Goal: Task Accomplishment & Management: Use online tool/utility

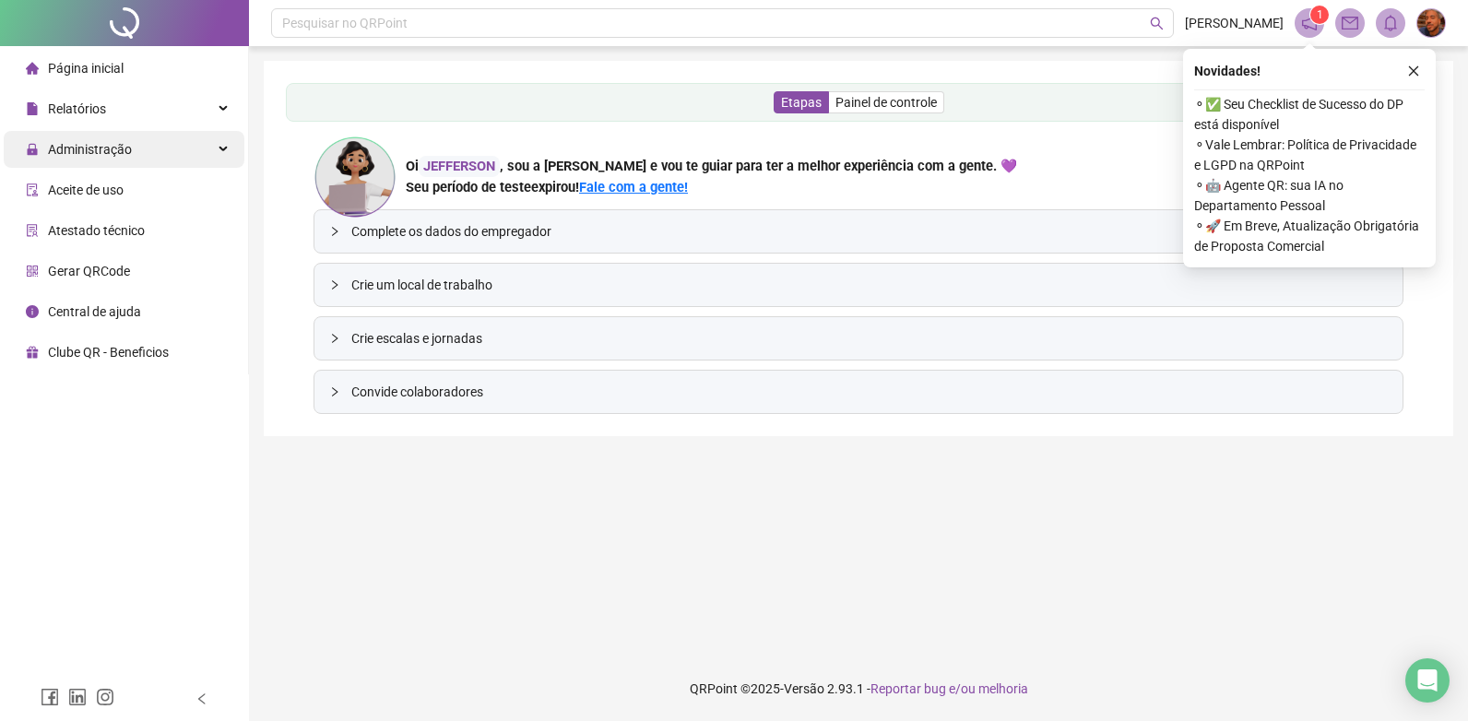
click at [118, 154] on span "Administração" at bounding box center [90, 149] width 84 height 15
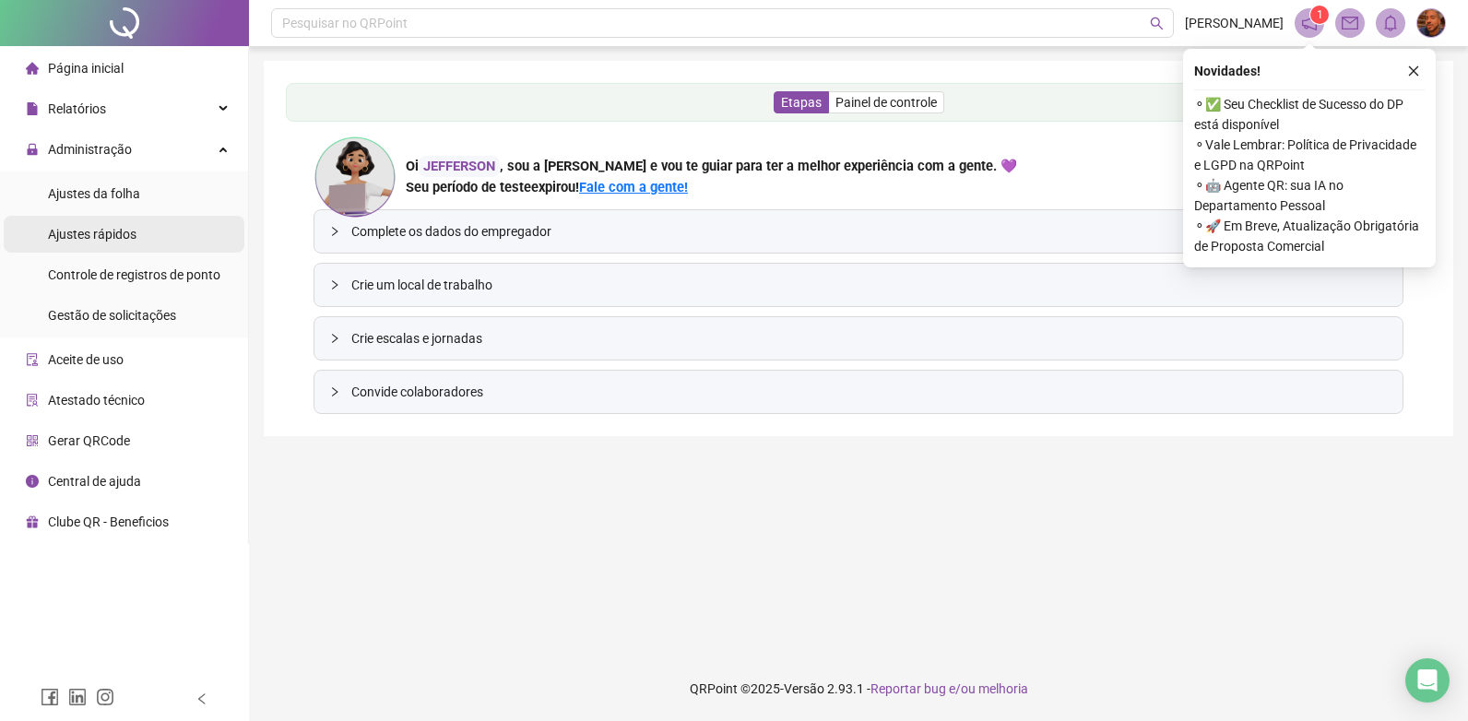
click at [104, 234] on span "Ajustes rápidos" at bounding box center [92, 234] width 88 height 15
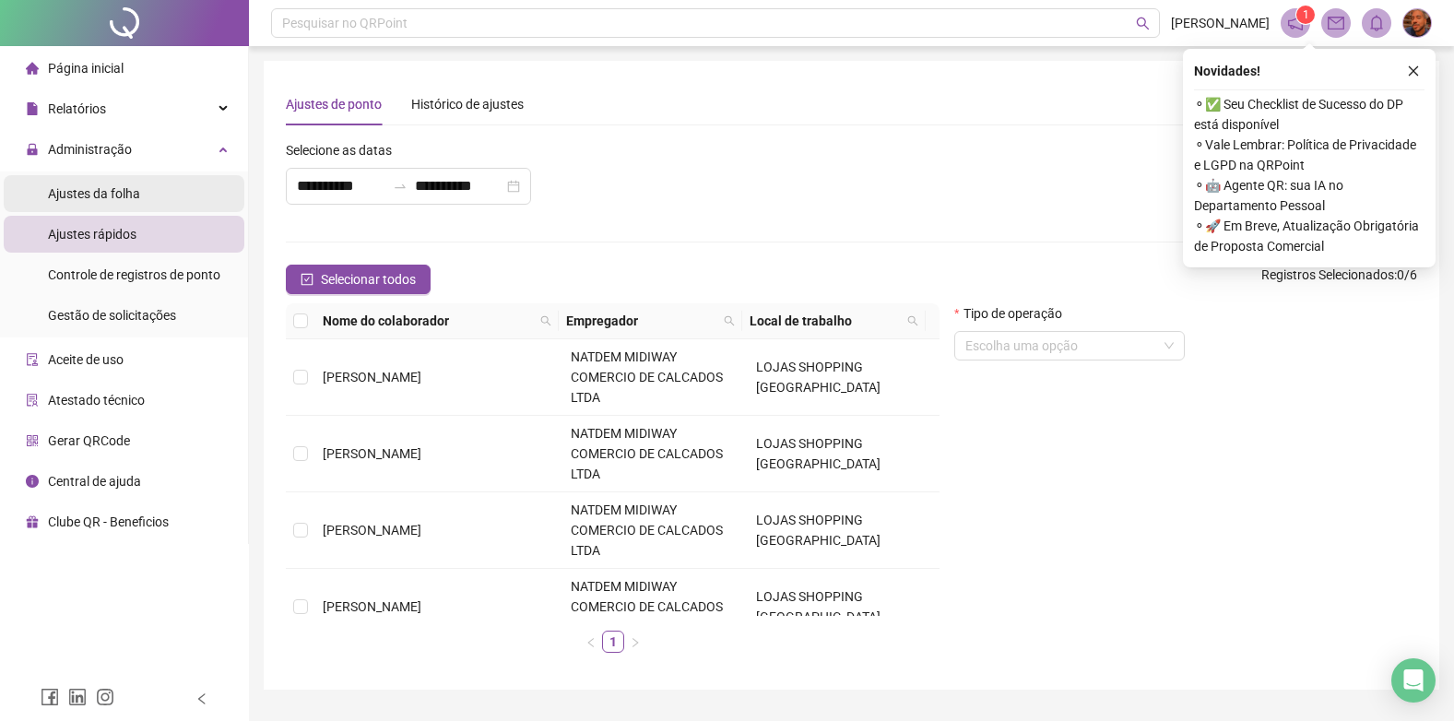
click at [112, 176] on div "Ajustes da folha" at bounding box center [94, 193] width 92 height 37
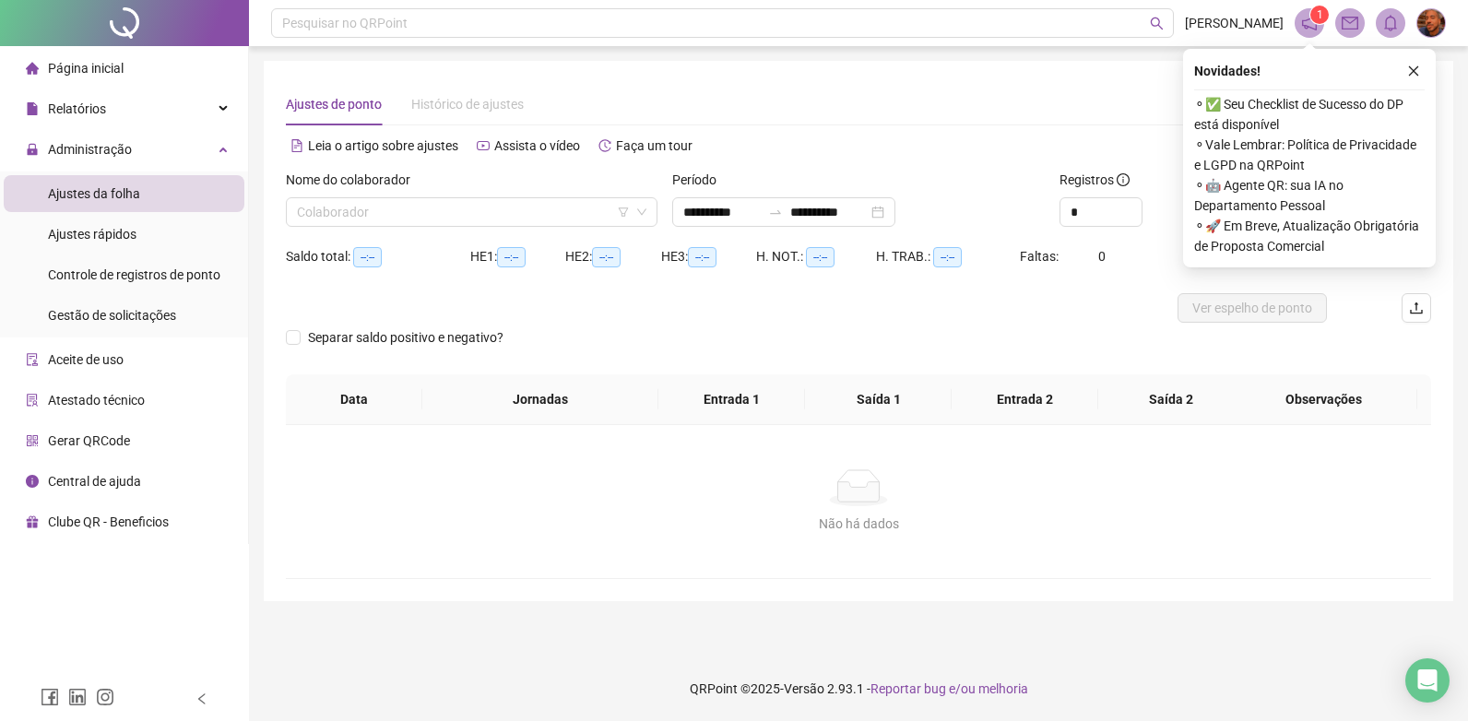
type input "**********"
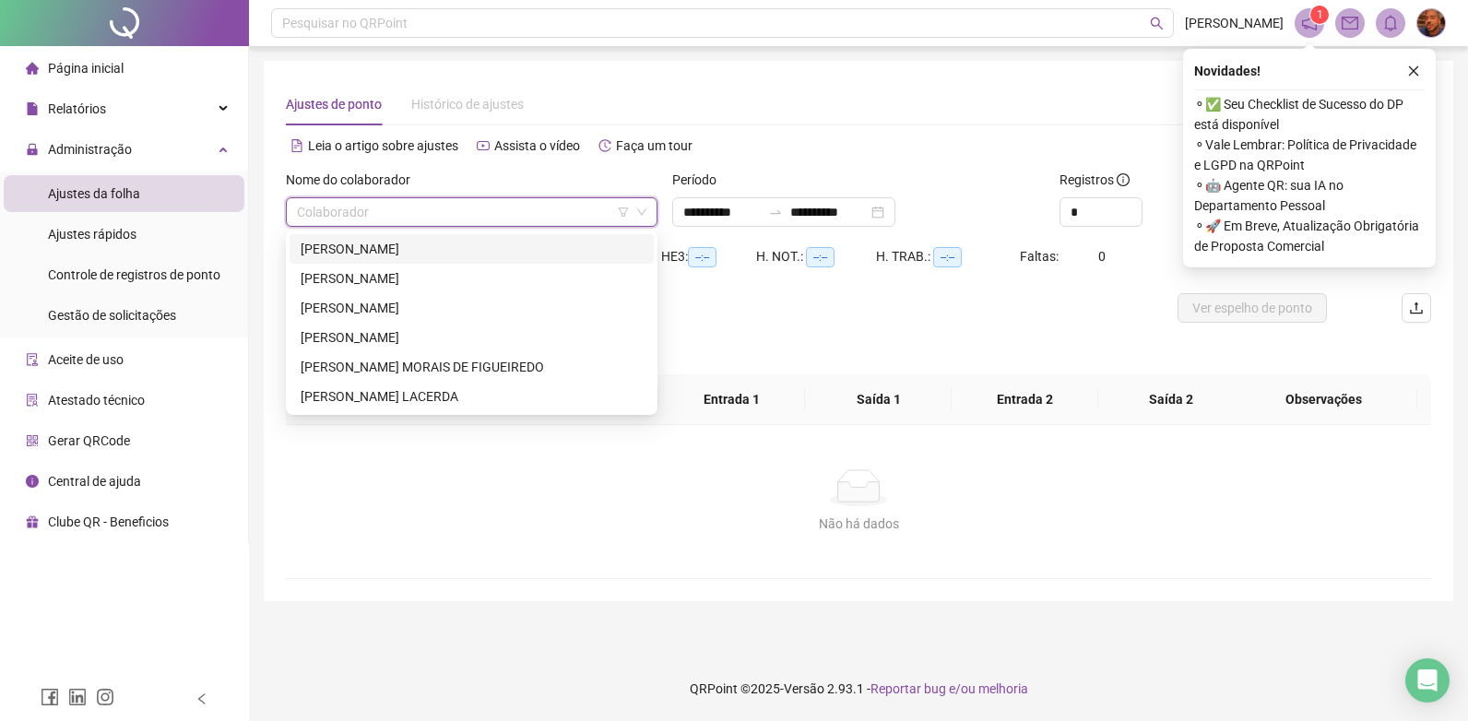
click at [465, 221] on input "search" at bounding box center [463, 212] width 333 height 28
click at [440, 254] on div "[PERSON_NAME]" at bounding box center [472, 249] width 342 height 20
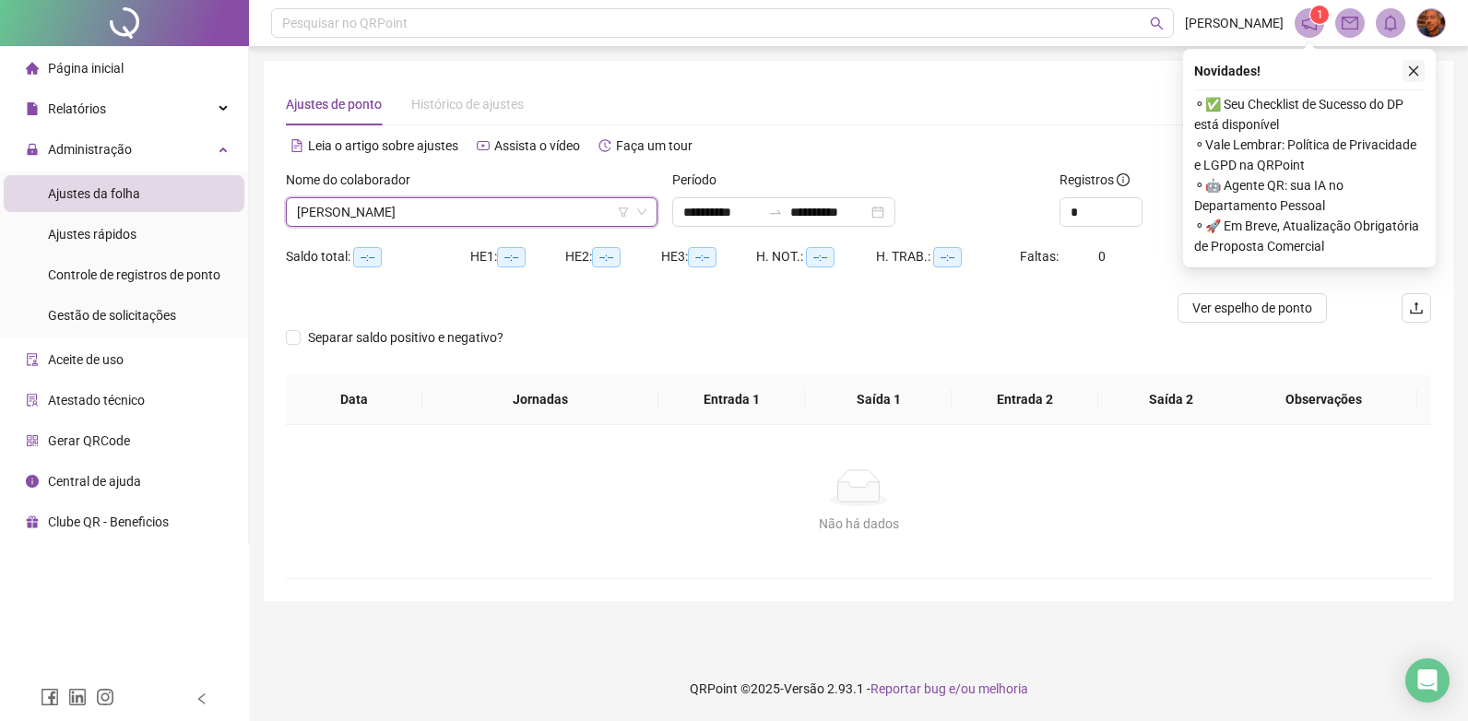
click at [1418, 71] on icon "close" at bounding box center [1413, 71] width 13 height 13
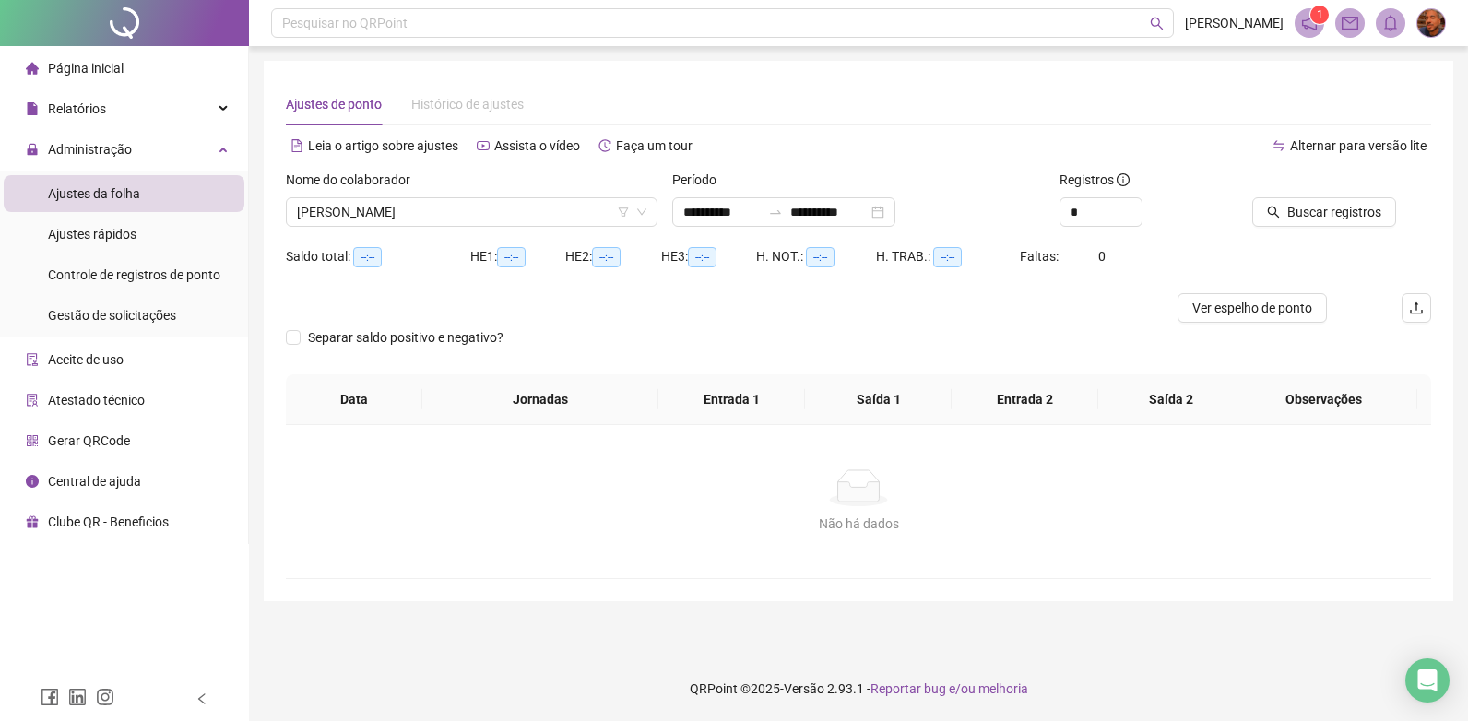
click at [1308, 30] on span at bounding box center [1308, 22] width 29 height 29
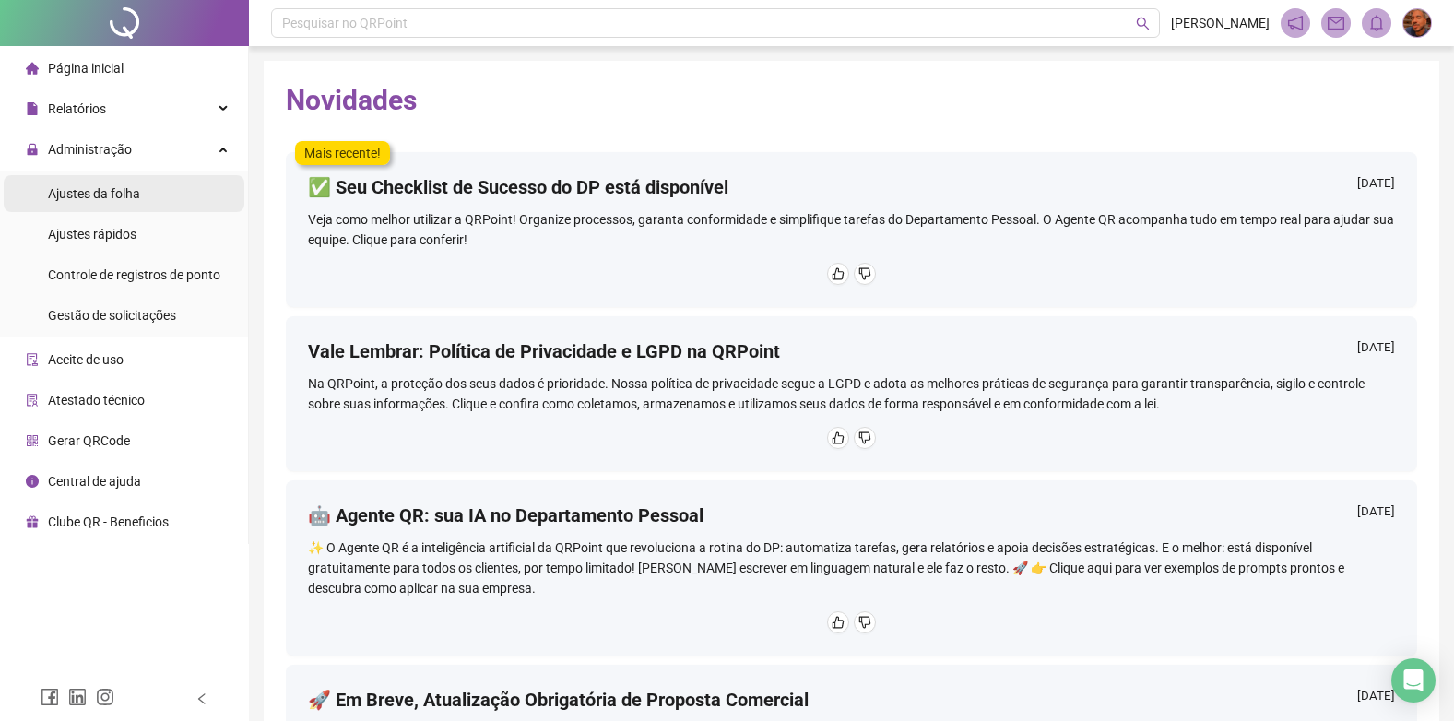
click at [62, 199] on span "Ajustes da folha" at bounding box center [94, 193] width 92 height 15
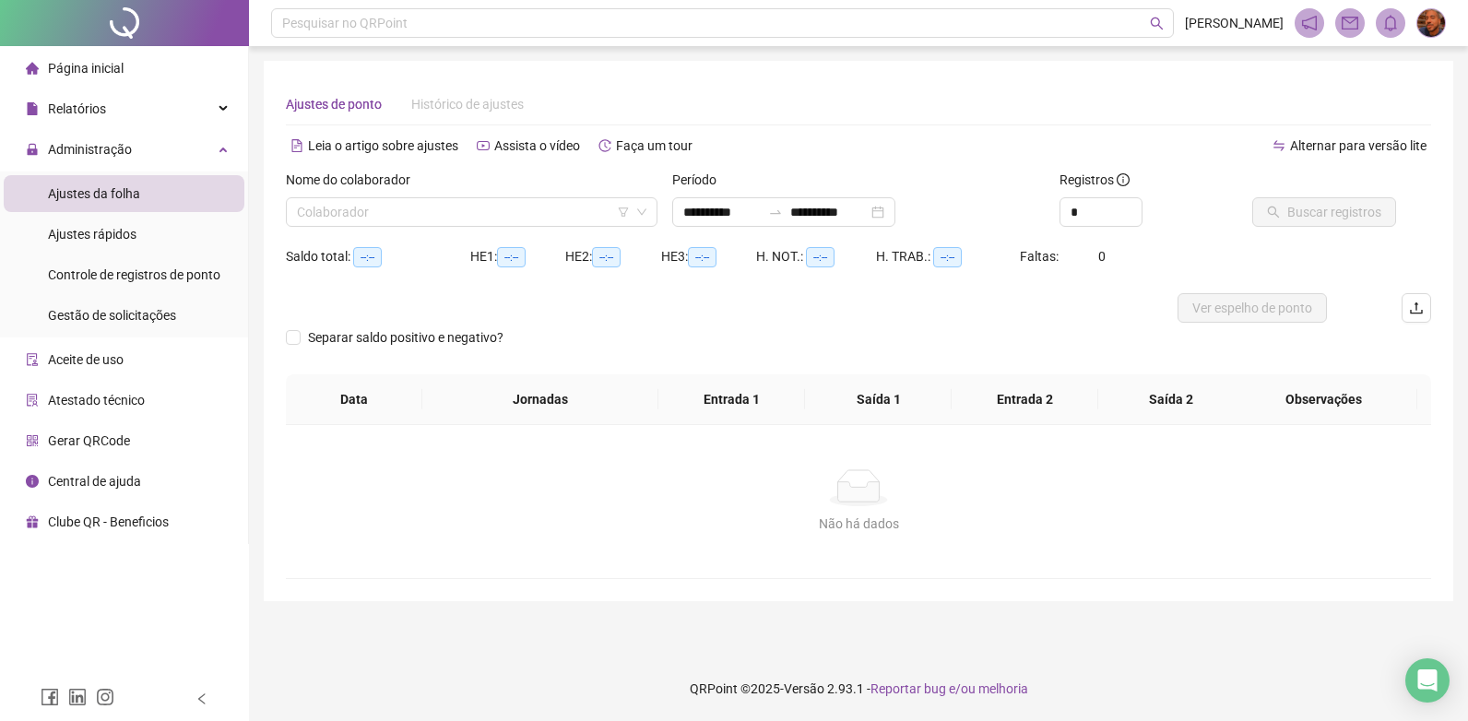
type input "**********"
click at [461, 206] on input "search" at bounding box center [463, 212] width 333 height 28
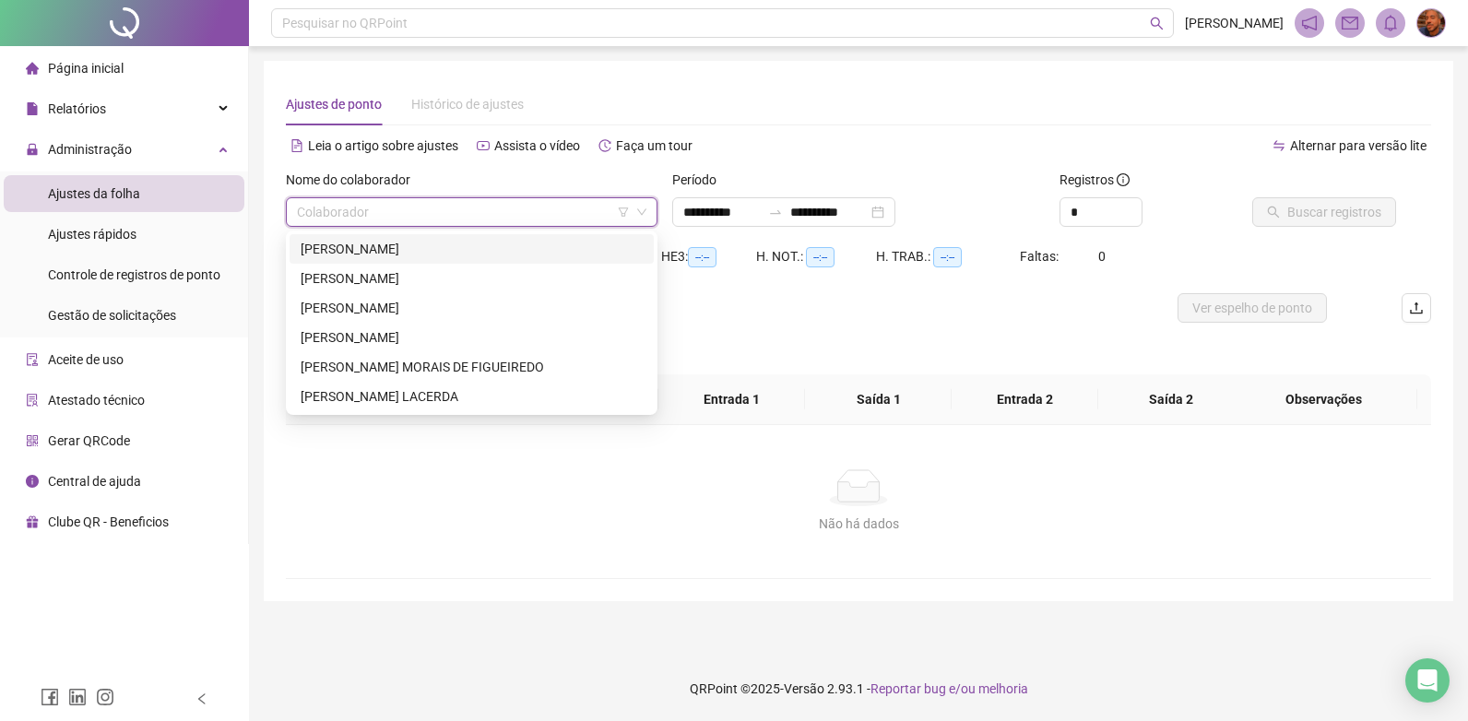
click at [423, 252] on div "[PERSON_NAME]" at bounding box center [472, 249] width 342 height 20
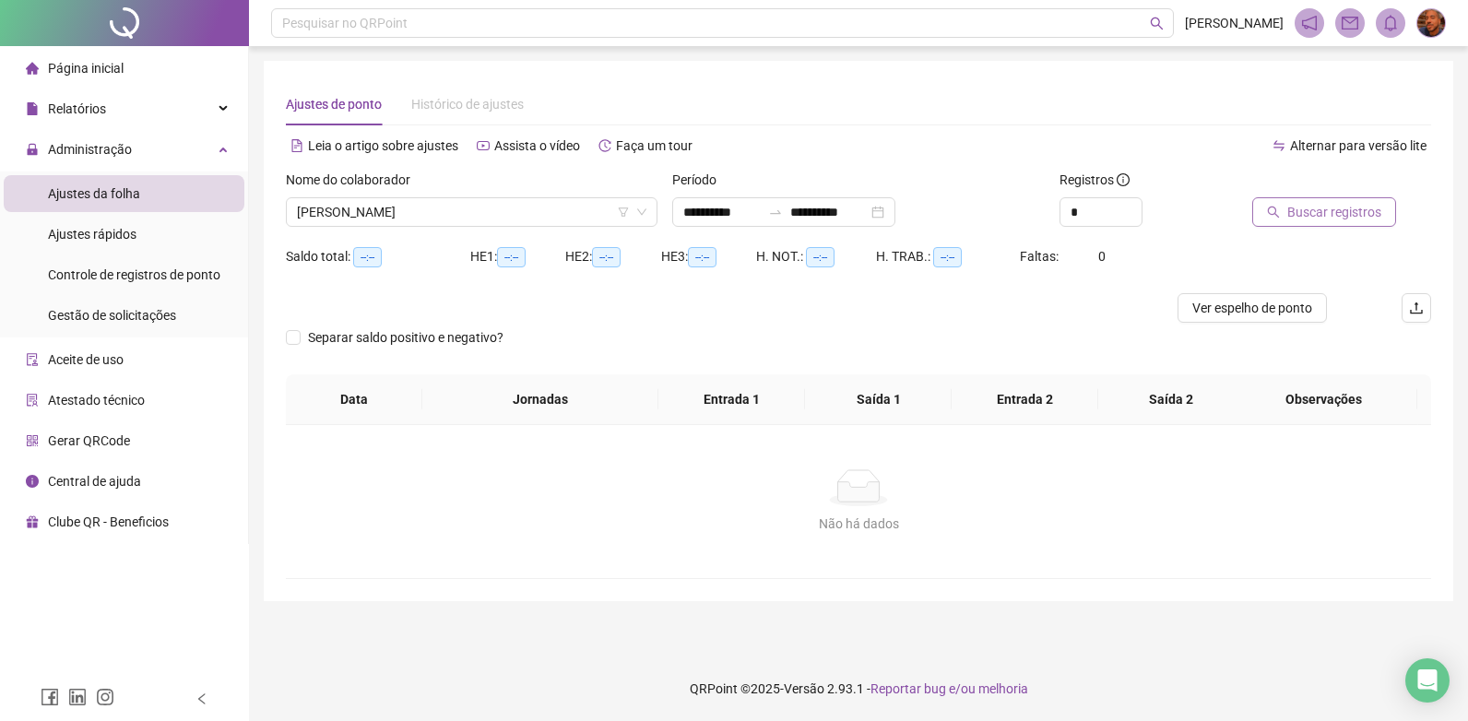
click at [1346, 216] on span "Buscar registros" at bounding box center [1334, 212] width 94 height 20
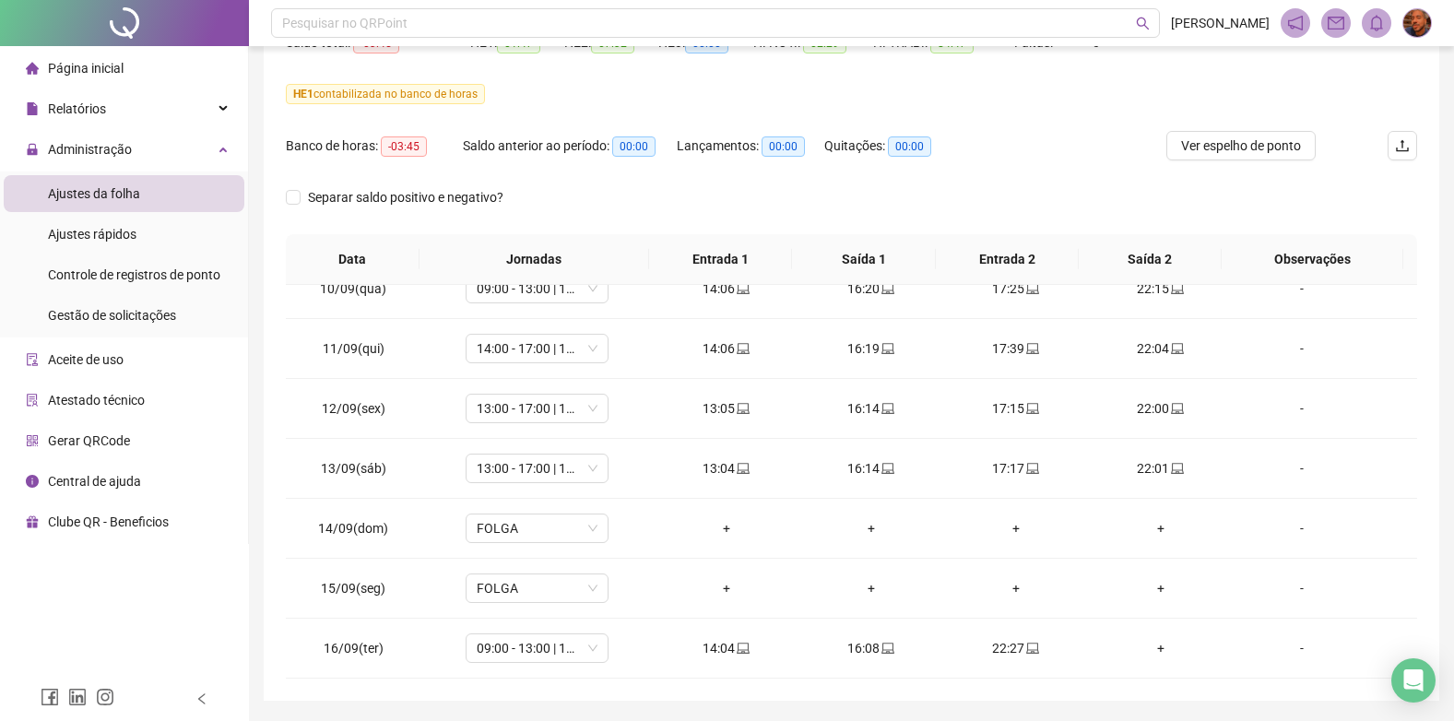
scroll to position [181, 0]
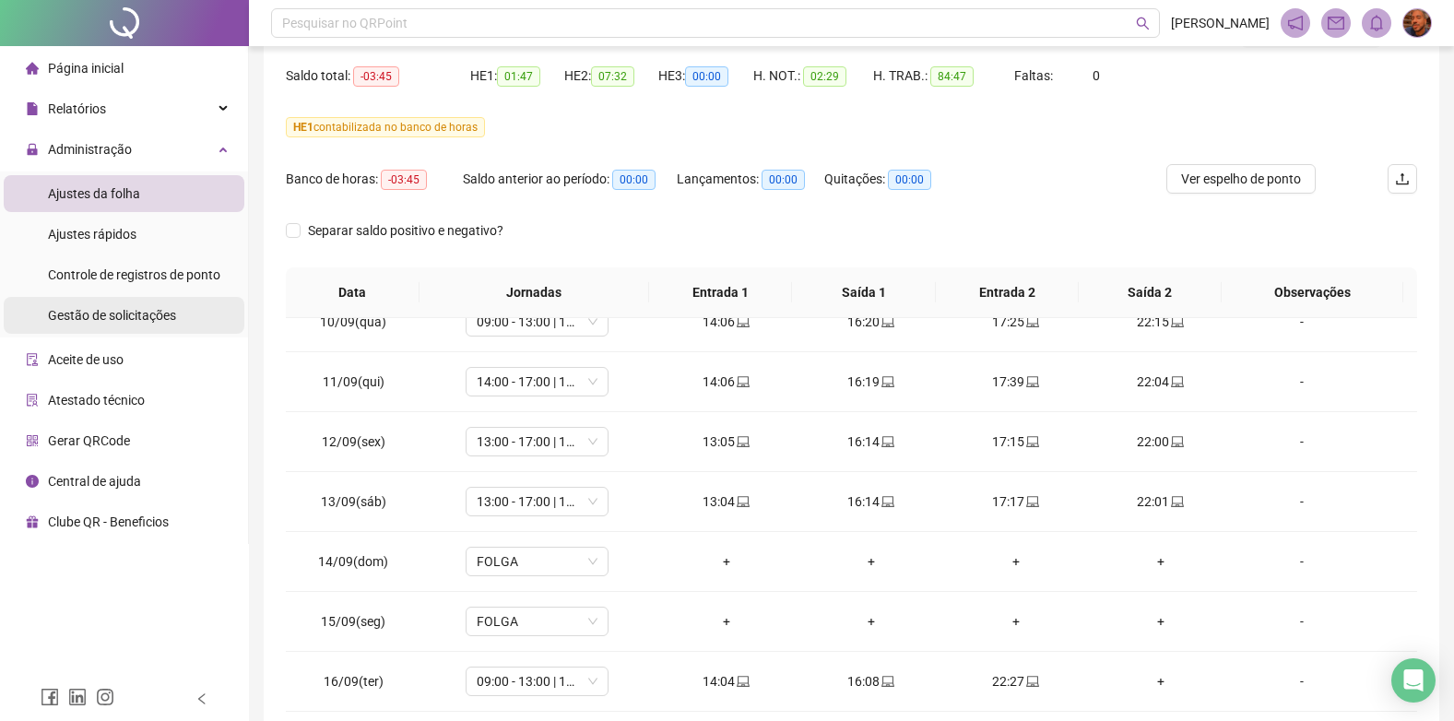
click at [143, 314] on span "Gestão de solicitações" at bounding box center [112, 315] width 128 height 15
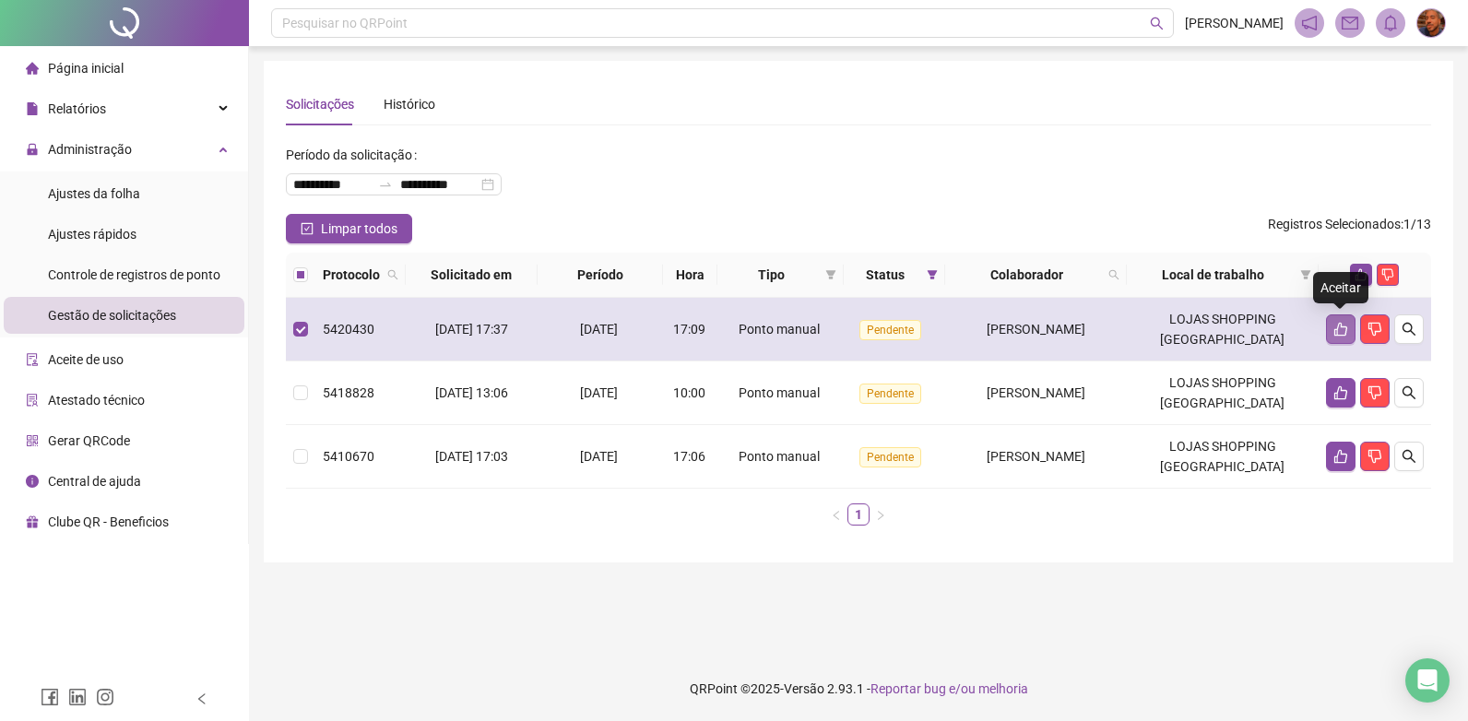
click at [1345, 328] on icon "like" at bounding box center [1340, 329] width 15 height 15
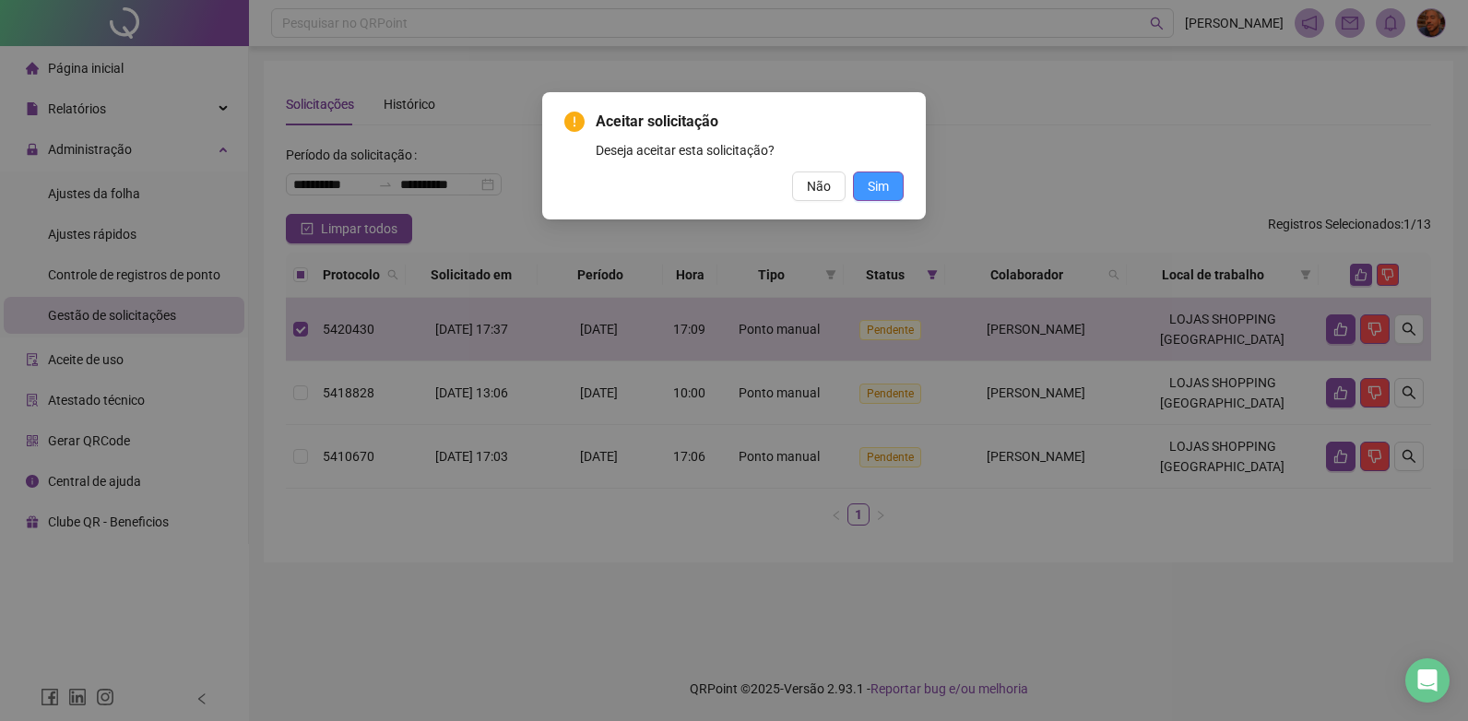
click at [884, 190] on span "Sim" at bounding box center [877, 186] width 21 height 20
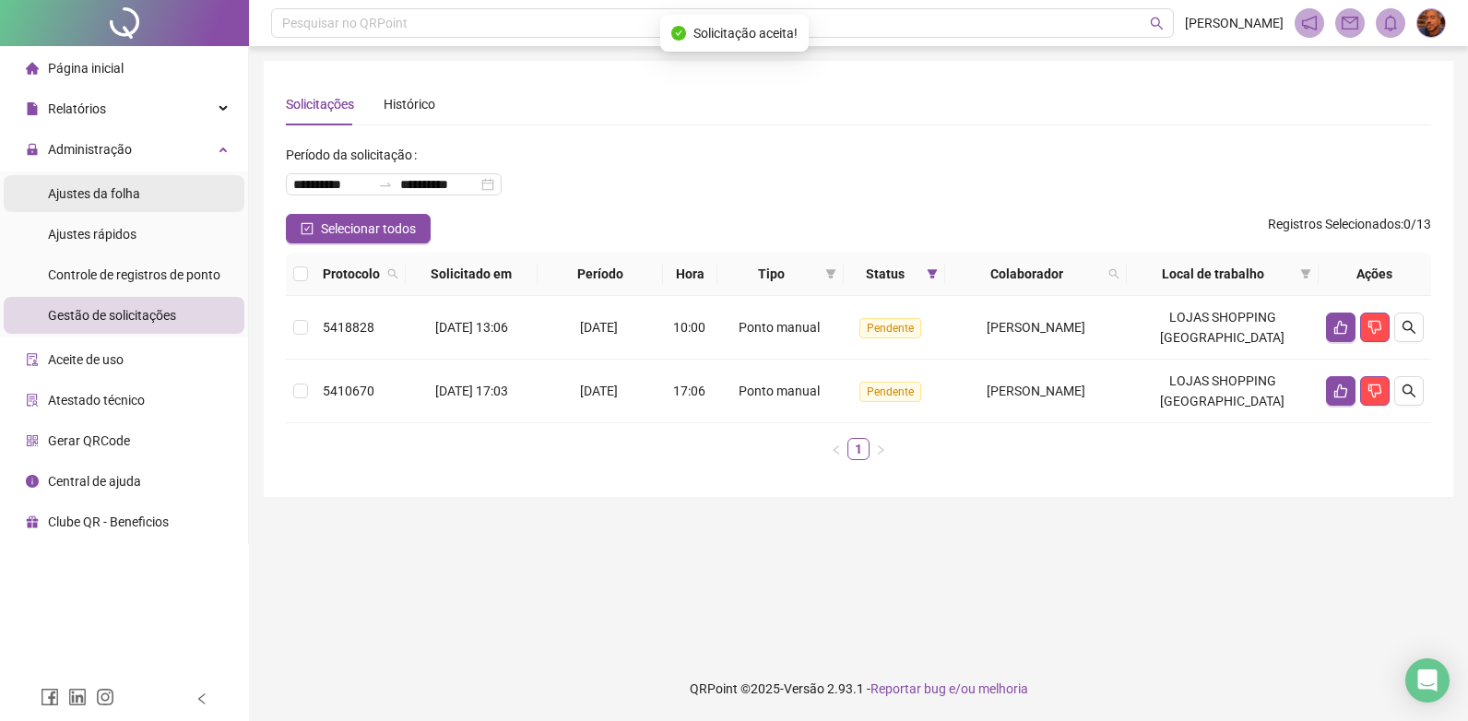
click at [101, 201] on span "Ajustes da folha" at bounding box center [94, 193] width 92 height 15
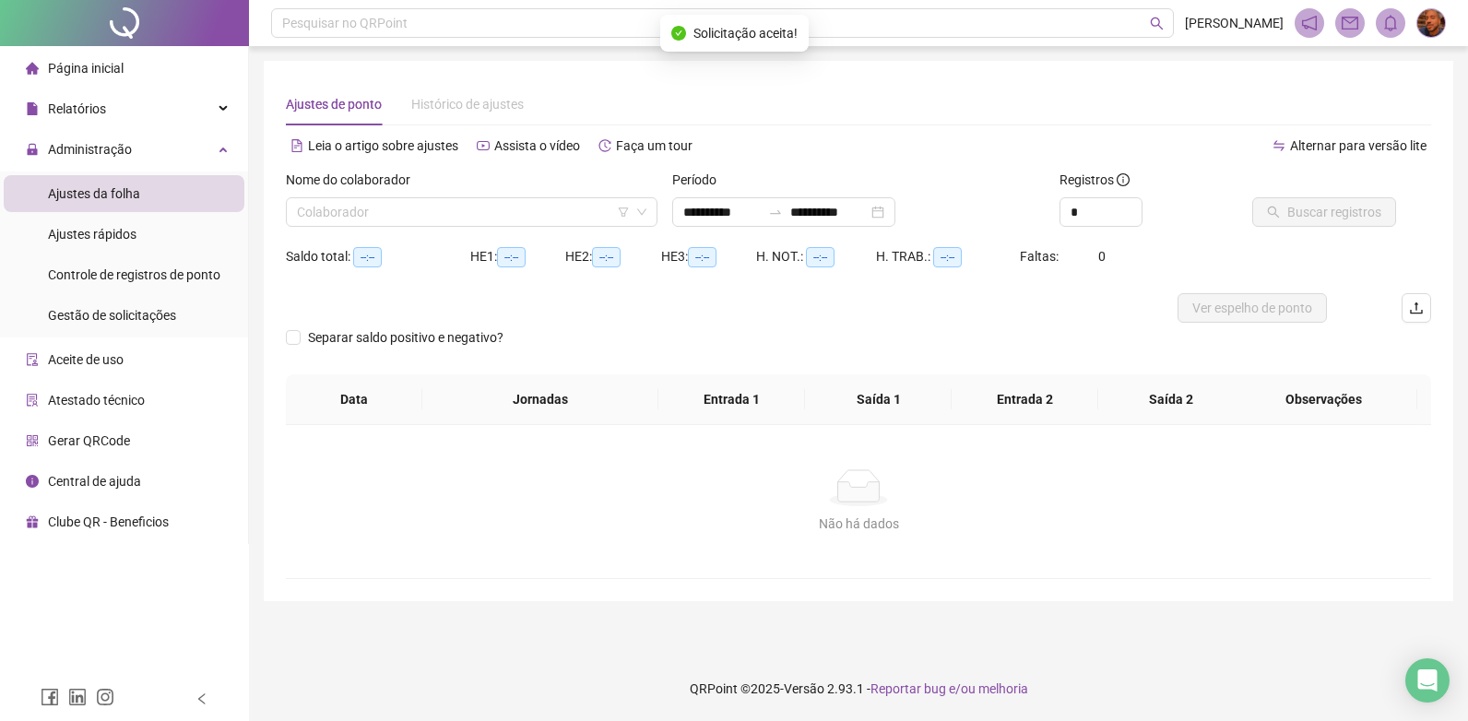
type input "**********"
click at [607, 198] on input "search" at bounding box center [463, 212] width 333 height 28
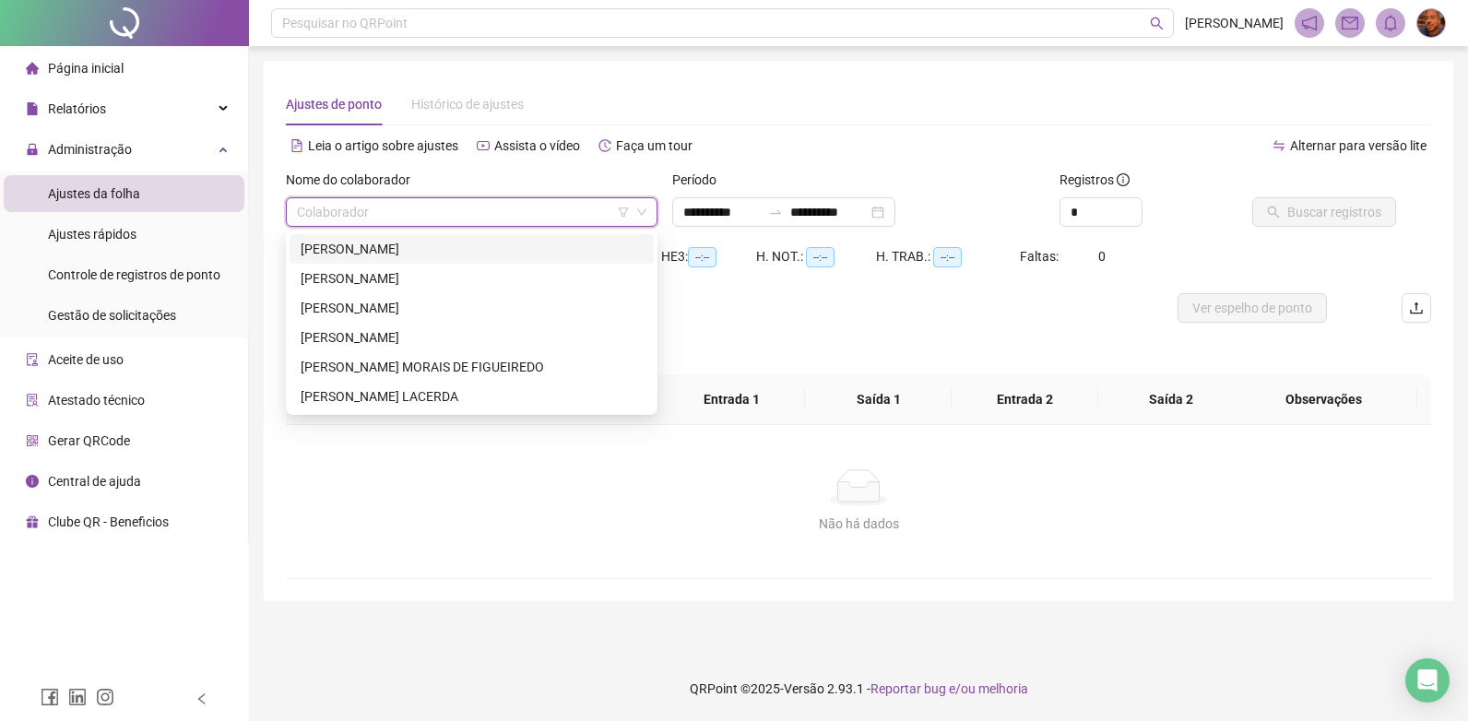
click at [442, 247] on div "[PERSON_NAME]" at bounding box center [472, 249] width 342 height 20
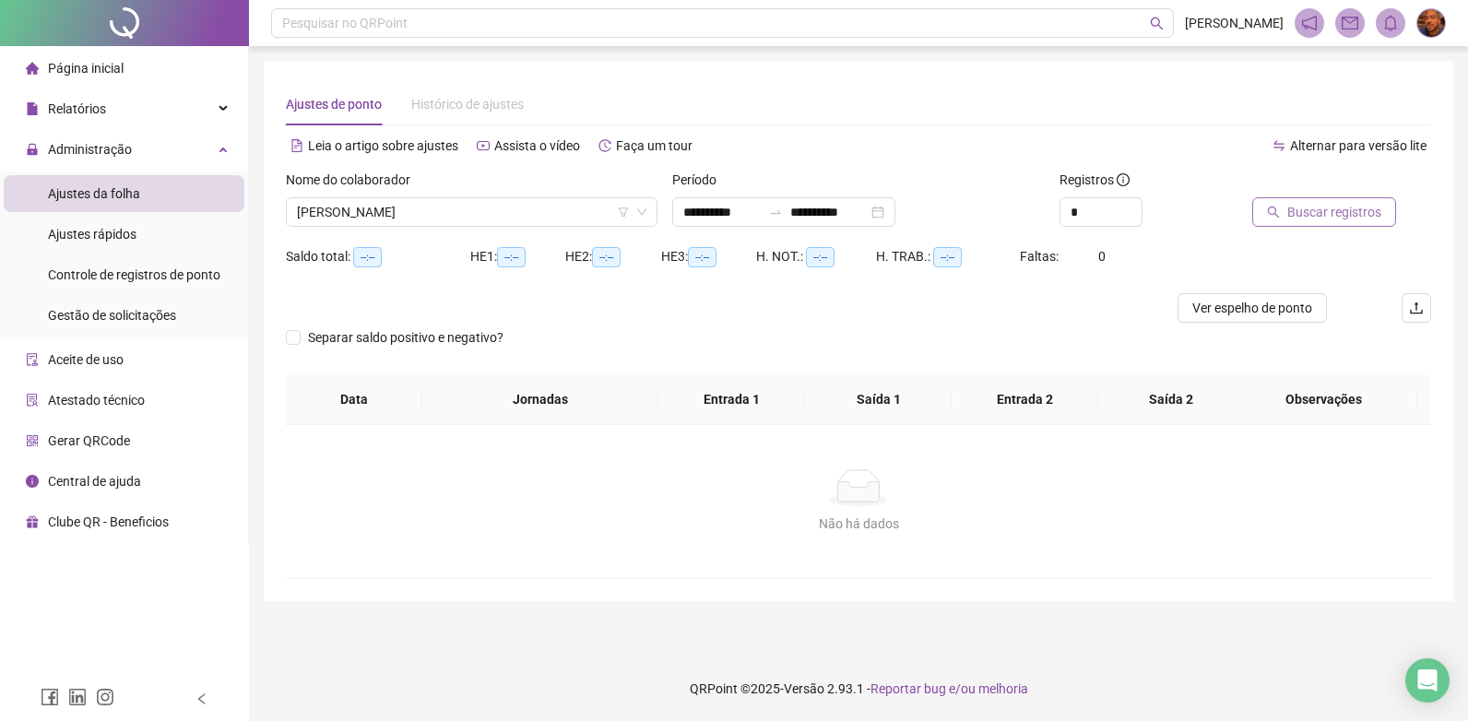
click at [1358, 209] on span "Buscar registros" at bounding box center [1334, 212] width 94 height 20
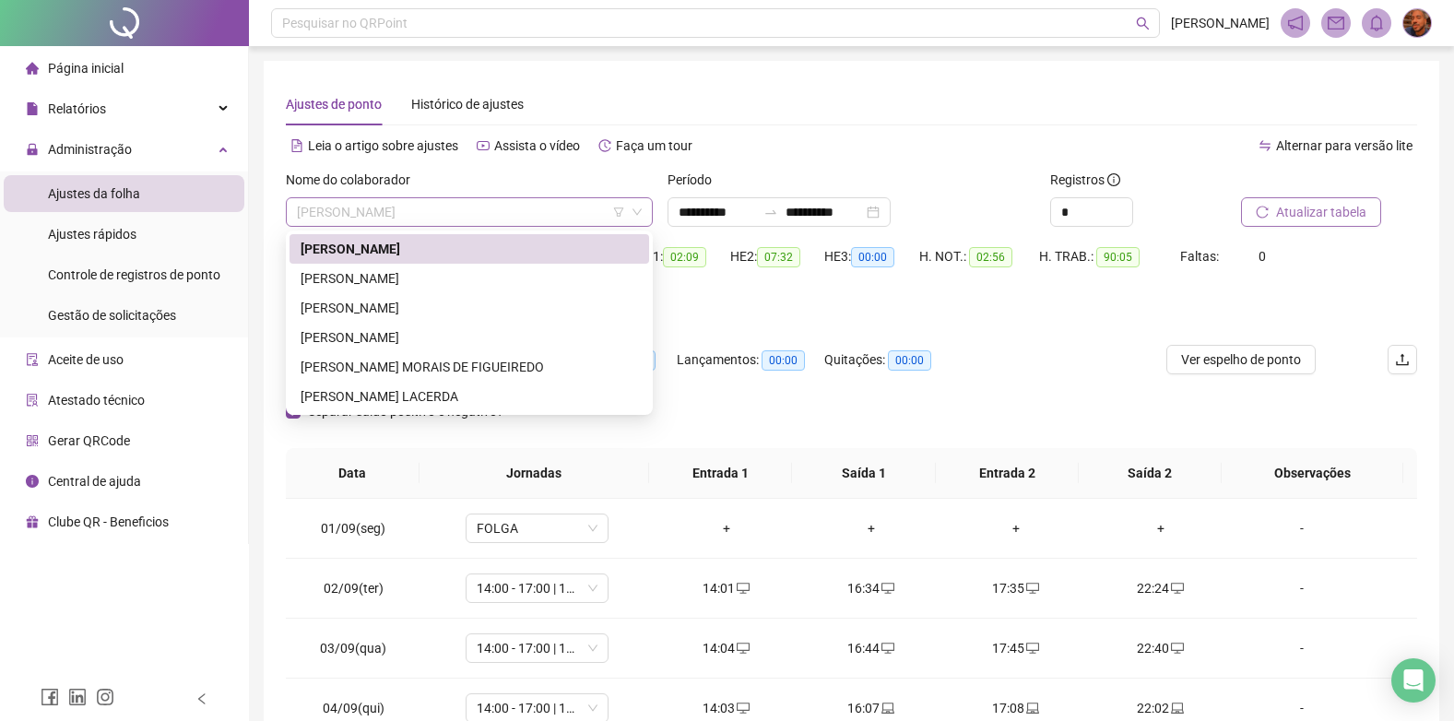
click at [523, 216] on span "[PERSON_NAME]" at bounding box center [469, 212] width 345 height 28
click at [450, 301] on div "[PERSON_NAME]" at bounding box center [469, 308] width 337 height 20
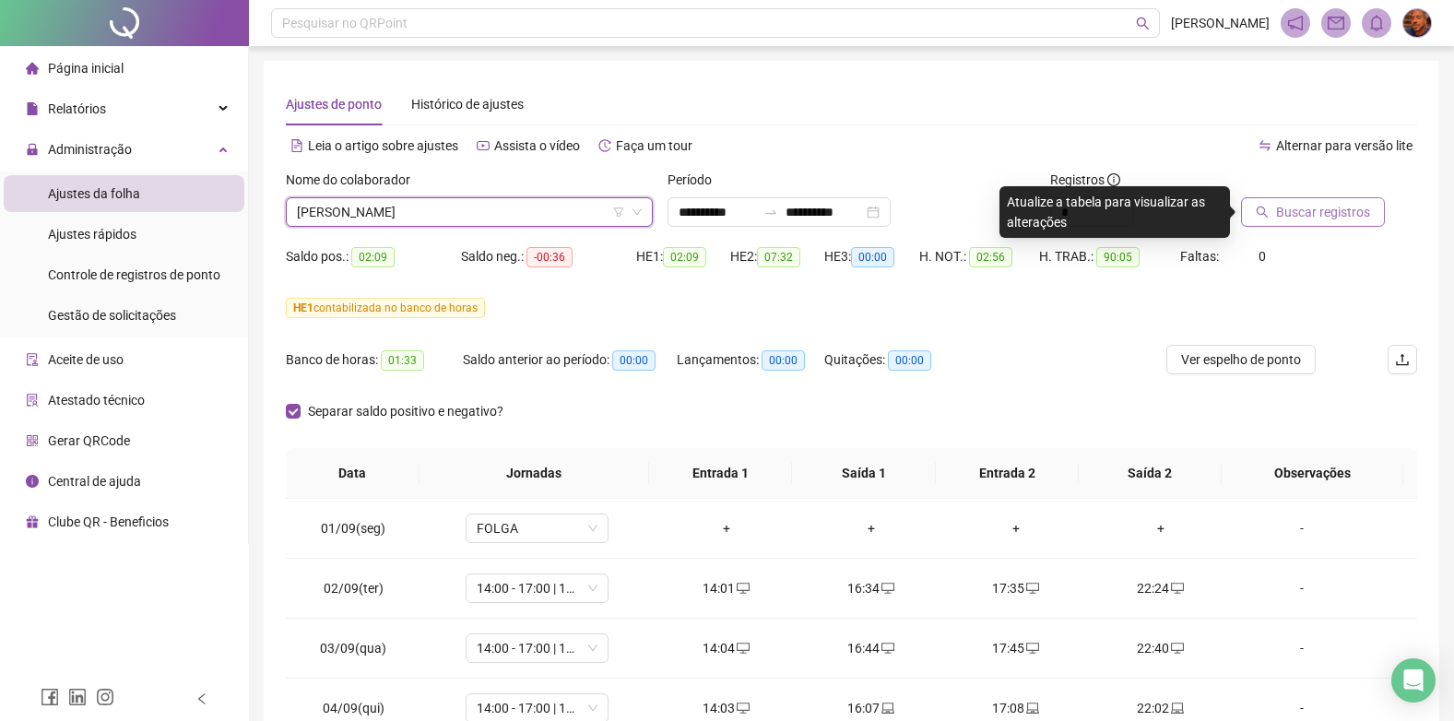
click at [1292, 209] on span "Buscar registros" at bounding box center [1323, 212] width 94 height 20
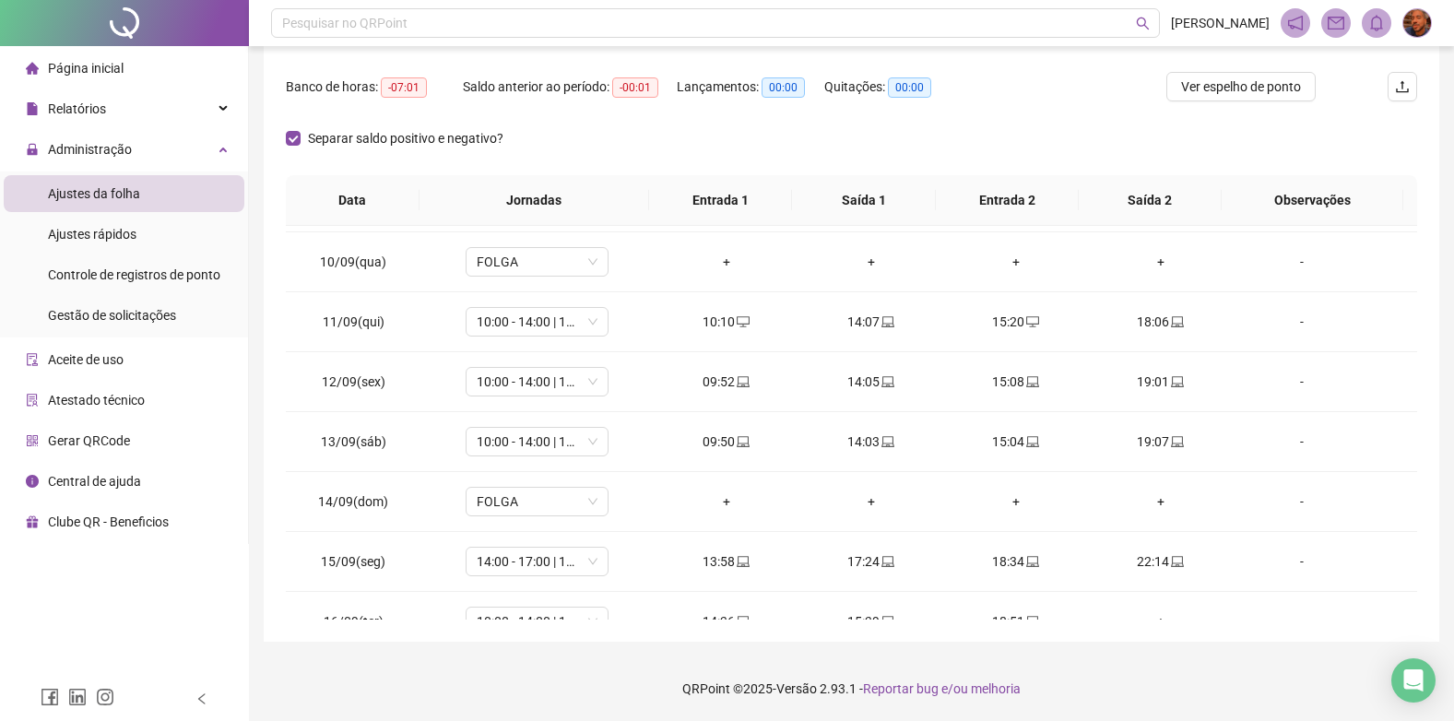
scroll to position [565, 0]
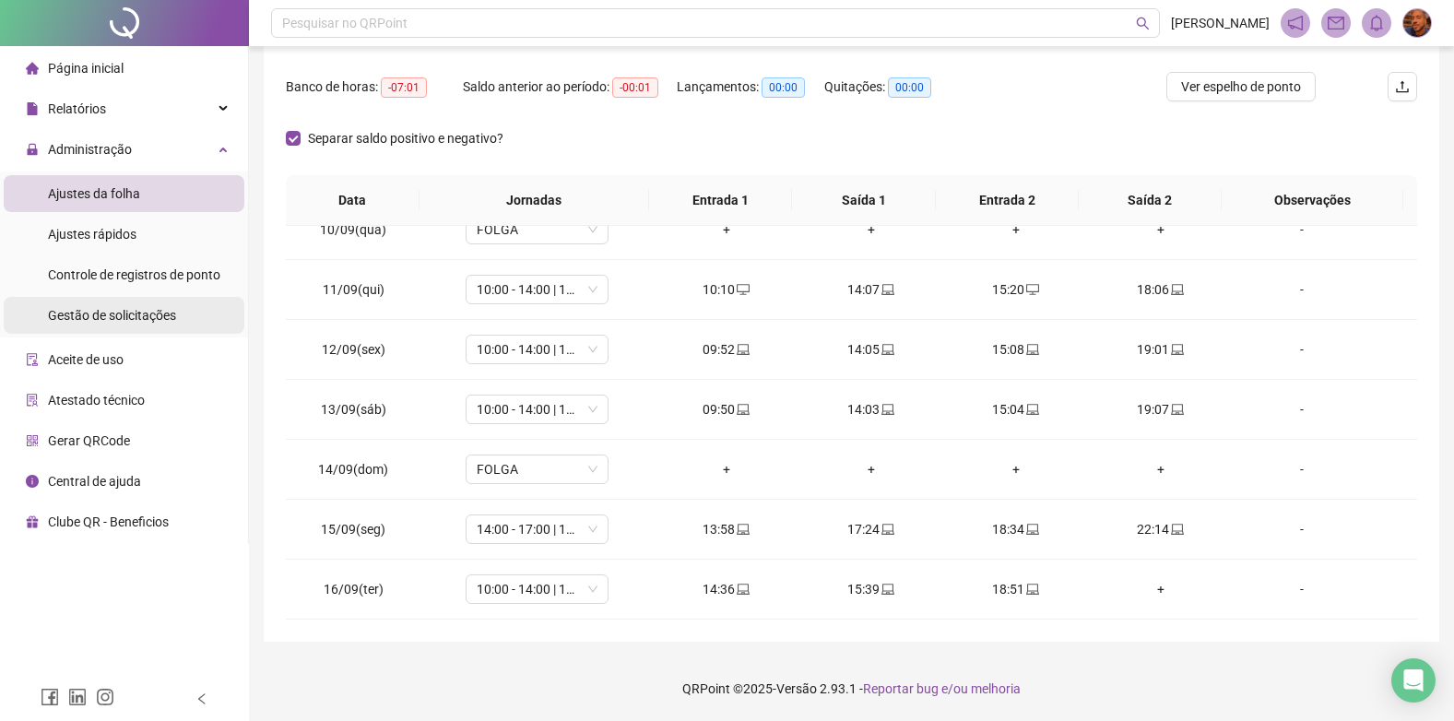
click at [113, 318] on span "Gestão de solicitações" at bounding box center [112, 315] width 128 height 15
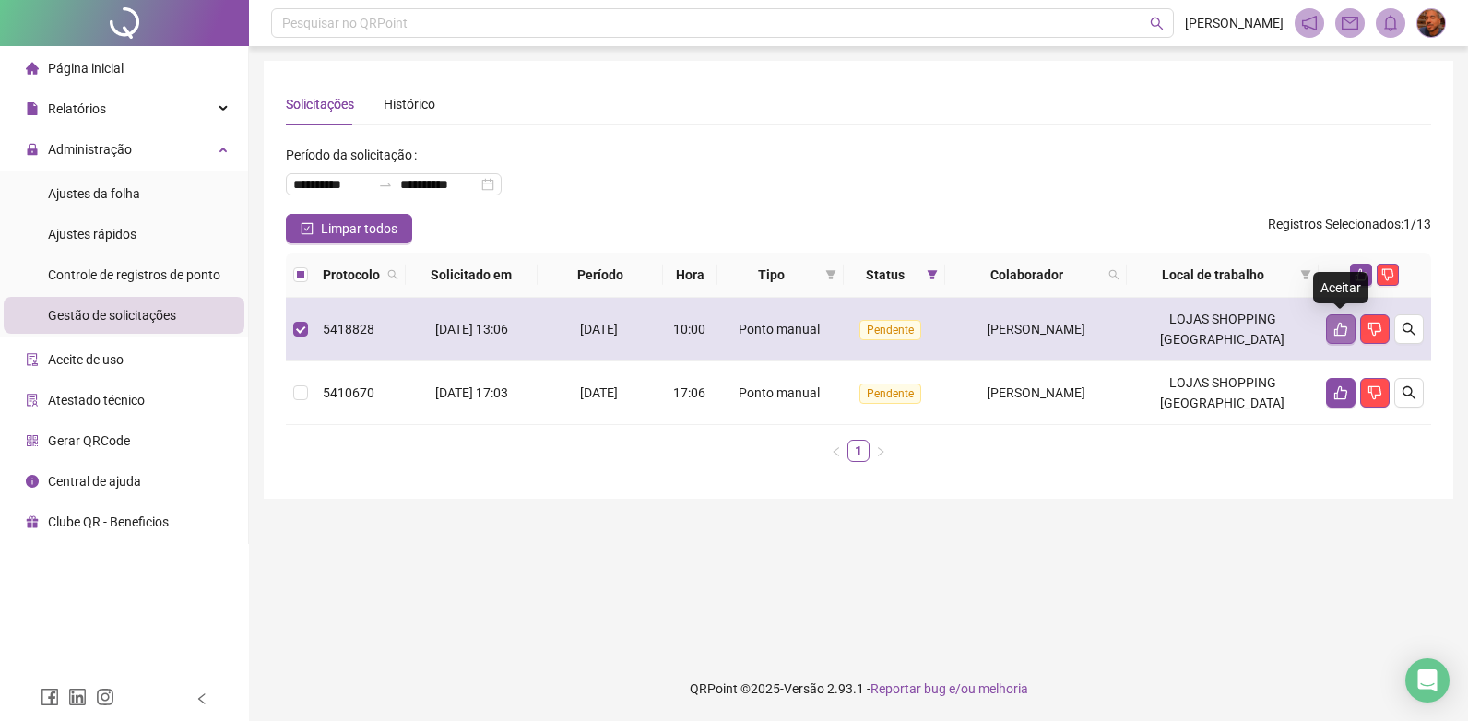
click at [1334, 327] on icon "like" at bounding box center [1340, 329] width 15 height 15
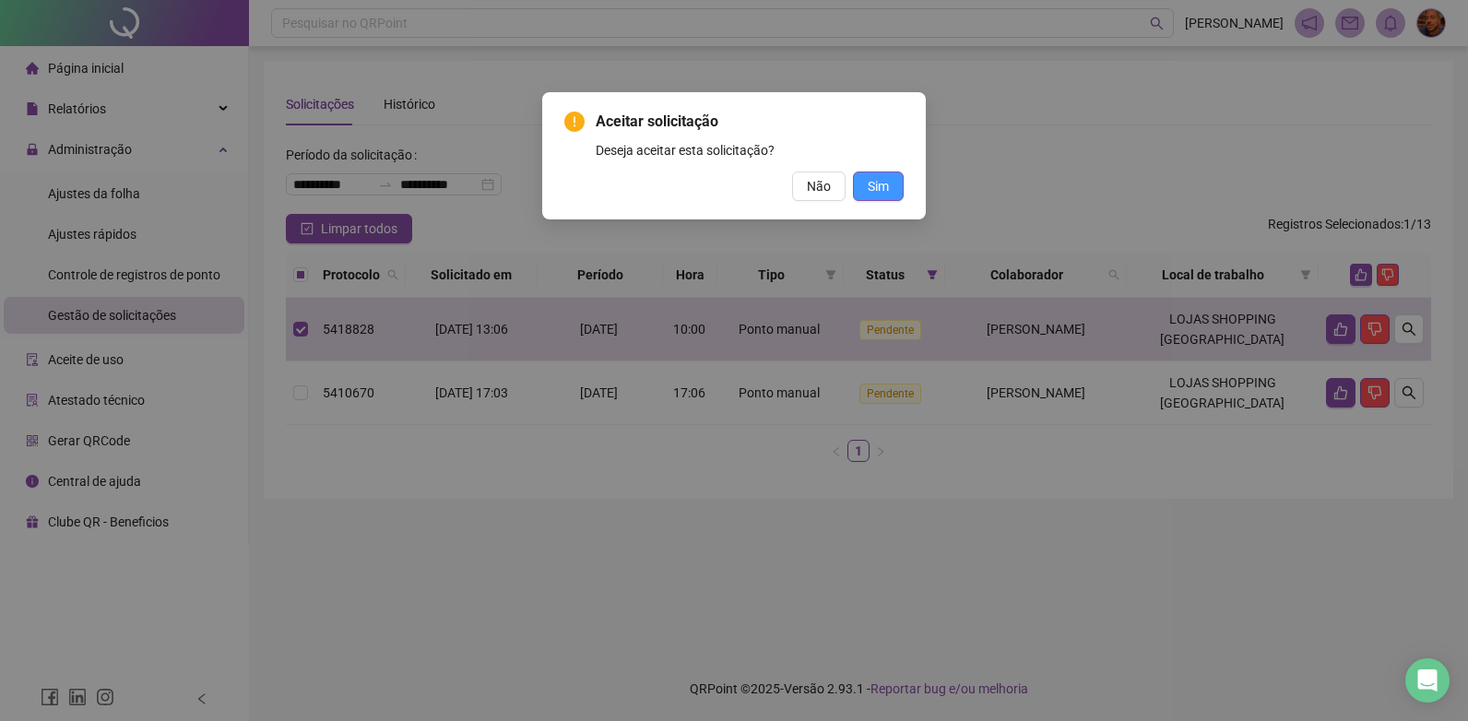
click at [881, 195] on span "Sim" at bounding box center [877, 186] width 21 height 20
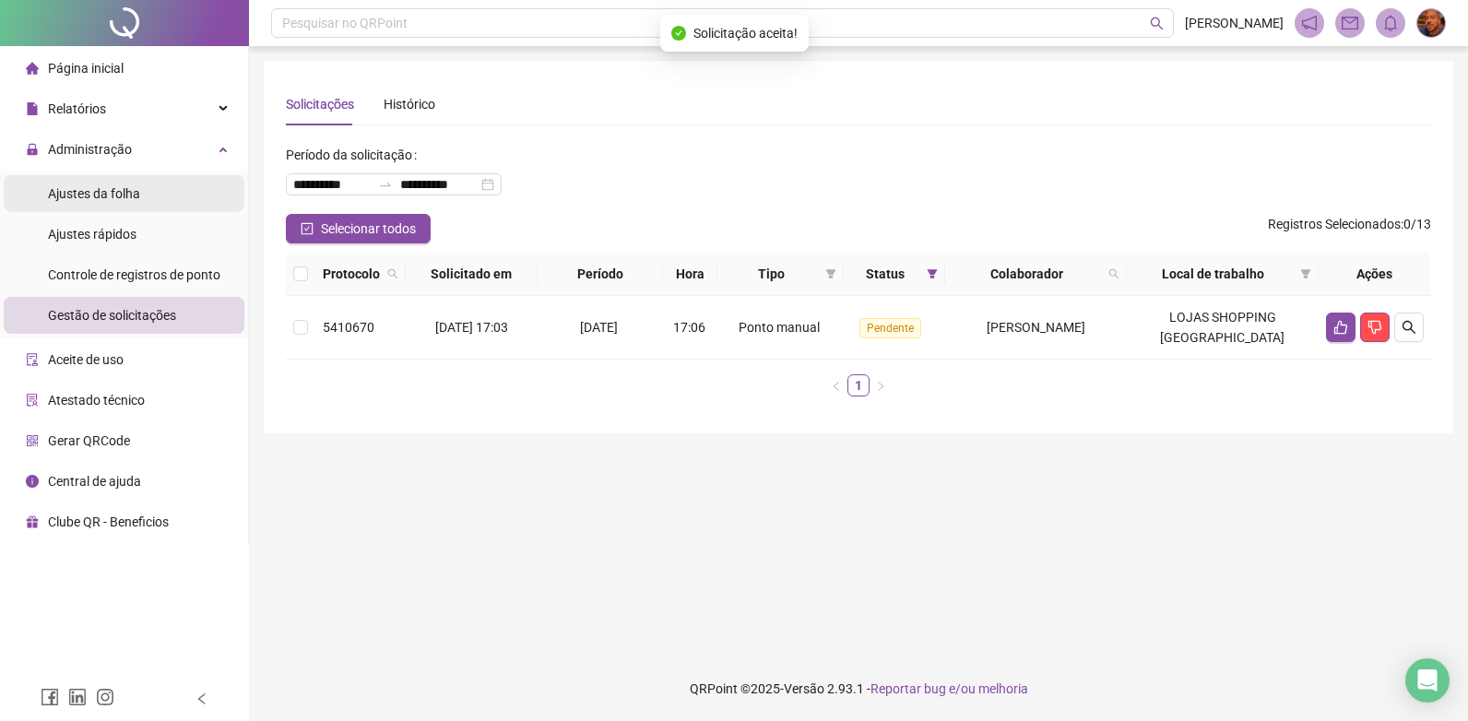
click at [115, 203] on div "Ajustes da folha" at bounding box center [94, 193] width 92 height 37
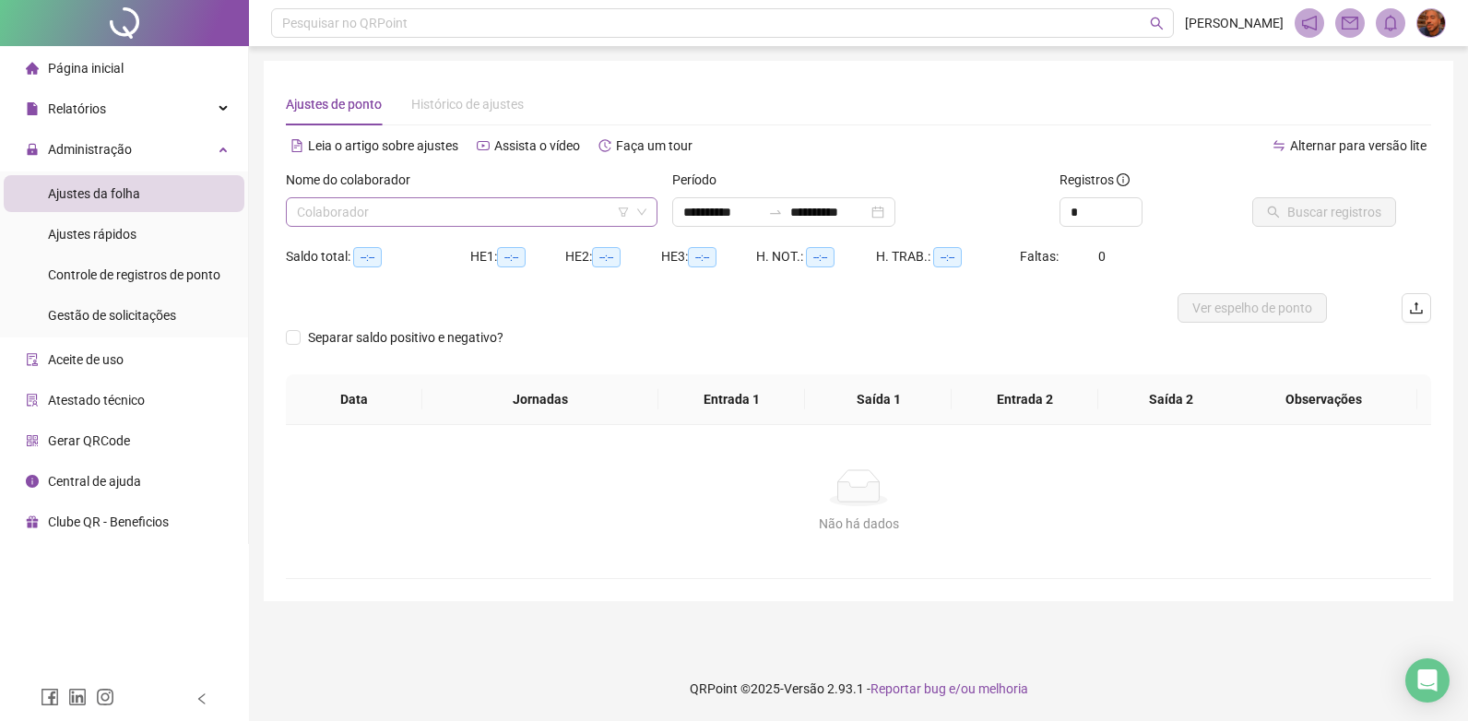
click at [545, 218] on input "search" at bounding box center [463, 212] width 333 height 28
type input "**********"
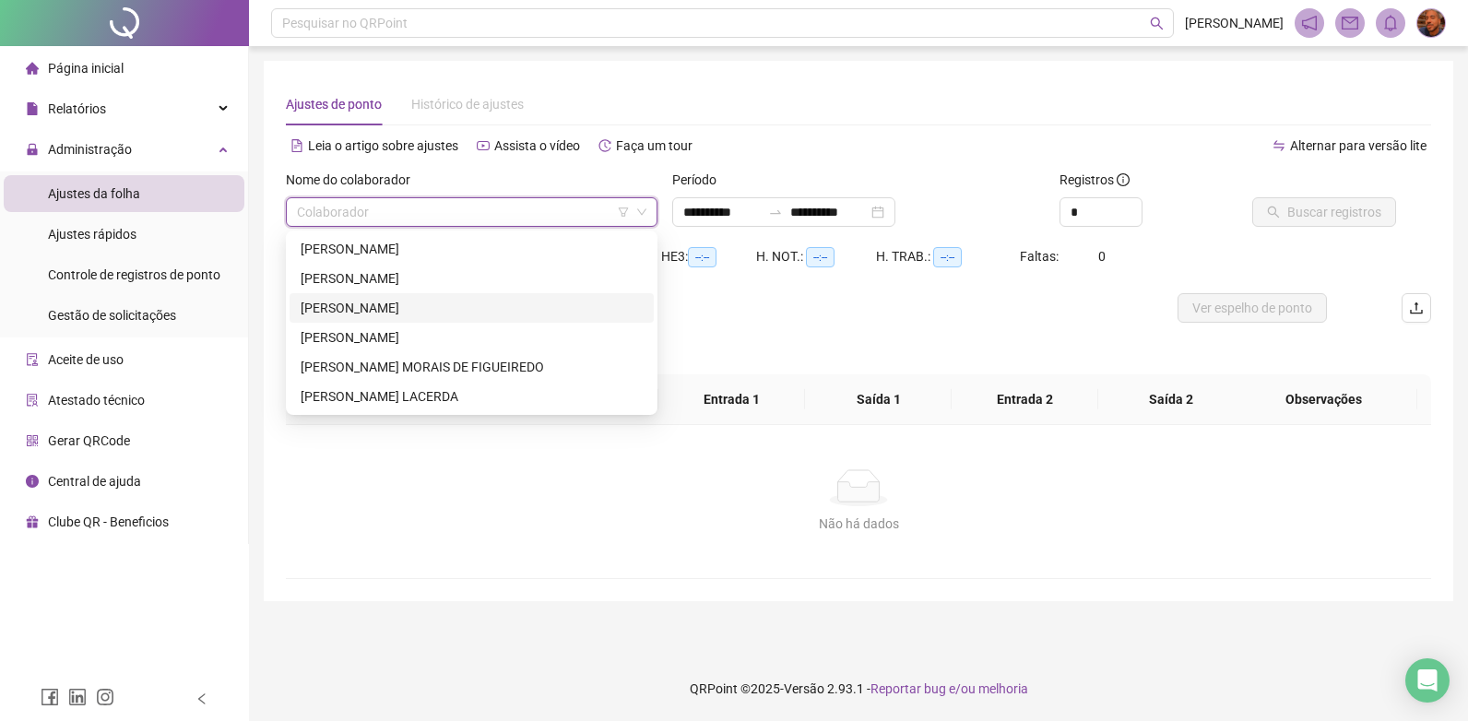
click at [456, 302] on div "[PERSON_NAME]" at bounding box center [472, 308] width 342 height 20
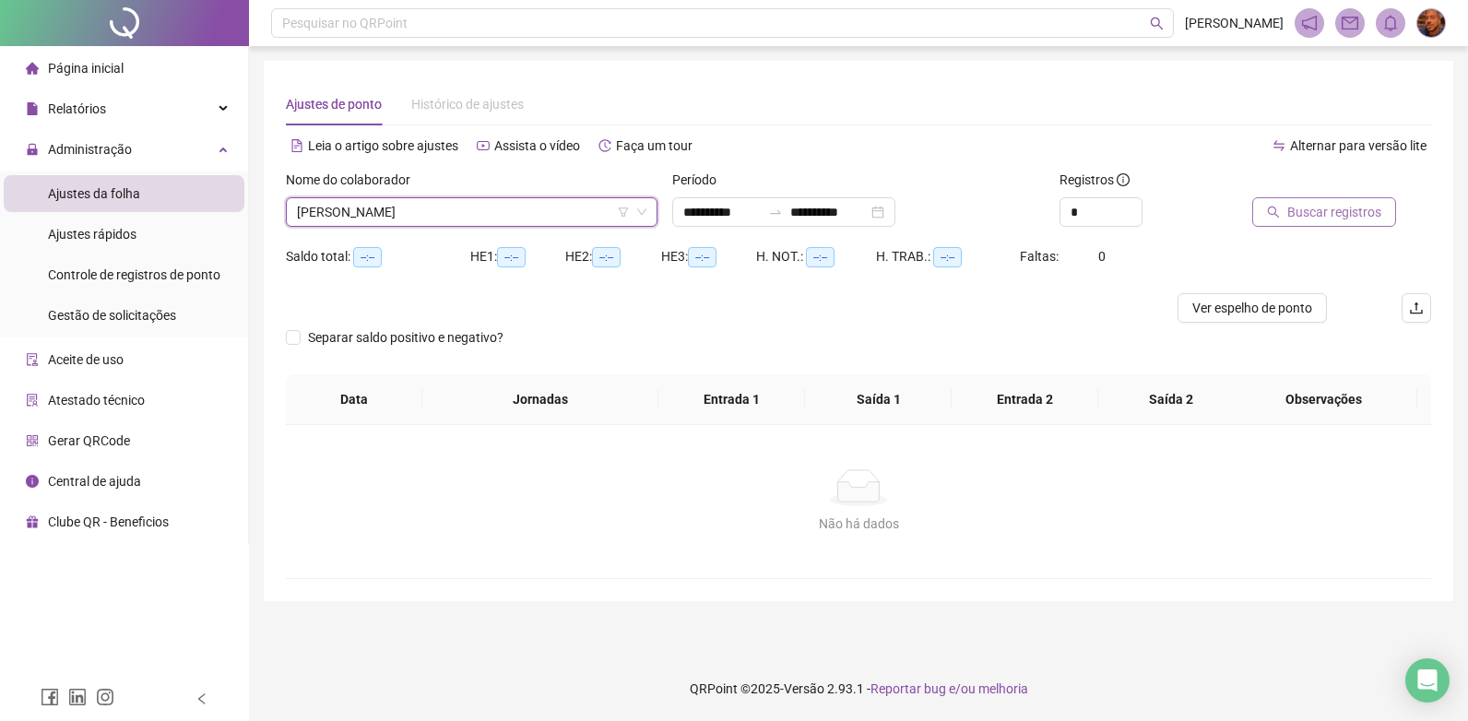
click at [1277, 207] on icon "search" at bounding box center [1273, 212] width 13 height 13
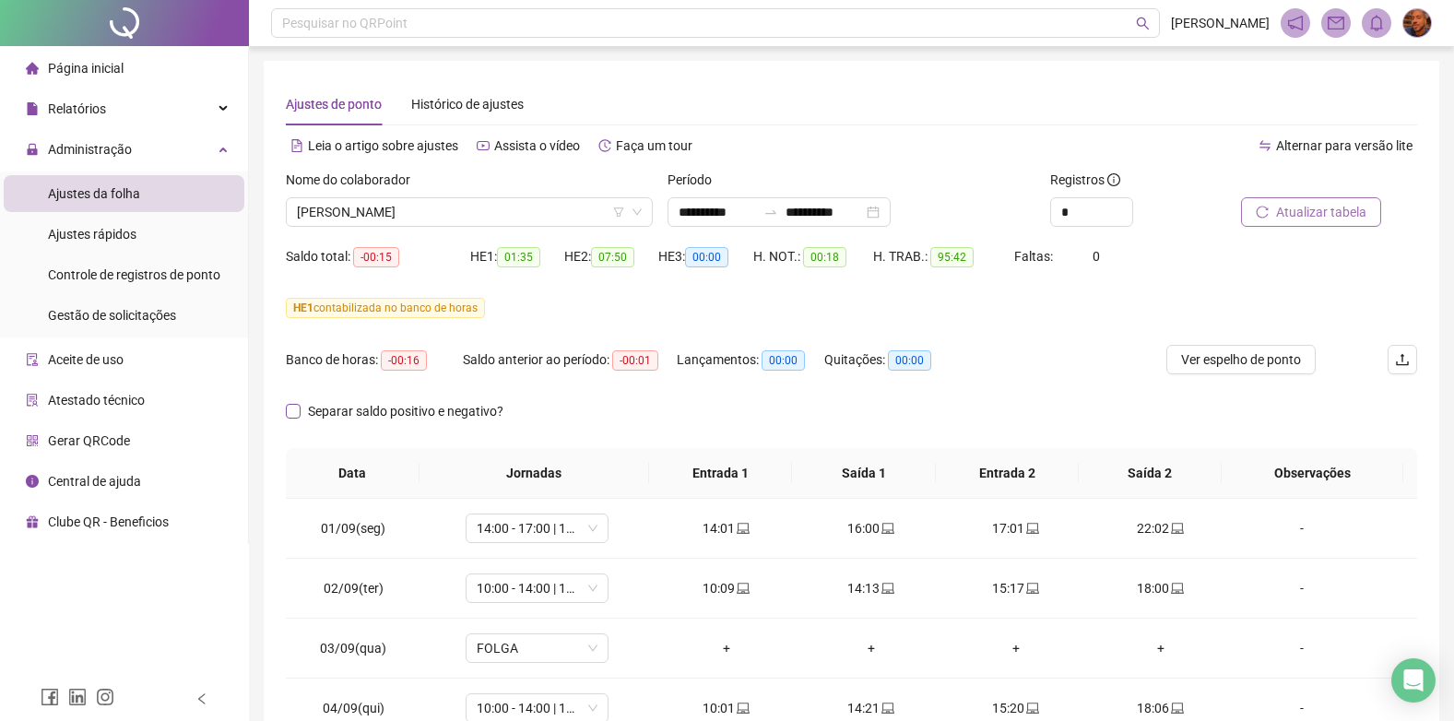
click at [289, 404] on label "Separar saldo positivo e negativo?" at bounding box center [398, 411] width 225 height 20
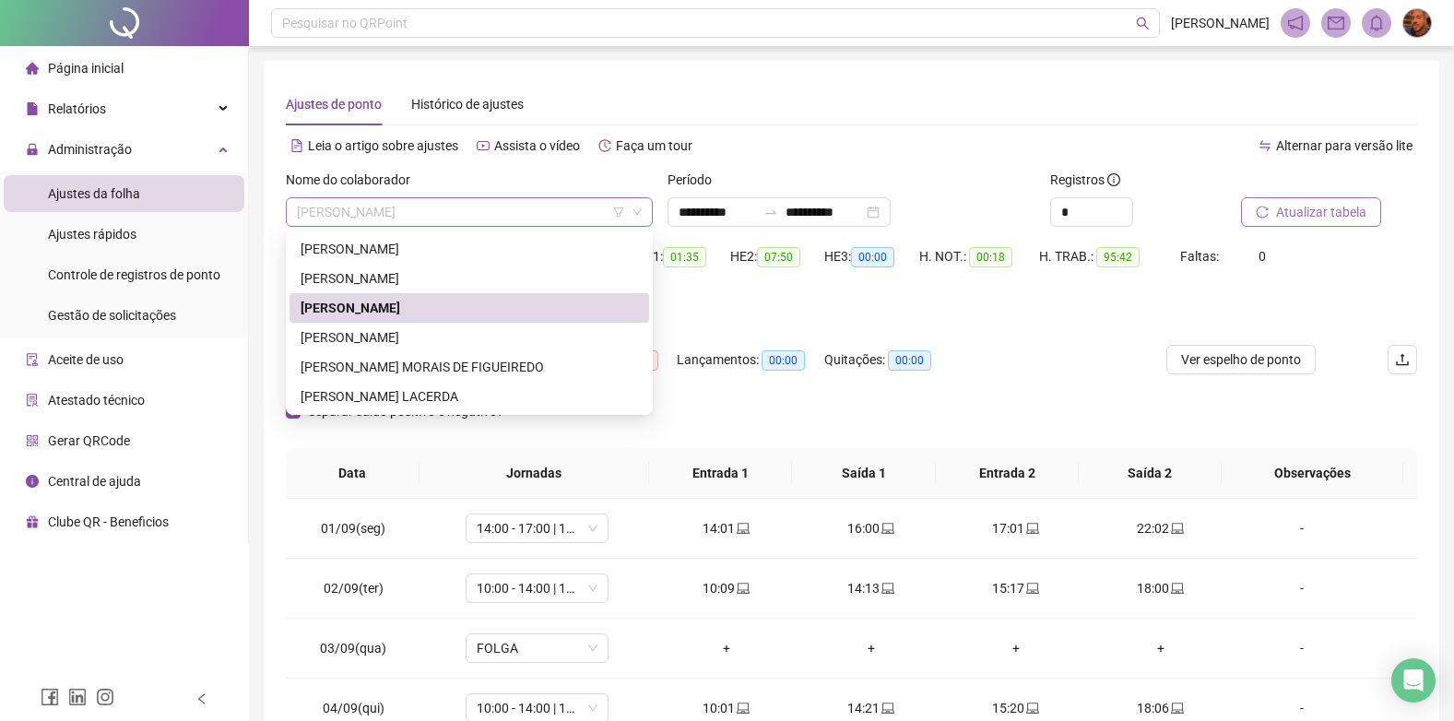
click at [340, 200] on span "[PERSON_NAME]" at bounding box center [469, 212] width 345 height 28
click at [370, 333] on div "[PERSON_NAME]" at bounding box center [469, 337] width 337 height 20
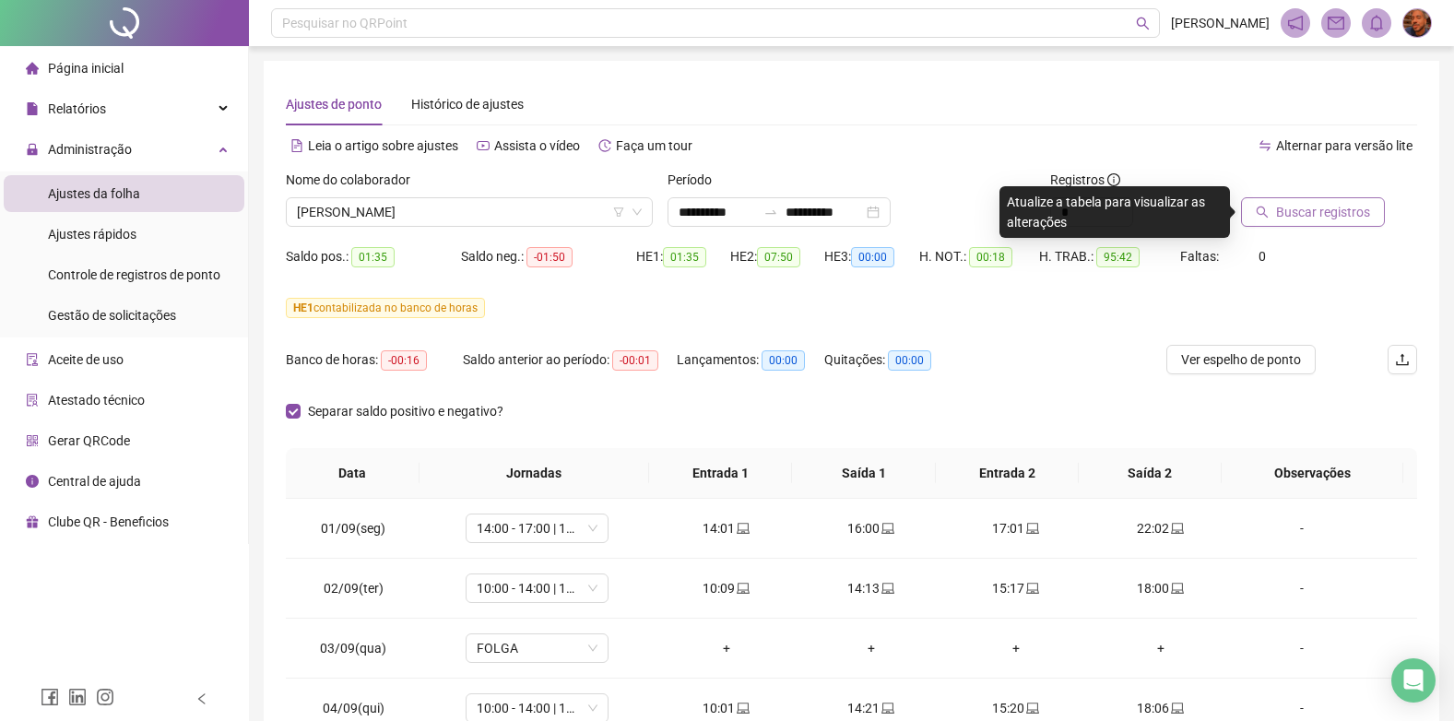
click at [1320, 217] on span "Buscar registros" at bounding box center [1323, 212] width 94 height 20
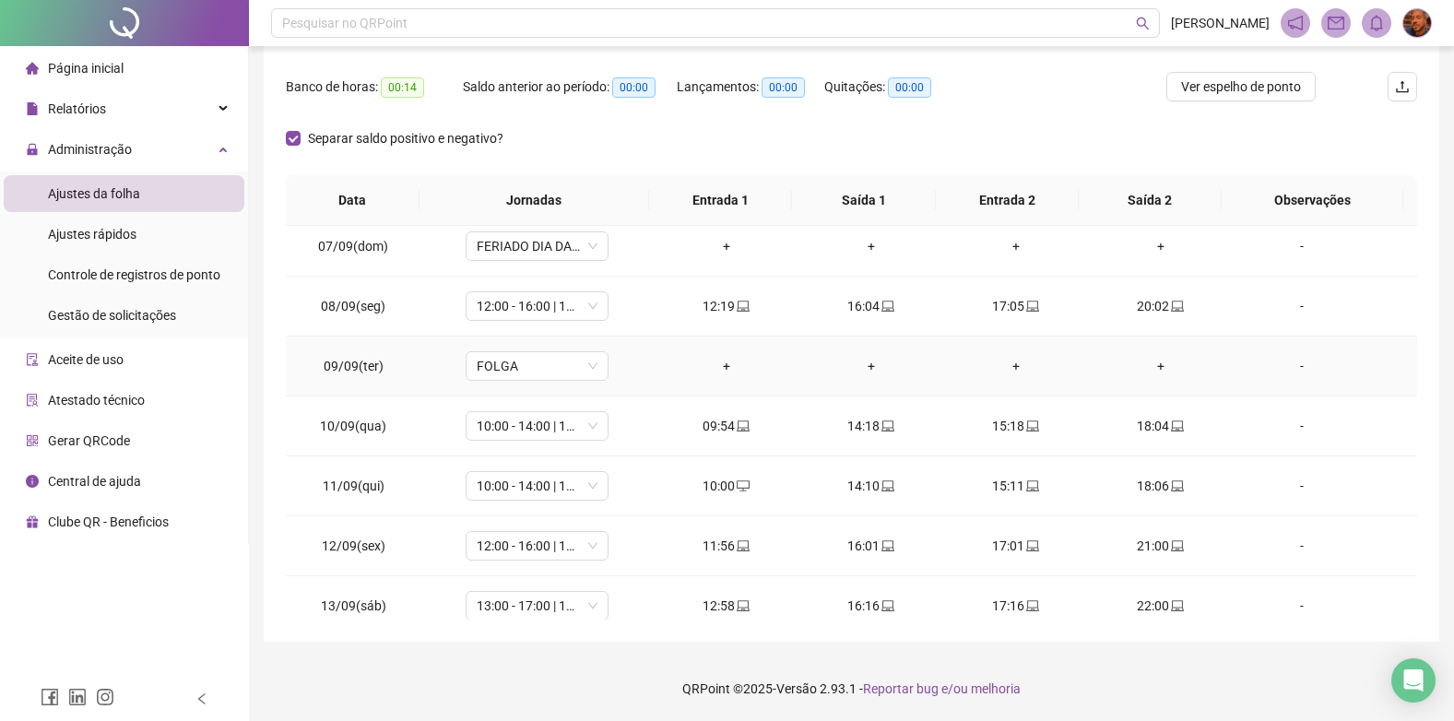
scroll to position [565, 0]
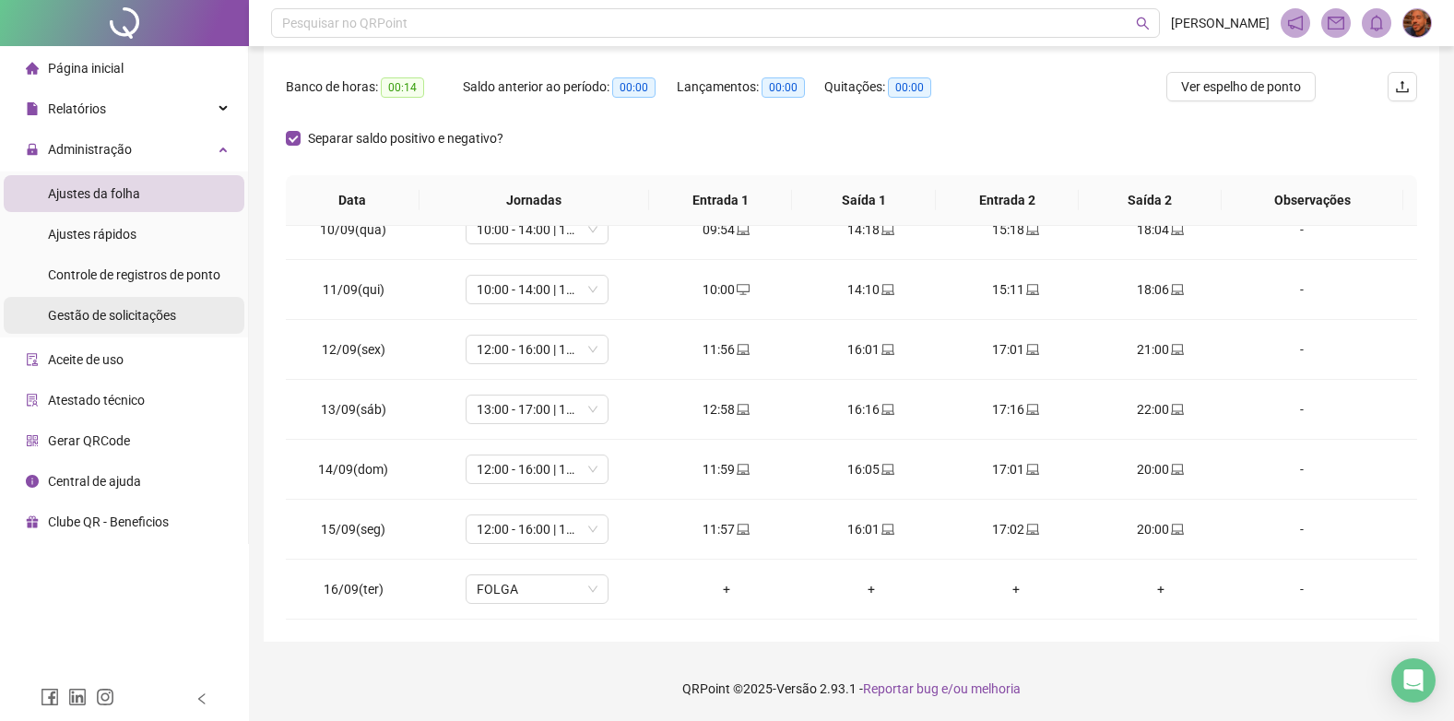
click at [107, 324] on div "Gestão de solicitações" at bounding box center [112, 315] width 128 height 37
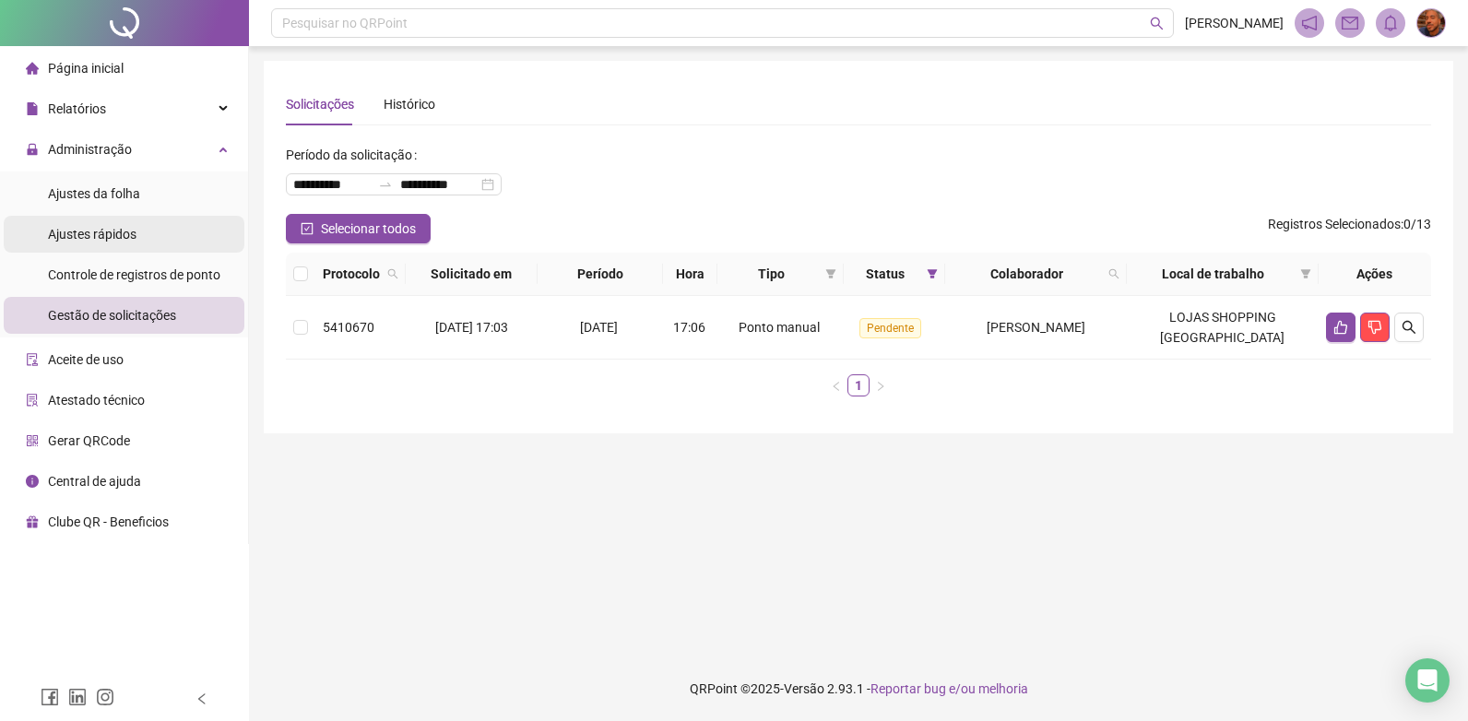
click at [102, 227] on span "Ajustes rápidos" at bounding box center [92, 234] width 88 height 15
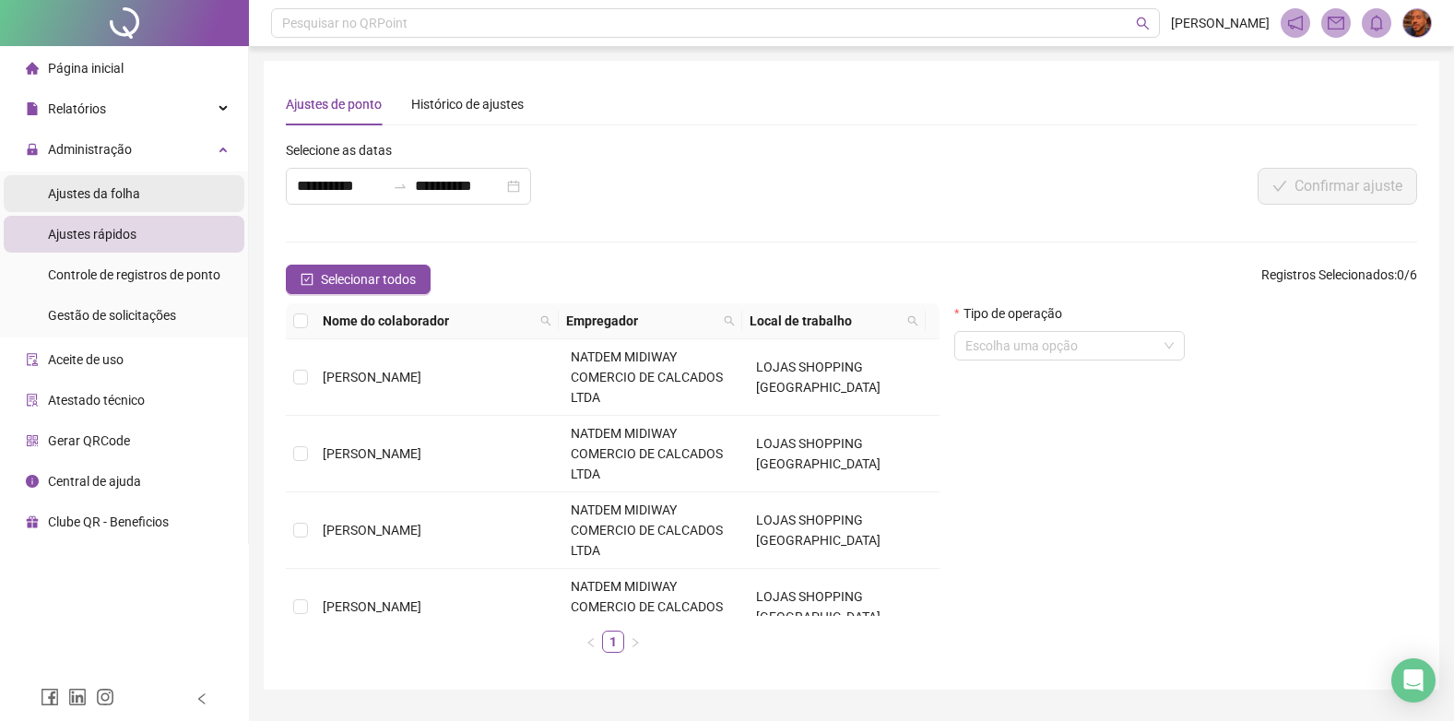
click at [78, 203] on div "Ajustes da folha" at bounding box center [94, 193] width 92 height 37
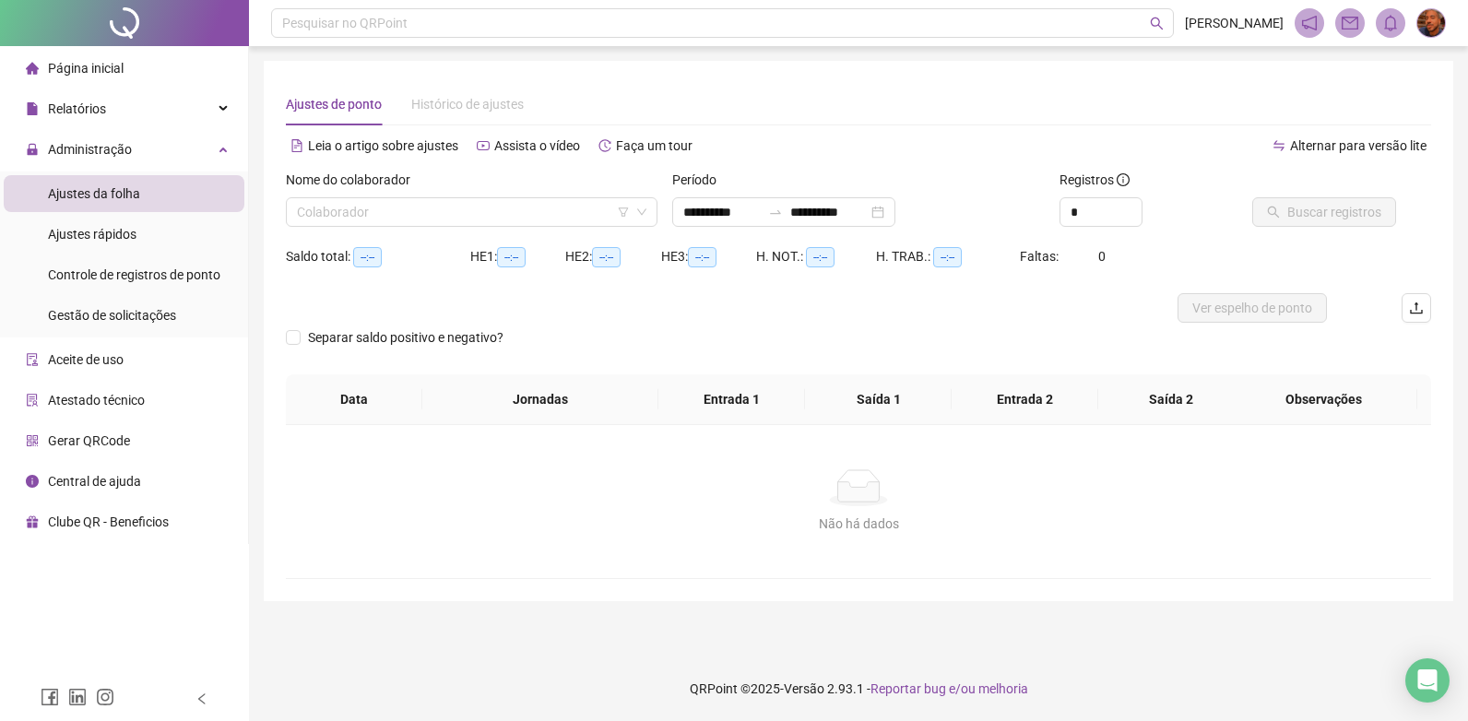
type input "**********"
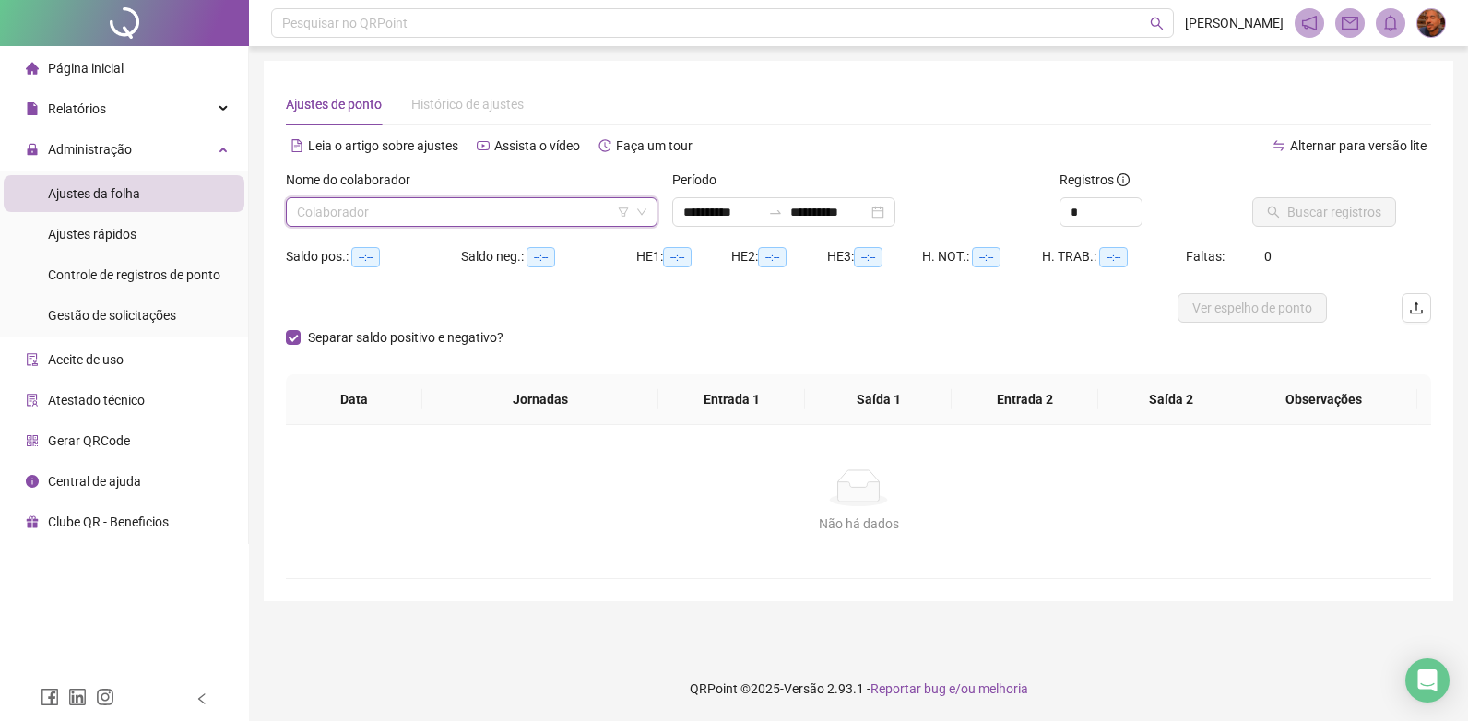
click at [356, 215] on input "search" at bounding box center [463, 212] width 333 height 28
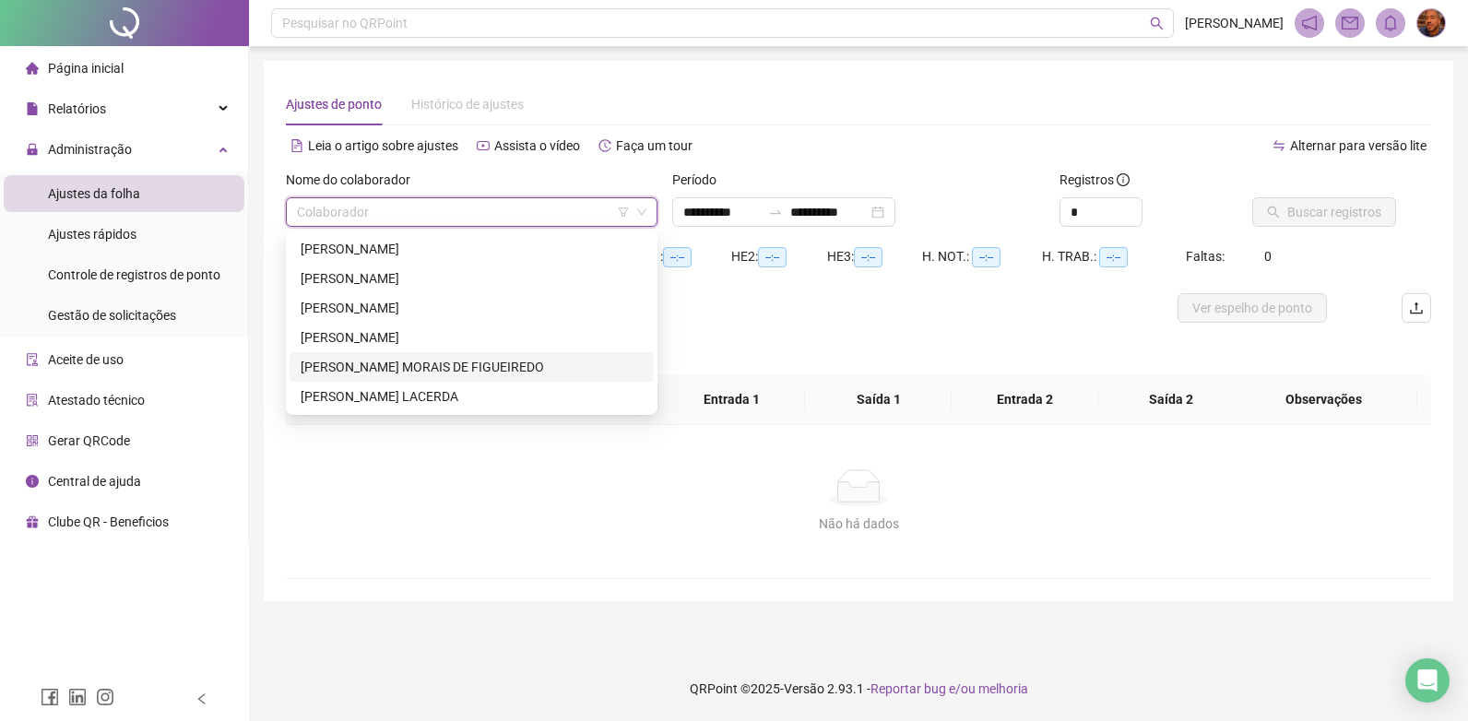
click at [366, 362] on div "[PERSON_NAME] MORAIS DE FIGUEIREDO" at bounding box center [472, 367] width 342 height 20
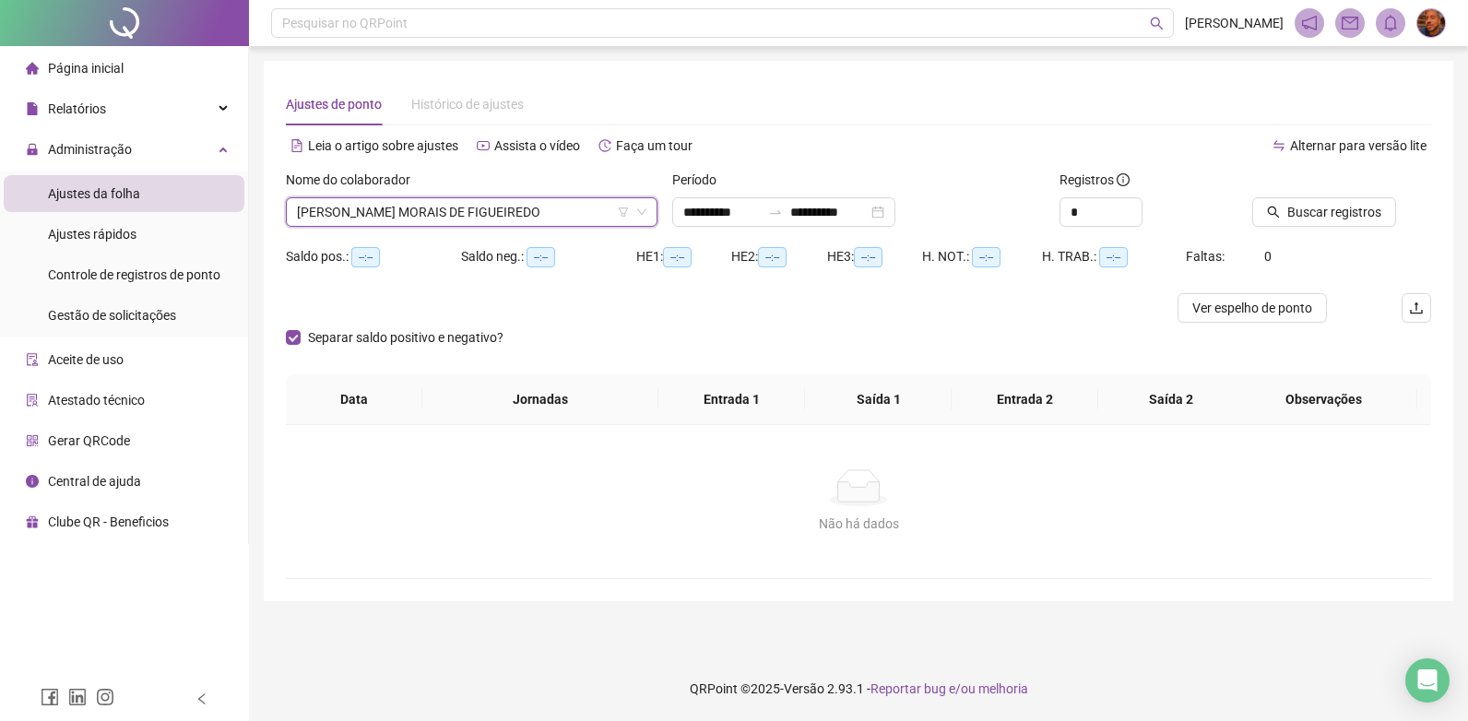
drag, startPoint x: 416, startPoint y: 213, endPoint x: 403, endPoint y: 243, distance: 33.0
click at [415, 213] on span "[PERSON_NAME] MORAIS DE FIGUEIREDO" at bounding box center [471, 212] width 349 height 28
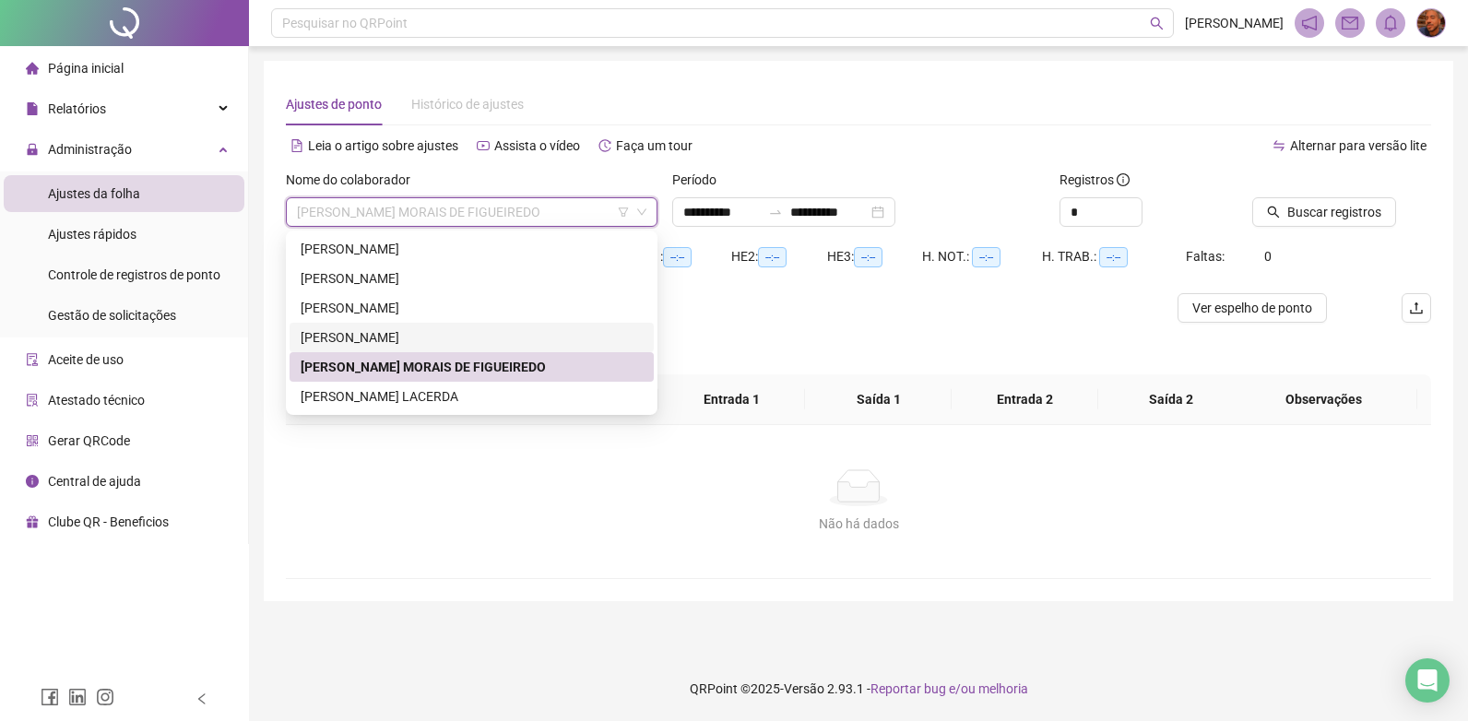
click at [393, 343] on div "[PERSON_NAME]" at bounding box center [472, 337] width 342 height 20
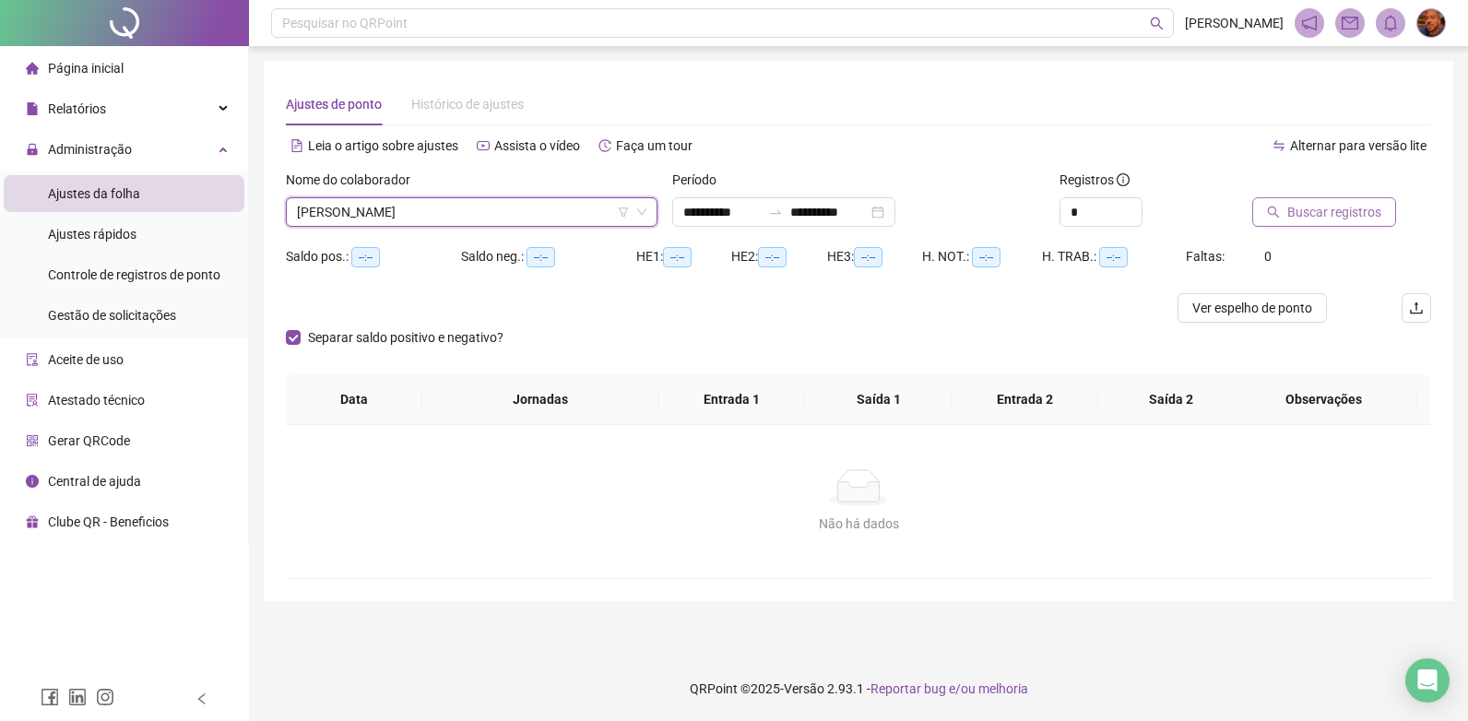
click at [1291, 213] on span "Buscar registros" at bounding box center [1334, 212] width 94 height 20
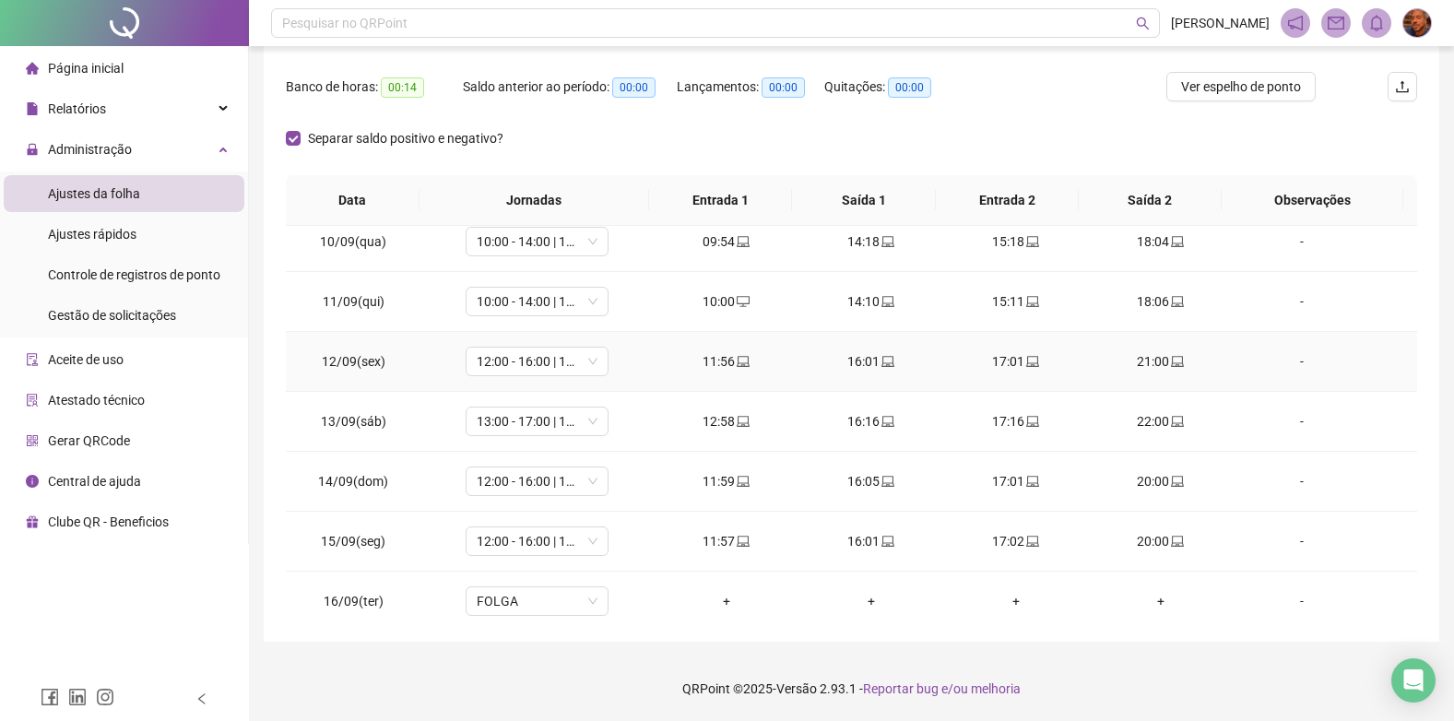
scroll to position [565, 0]
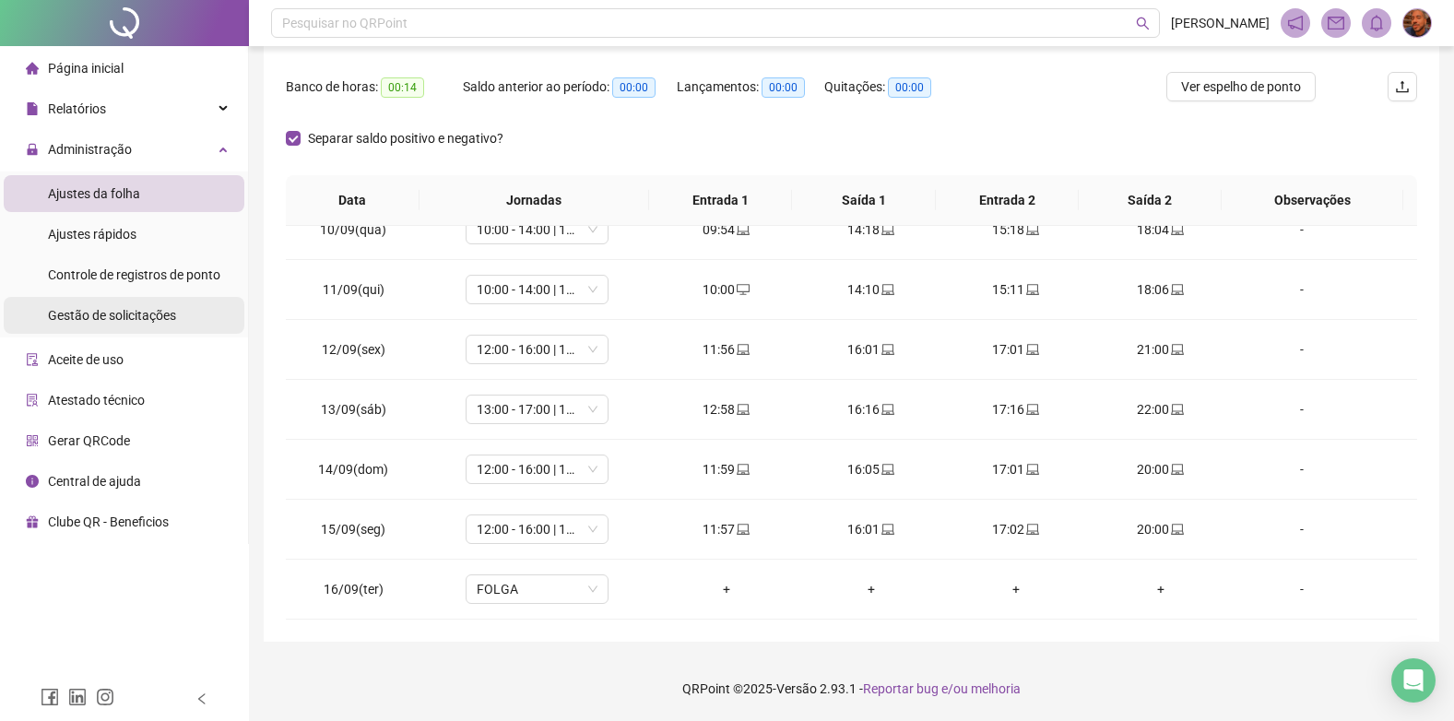
click at [112, 315] on span "Gestão de solicitações" at bounding box center [112, 315] width 128 height 15
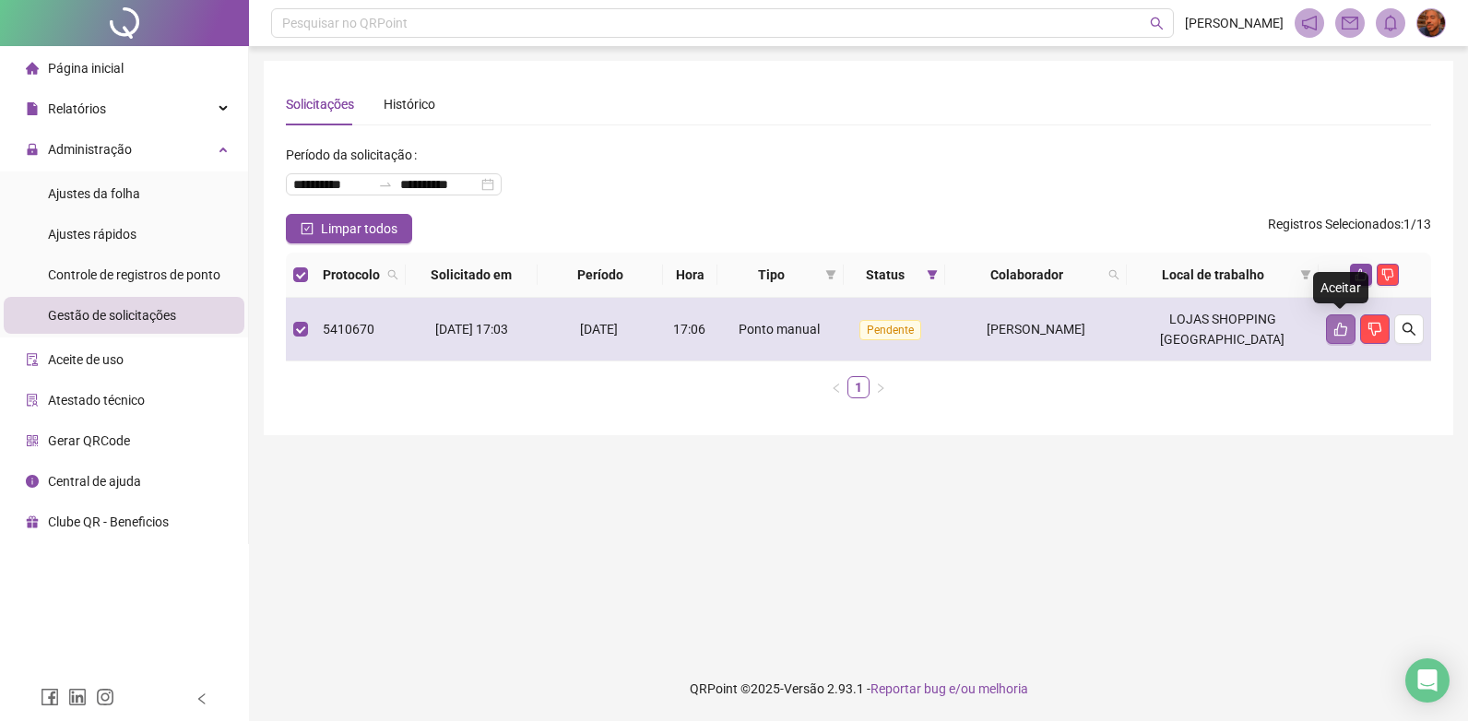
click at [1344, 335] on icon "like" at bounding box center [1340, 329] width 15 height 15
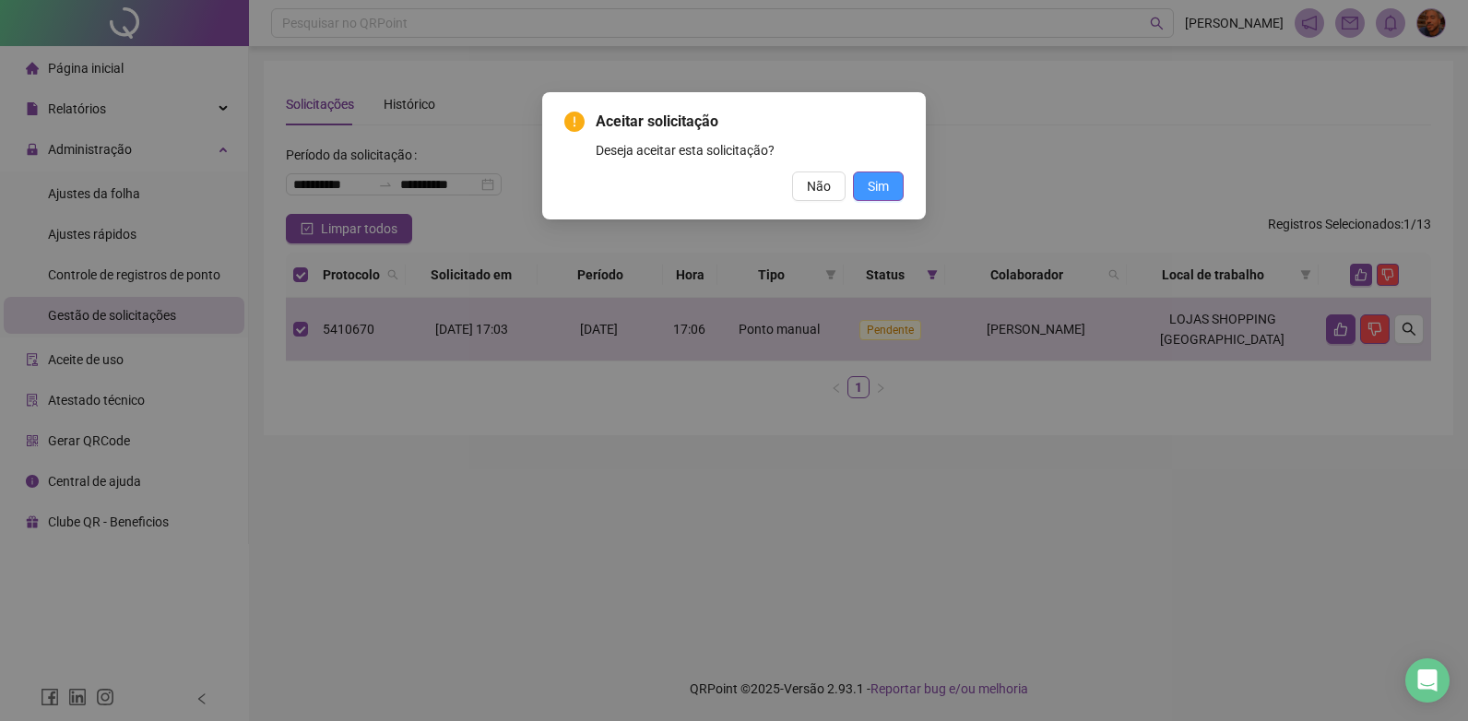
click at [872, 194] on span "Sim" at bounding box center [877, 186] width 21 height 20
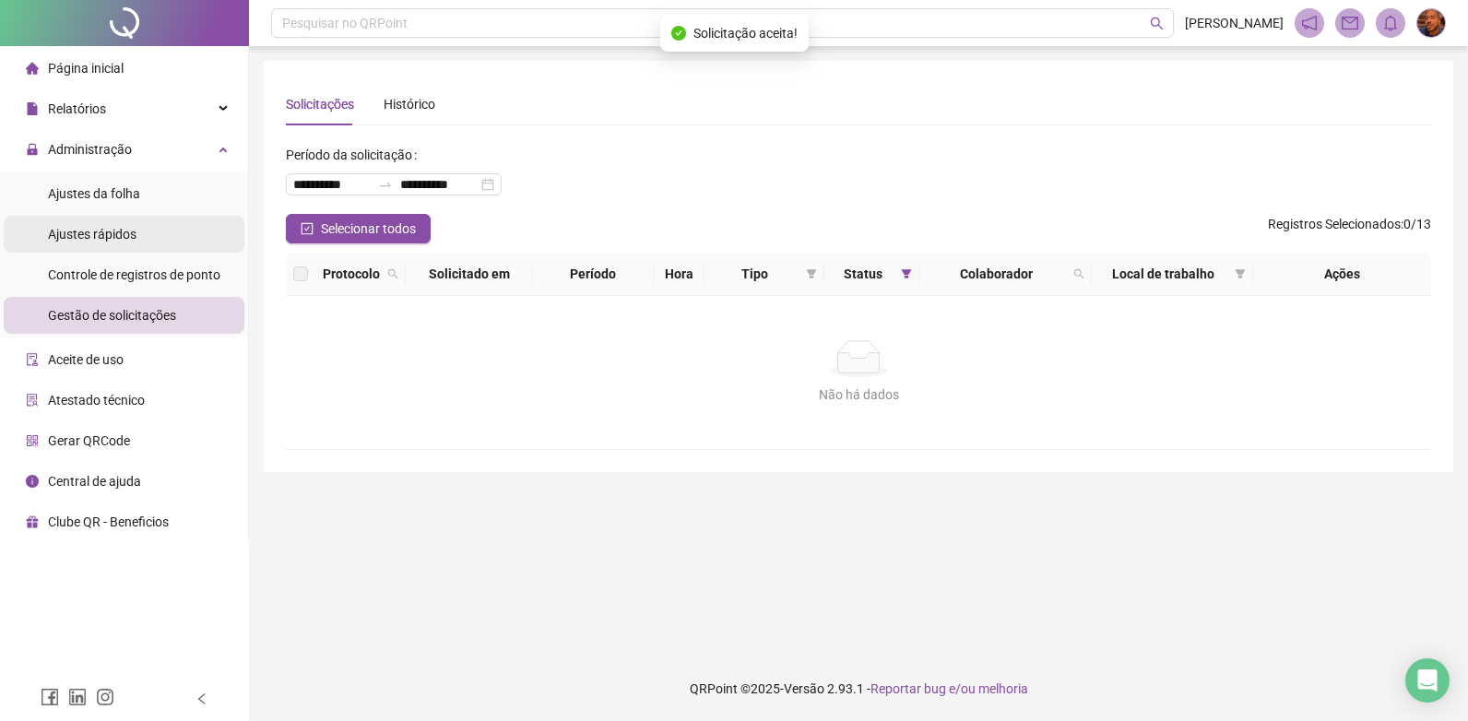
click at [116, 228] on span "Ajustes rápidos" at bounding box center [92, 234] width 88 height 15
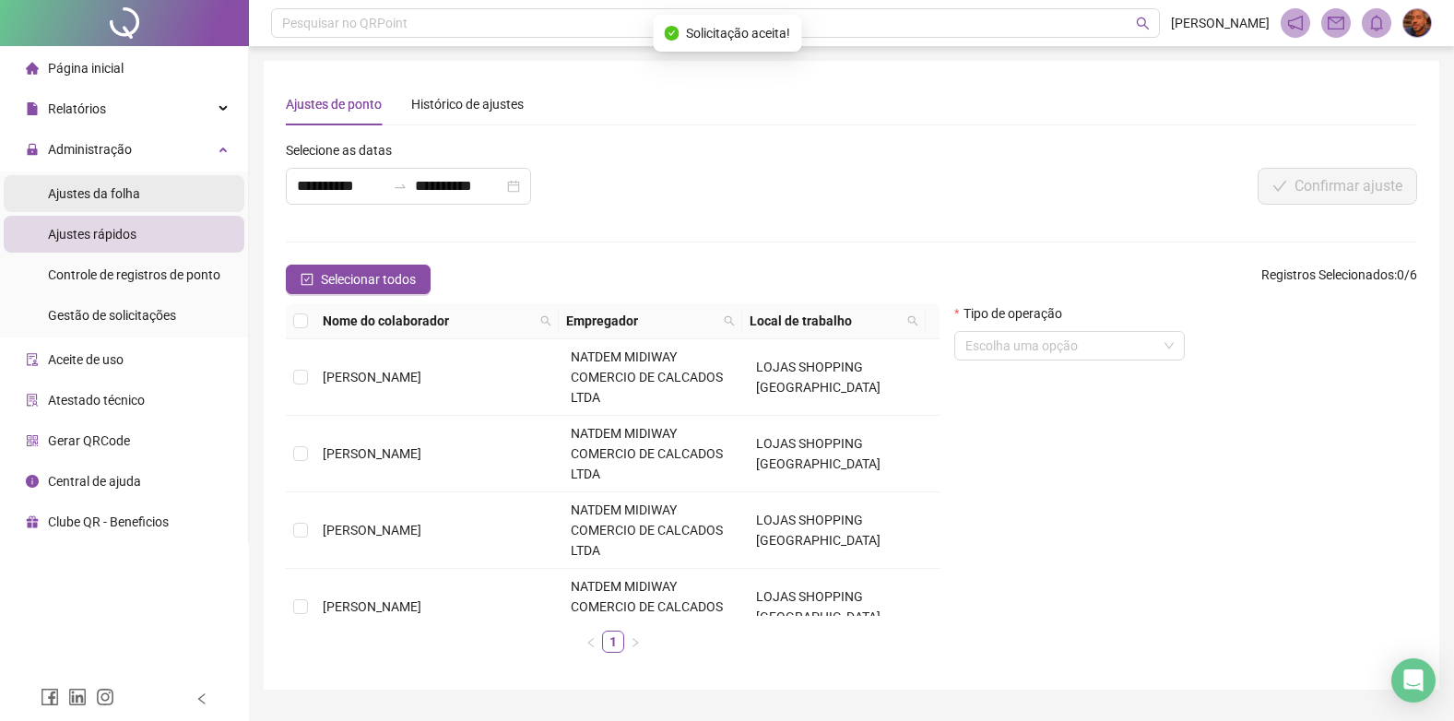
click at [132, 199] on span "Ajustes da folha" at bounding box center [94, 193] width 92 height 15
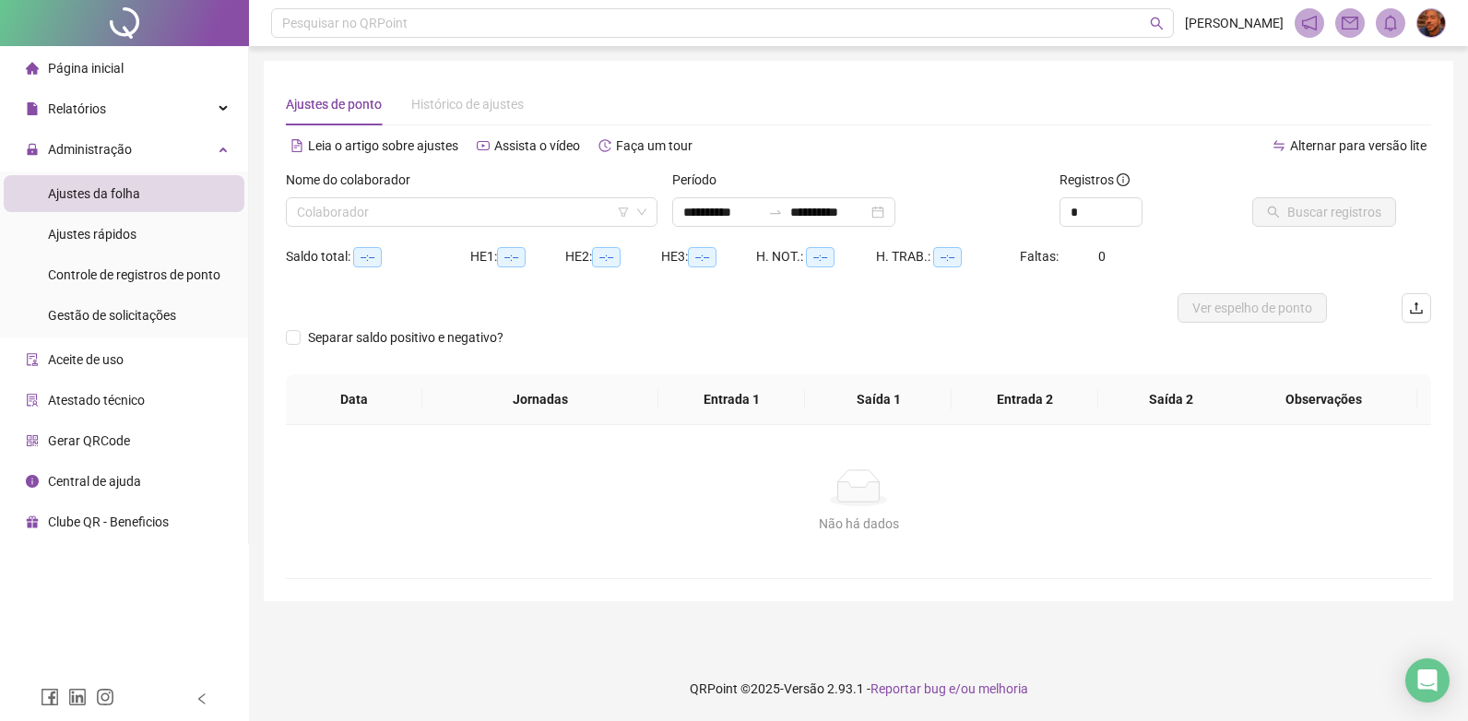
type input "**********"
click at [406, 208] on input "search" at bounding box center [463, 212] width 333 height 28
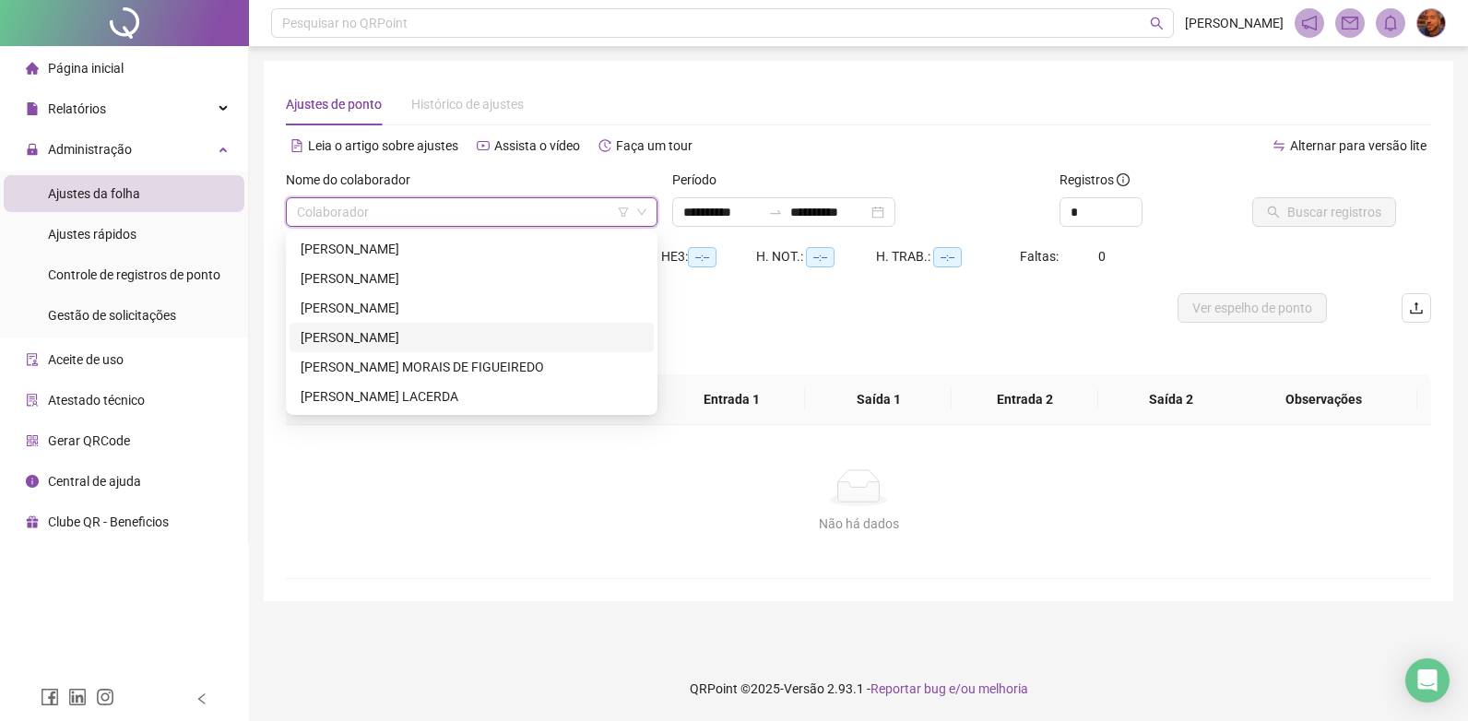
click at [388, 333] on div "[PERSON_NAME]" at bounding box center [472, 337] width 342 height 20
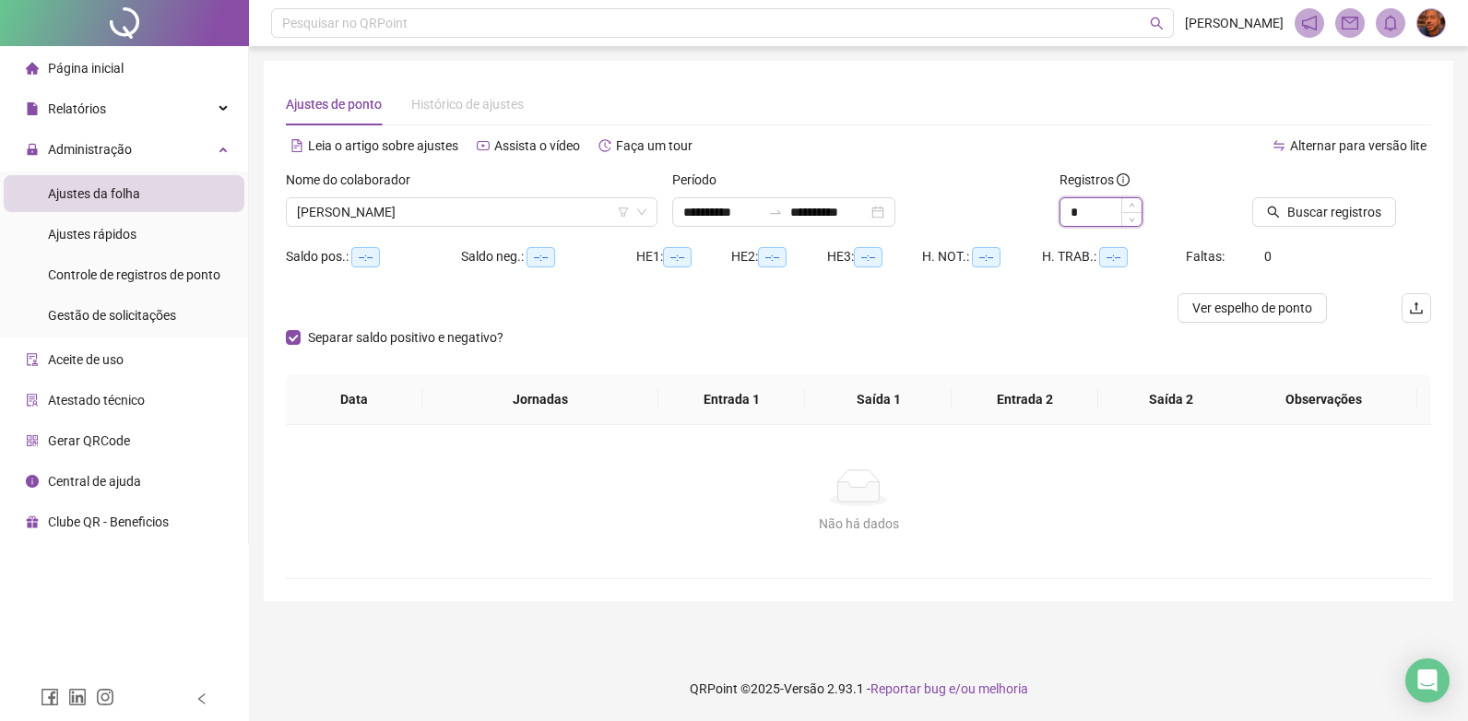
click at [1106, 217] on input "*" at bounding box center [1100, 212] width 81 height 28
type input "*"
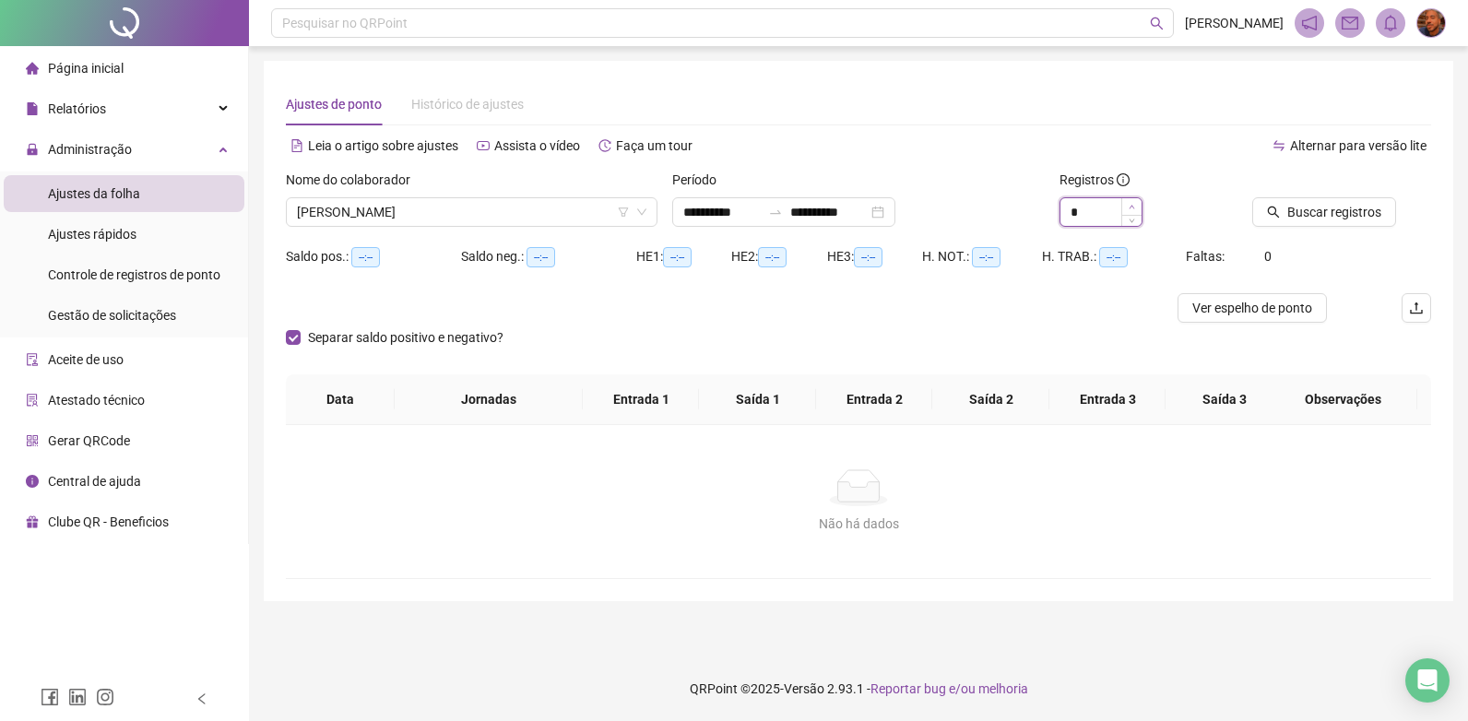
click at [1128, 206] on icon "up" at bounding box center [1131, 207] width 6 height 6
click at [1314, 209] on span "Buscar registros" at bounding box center [1334, 212] width 94 height 20
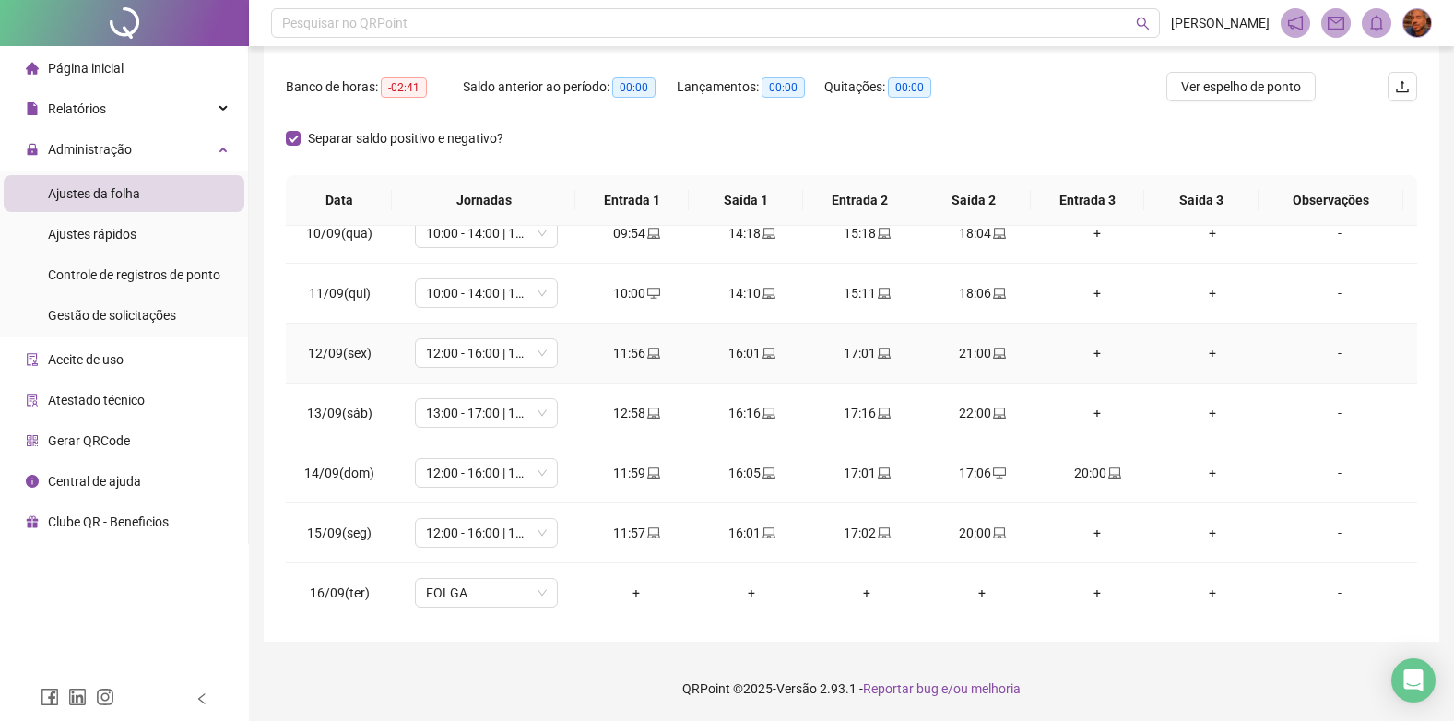
scroll to position [565, 0]
click at [888, 466] on div "17:01" at bounding box center [867, 469] width 86 height 20
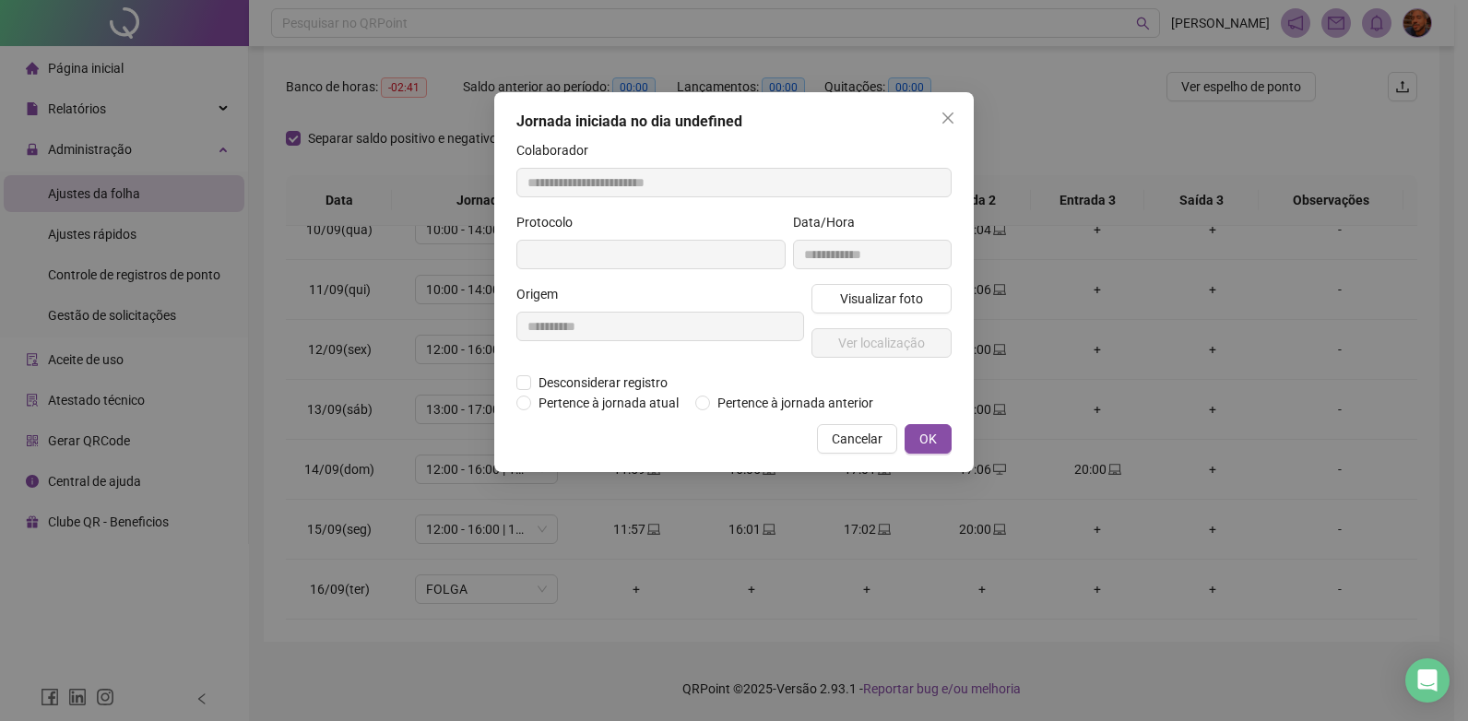
type input "**********"
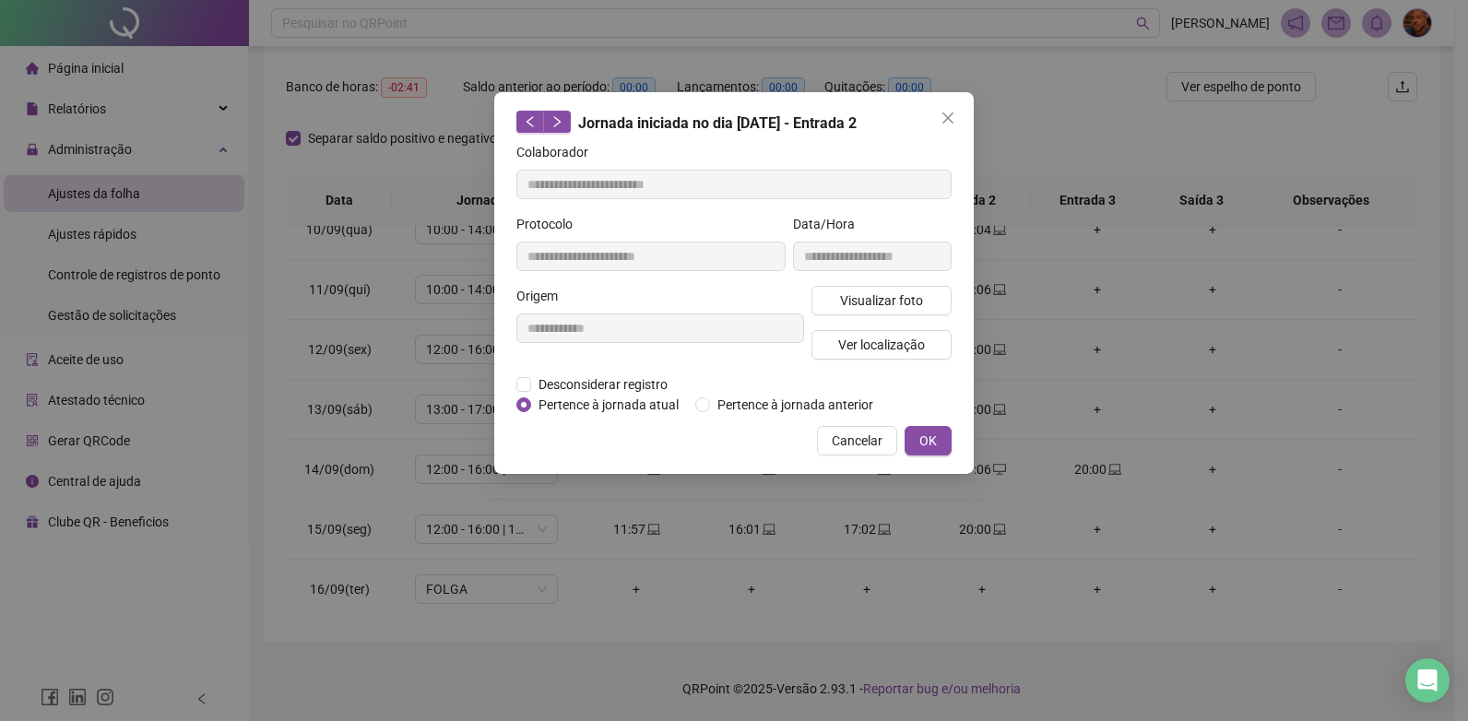
click at [522, 395] on label "Pertence à jornada atual" at bounding box center [601, 405] width 171 height 20
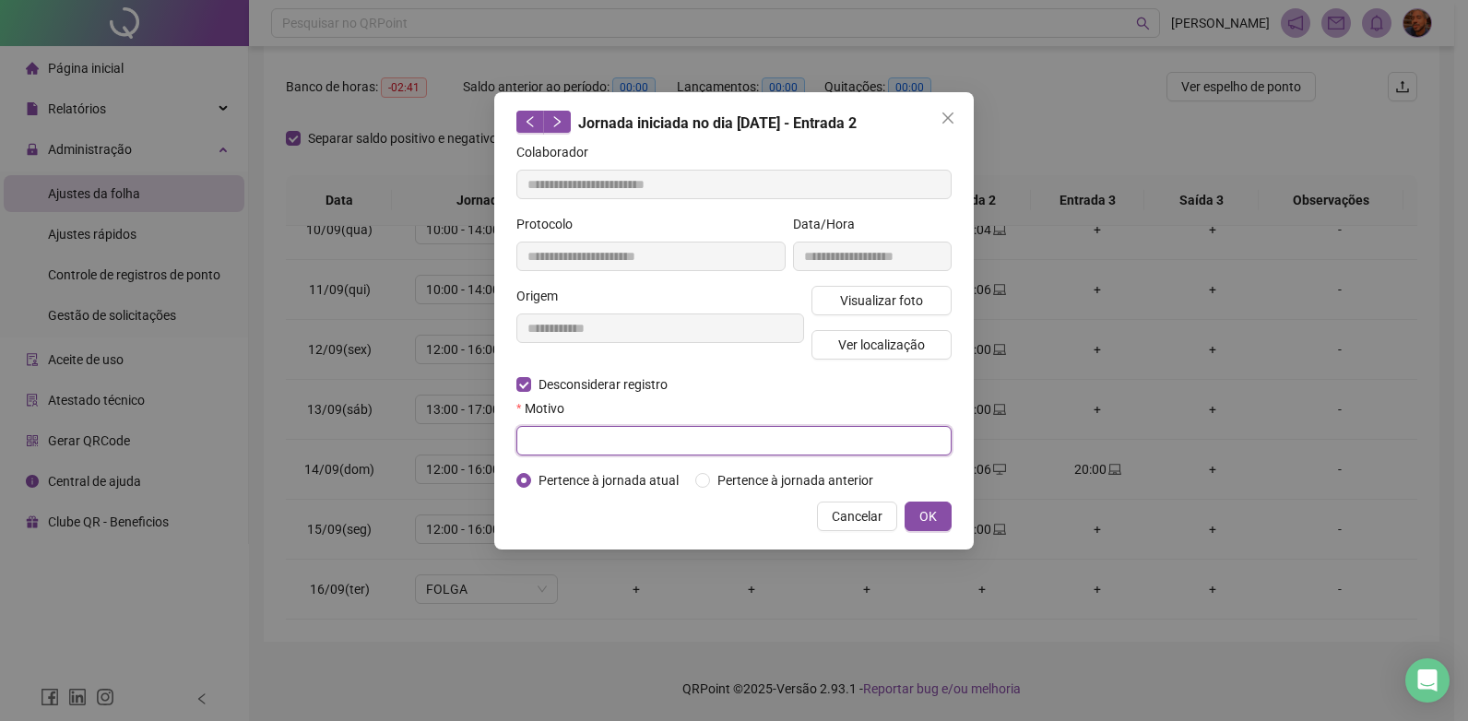
click at [561, 441] on input "text" at bounding box center [733, 440] width 435 height 29
type input "**********"
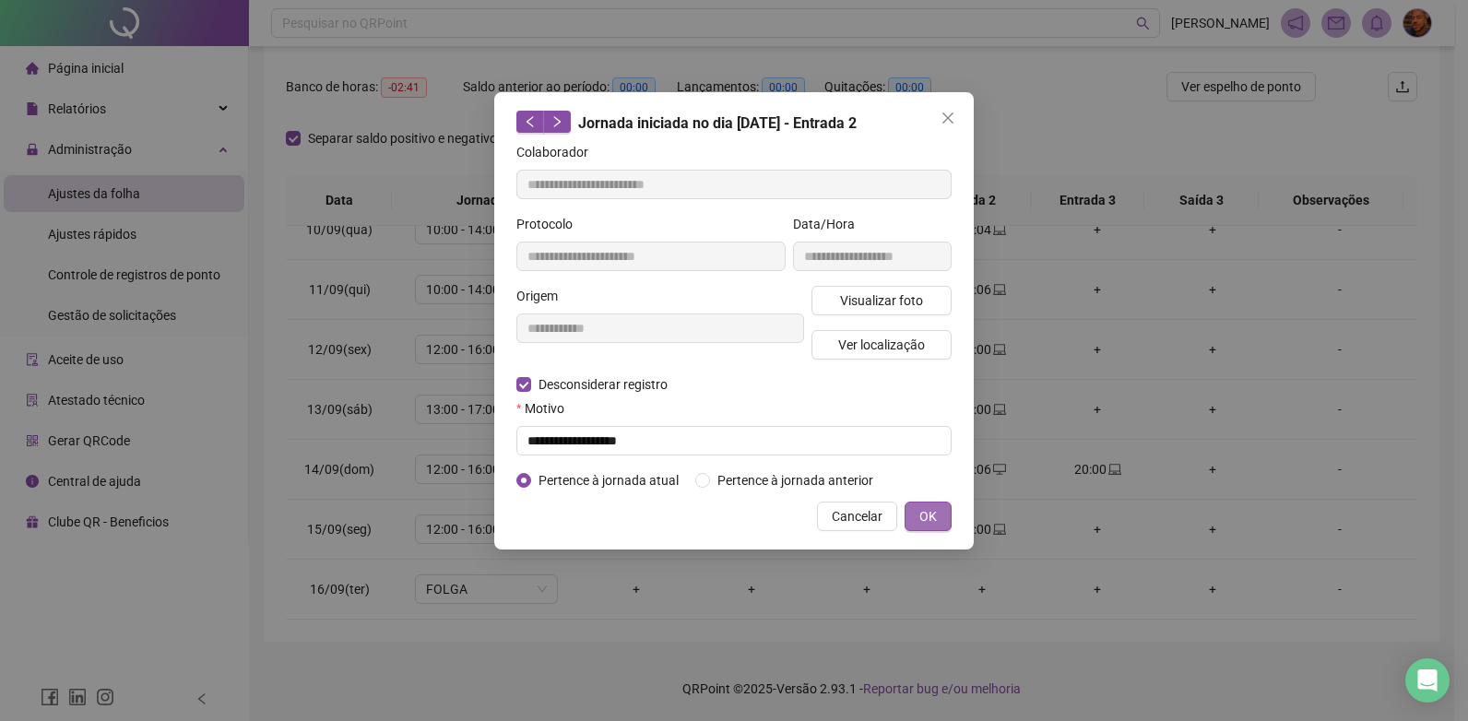
click at [931, 515] on span "OK" at bounding box center [928, 516] width 18 height 20
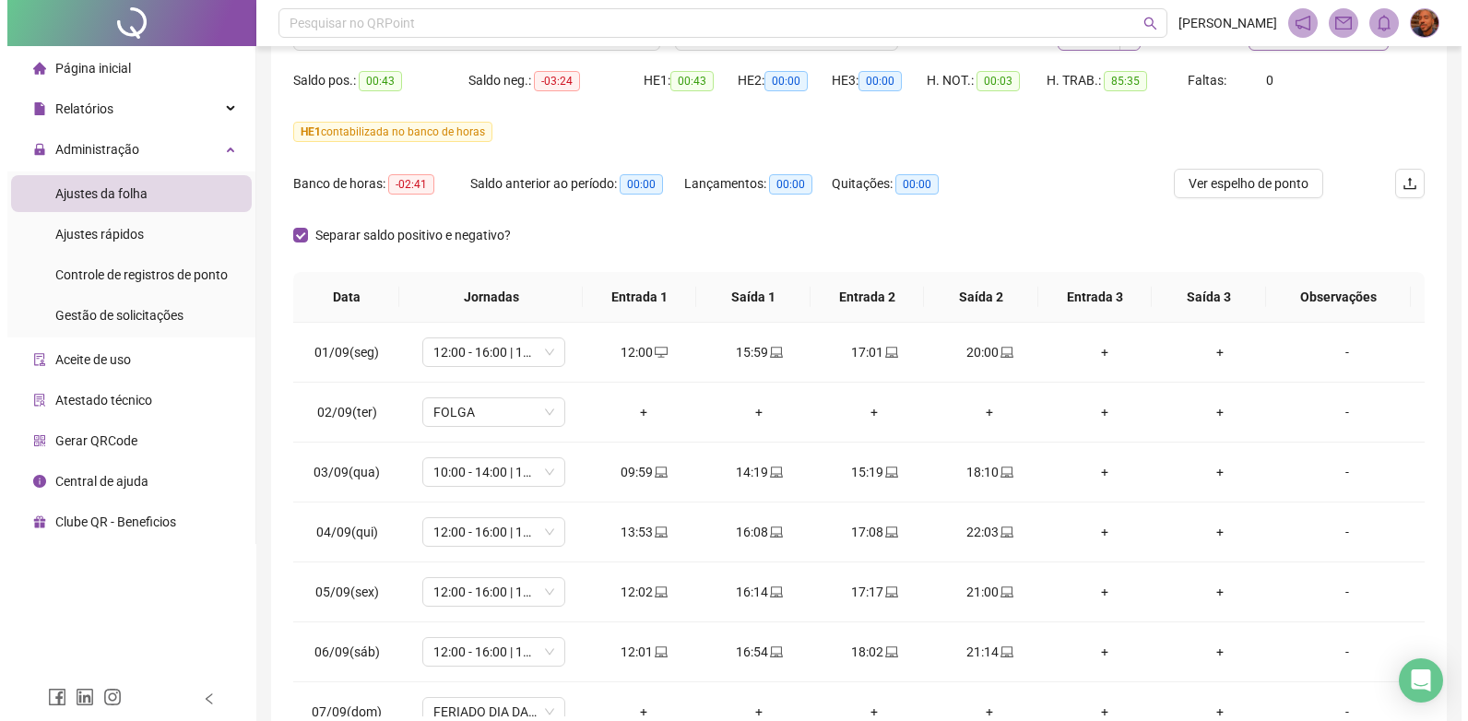
scroll to position [0, 0]
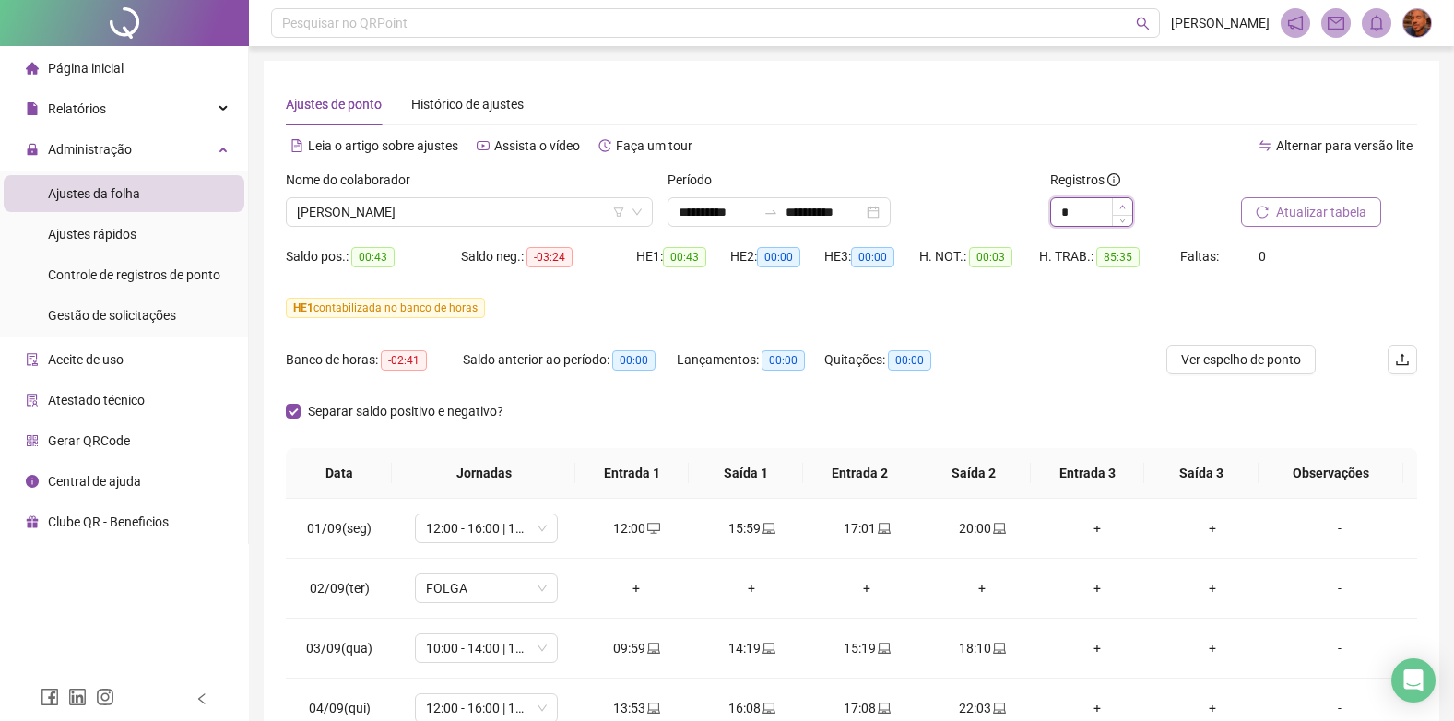
click at [1117, 214] on span "Increase Value" at bounding box center [1122, 206] width 20 height 17
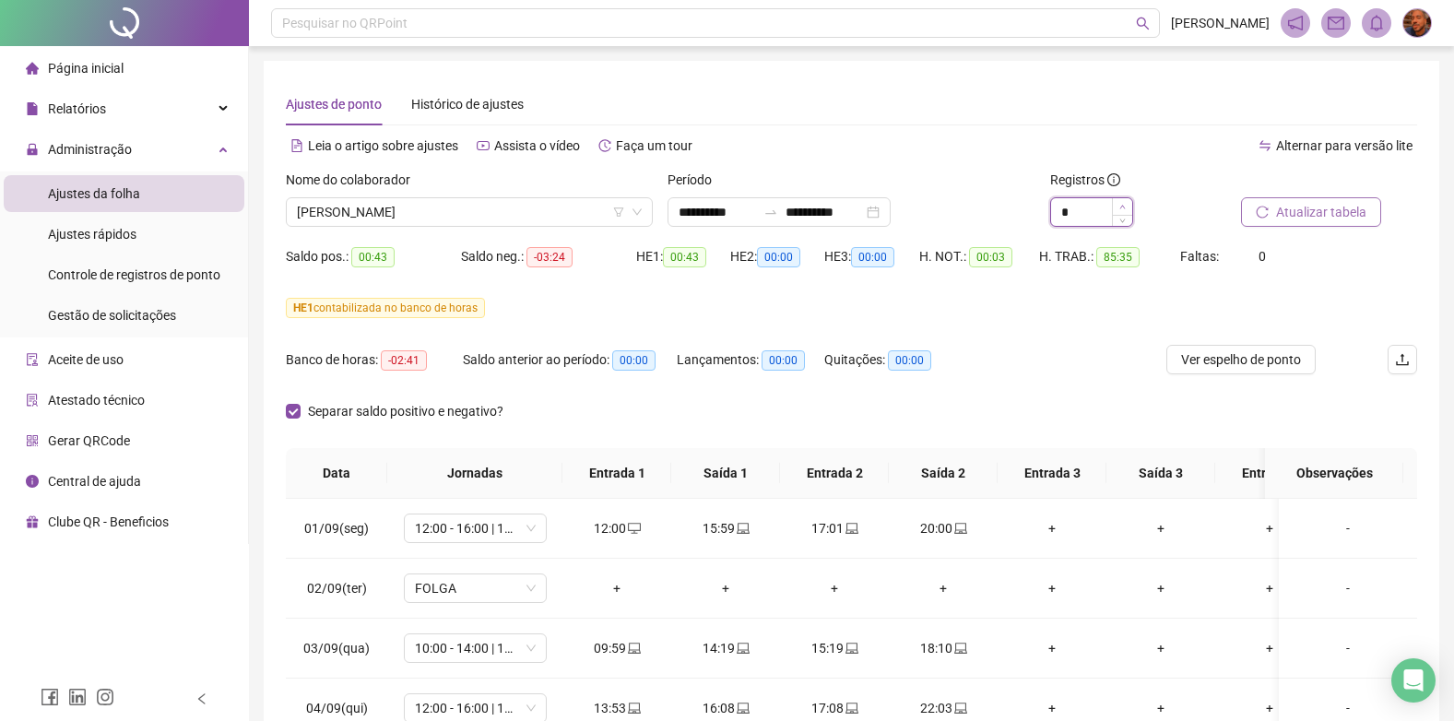
click at [1118, 206] on span "Increase Value" at bounding box center [1122, 206] width 20 height 17
click at [1119, 206] on icon "up" at bounding box center [1122, 207] width 6 height 6
click at [1121, 220] on icon "down" at bounding box center [1122, 218] width 6 height 6
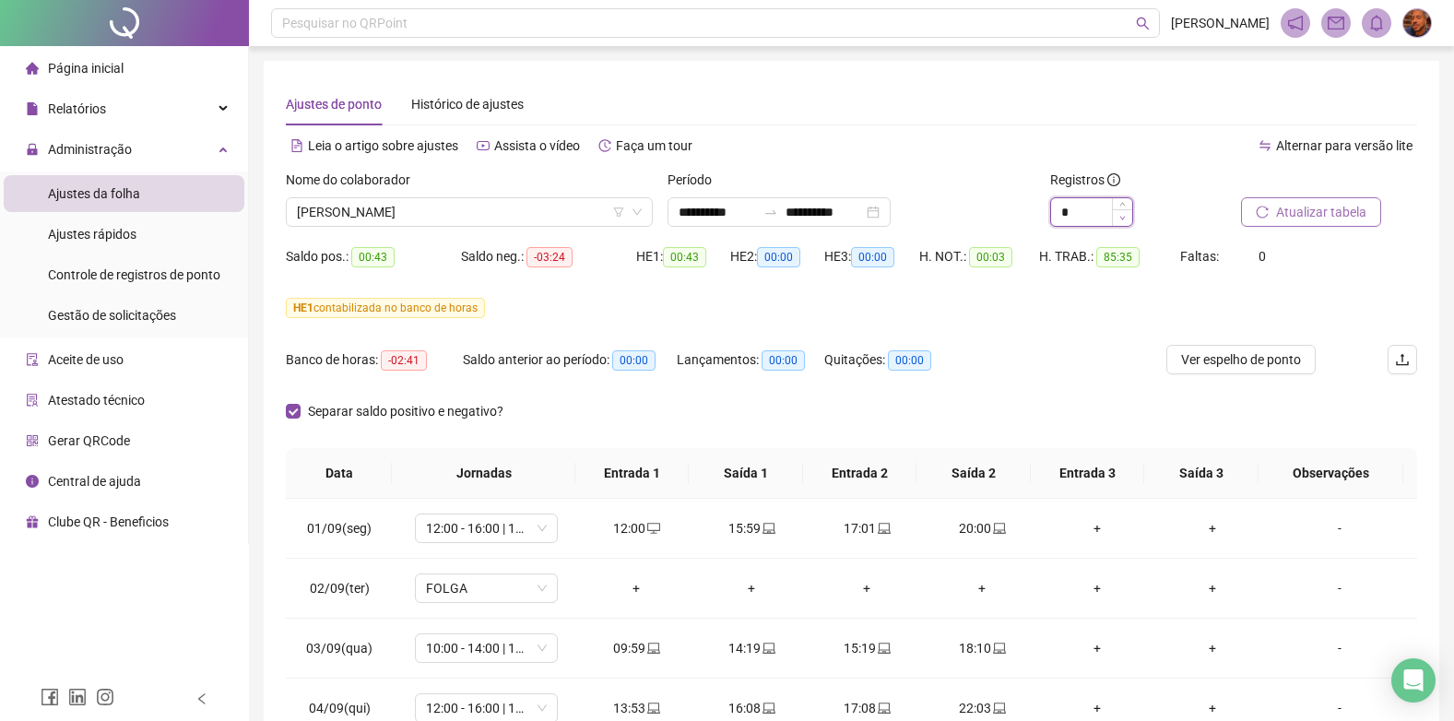
click at [1121, 220] on icon "down" at bounding box center [1122, 218] width 6 height 6
type input "*"
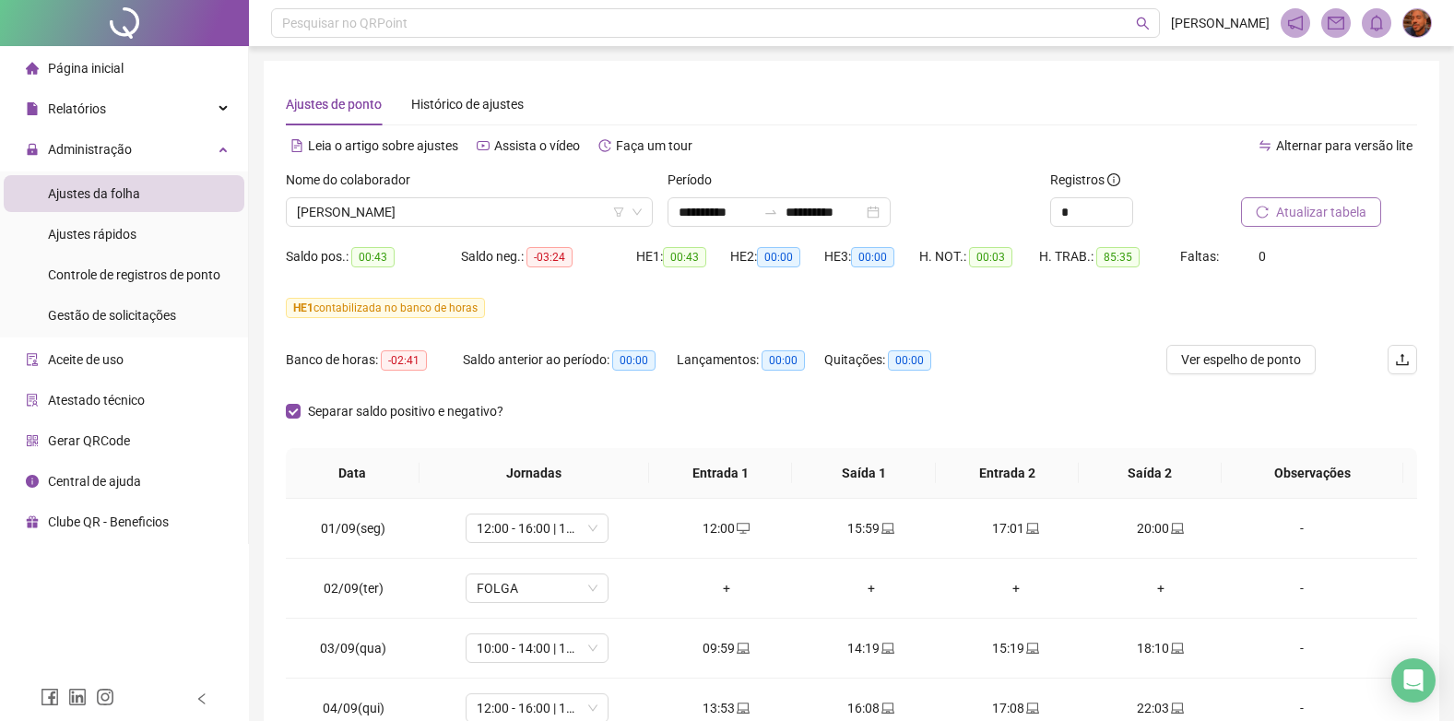
click at [1277, 209] on span "Atualizar tabela" at bounding box center [1321, 212] width 90 height 20
click at [536, 222] on span "[PERSON_NAME]" at bounding box center [469, 212] width 345 height 28
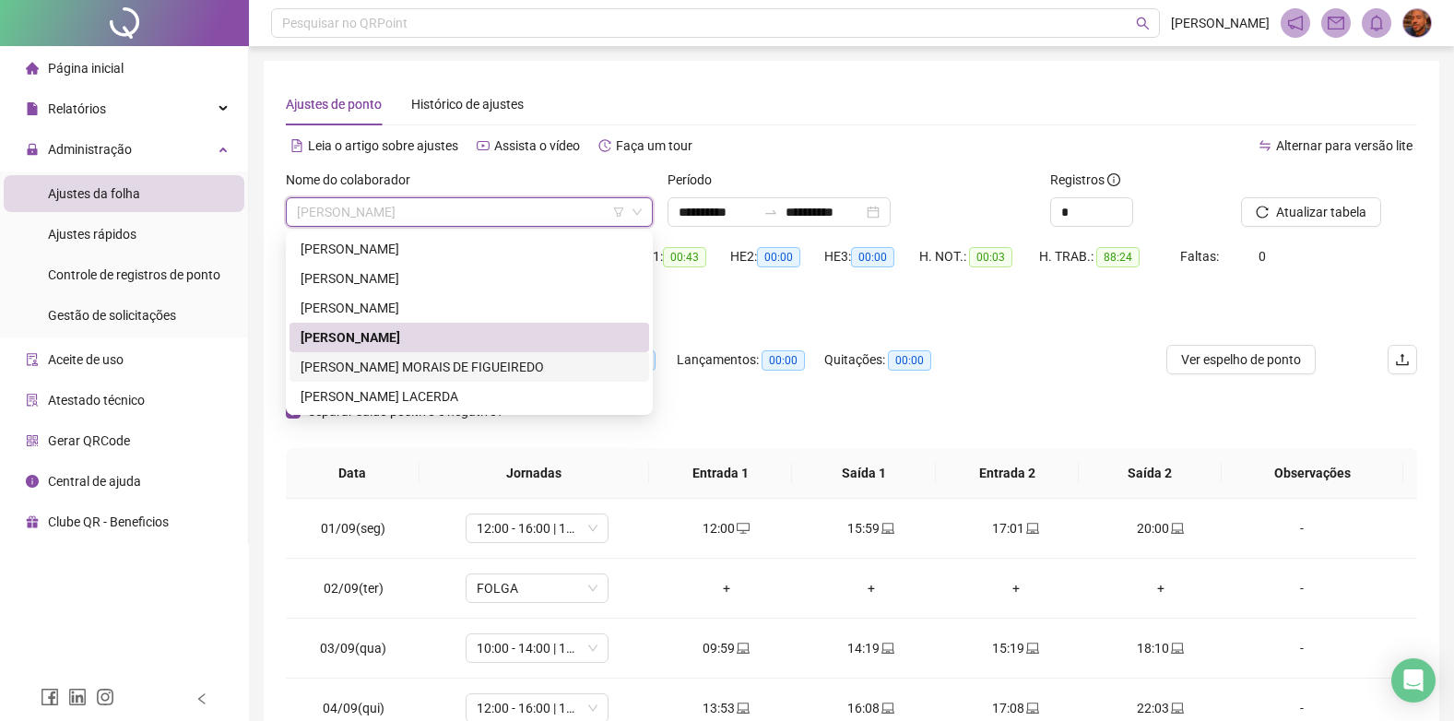
click at [452, 362] on div "[PERSON_NAME] MORAIS DE FIGUEIREDO" at bounding box center [469, 367] width 337 height 20
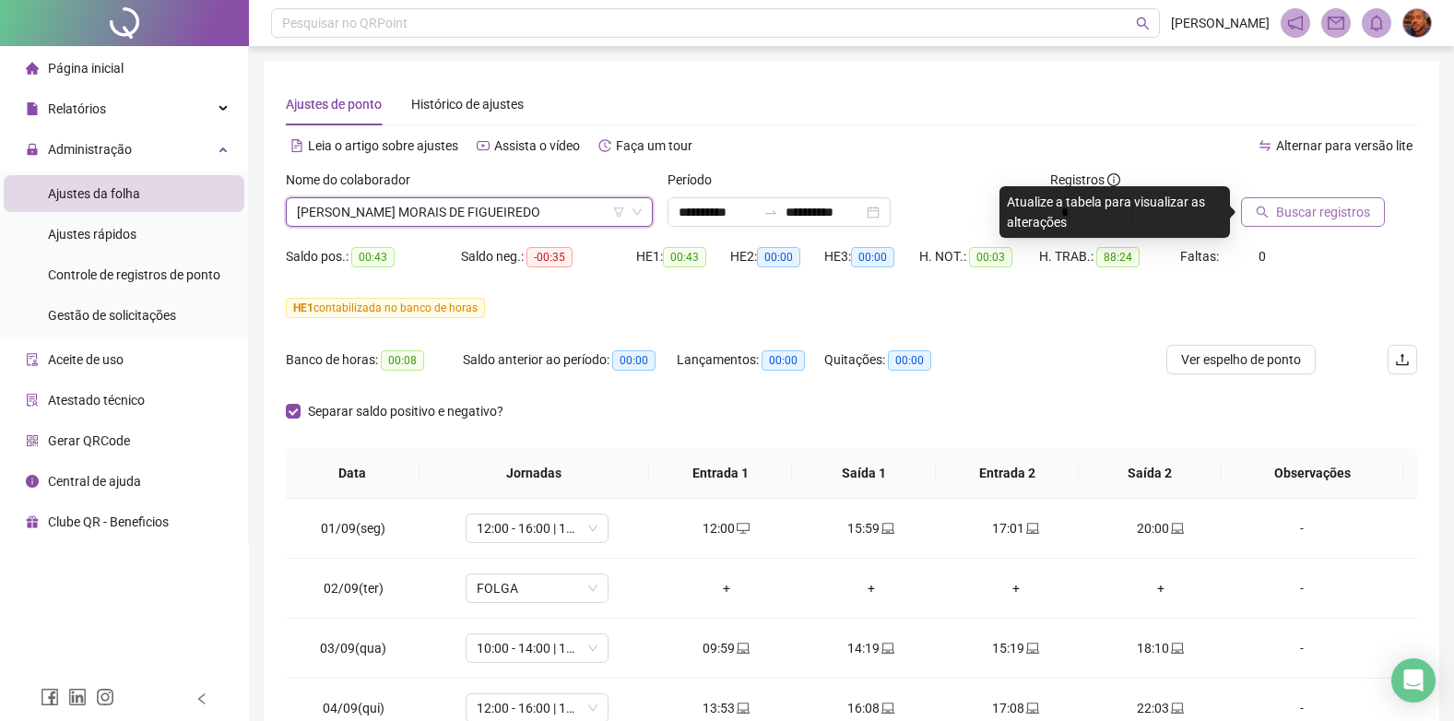
click at [1335, 207] on span "Buscar registros" at bounding box center [1323, 212] width 94 height 20
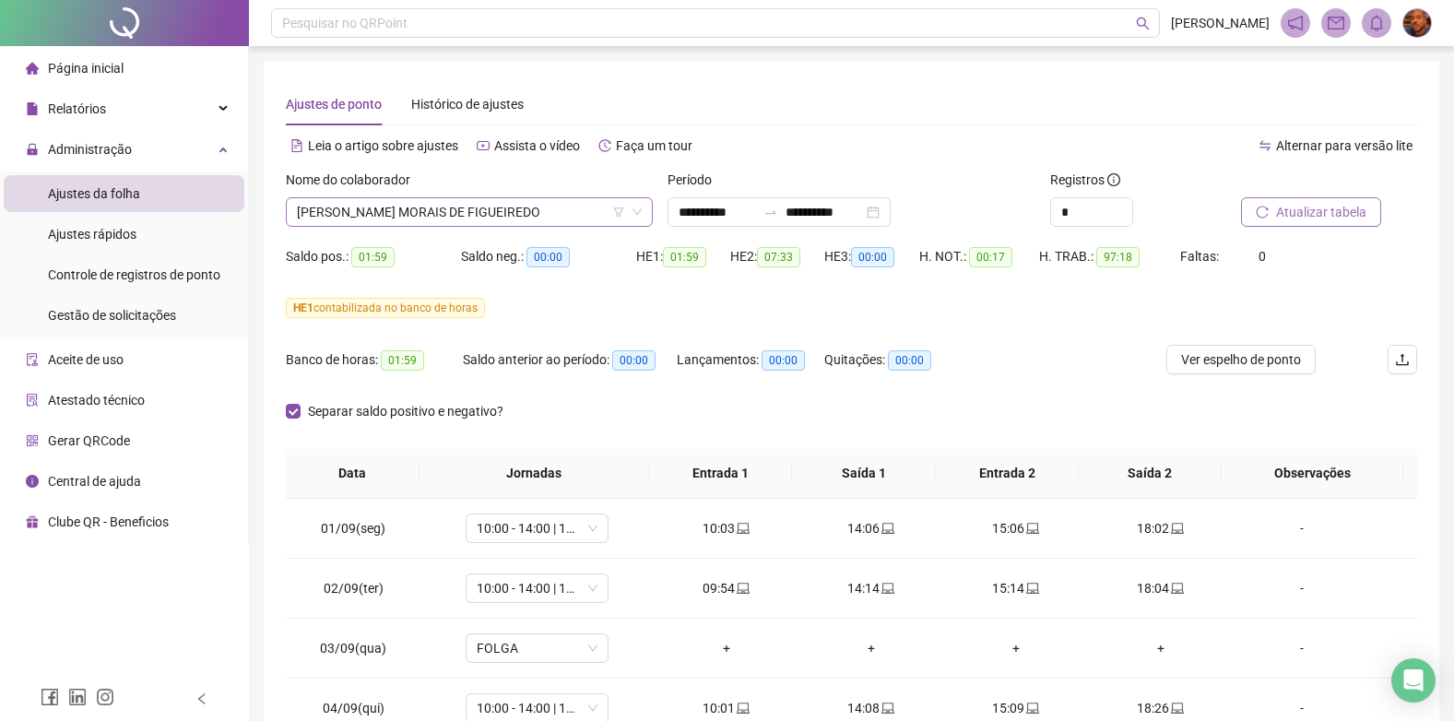
click at [518, 217] on span "[PERSON_NAME] MORAIS DE FIGUEIREDO" at bounding box center [469, 212] width 345 height 28
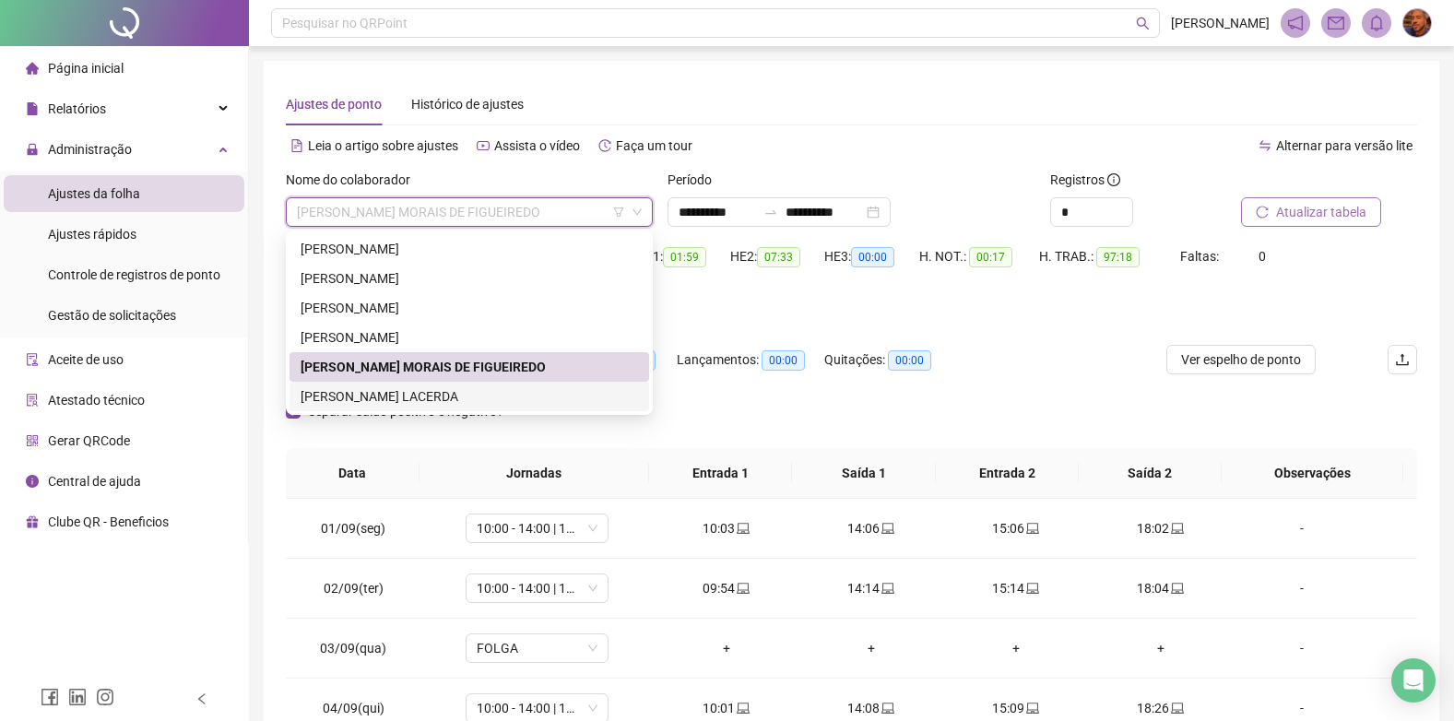
click at [460, 395] on div "[PERSON_NAME] LACERDA" at bounding box center [469, 396] width 337 height 20
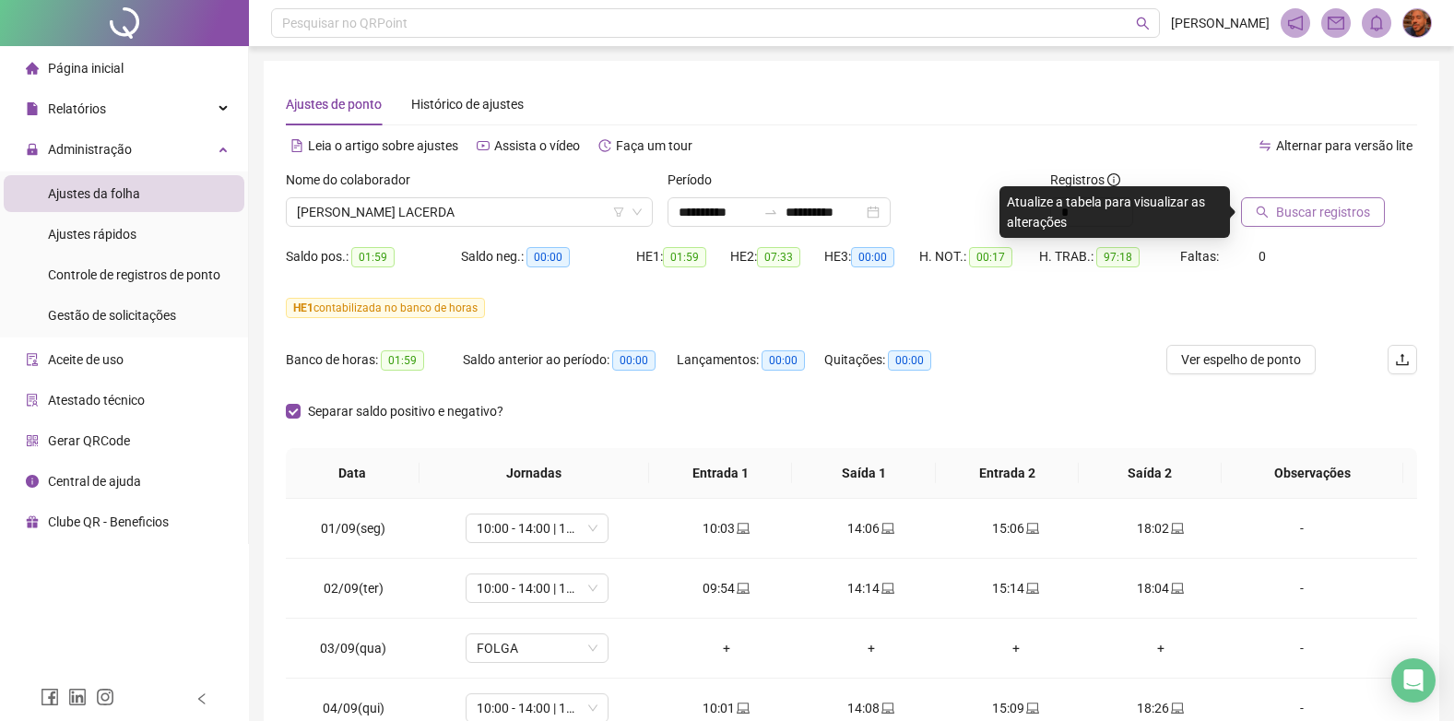
click at [1299, 215] on span "Buscar registros" at bounding box center [1323, 212] width 94 height 20
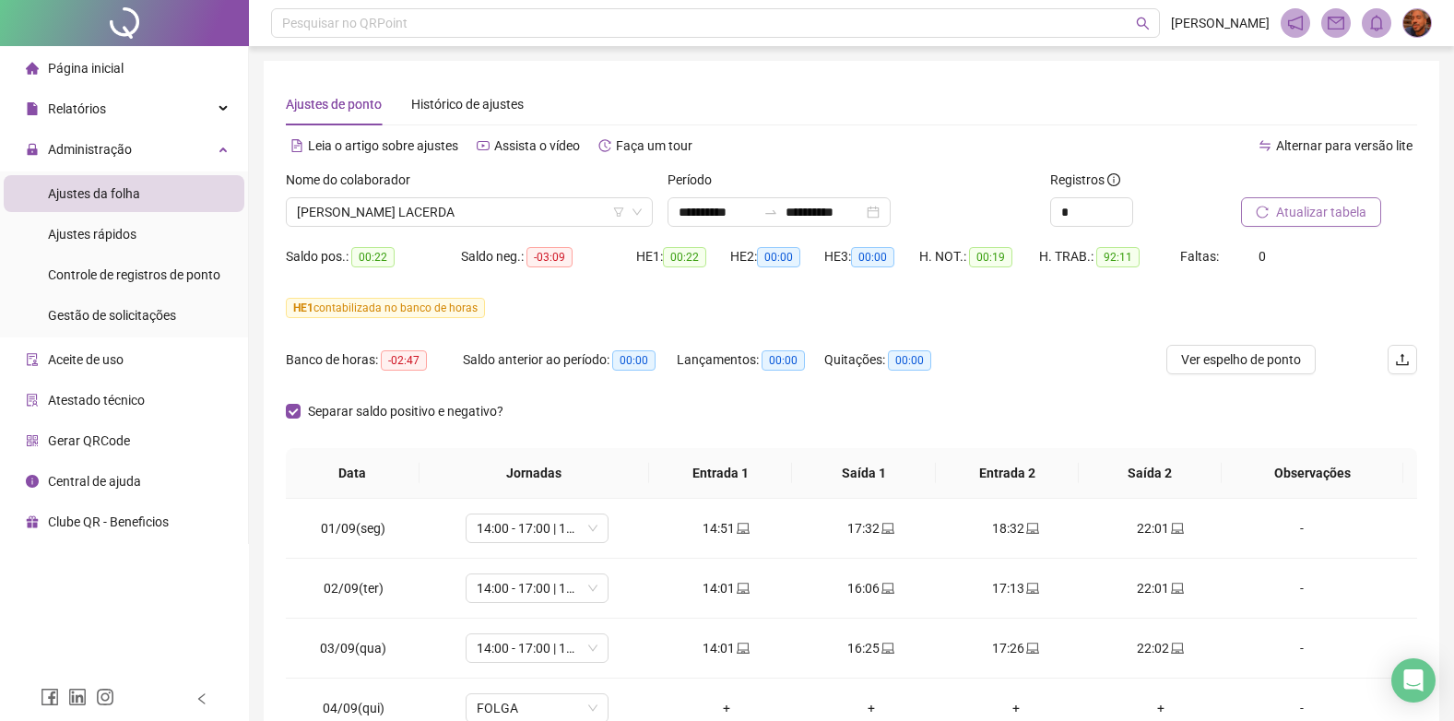
click at [112, 67] on span "Página inicial" at bounding box center [86, 68] width 76 height 15
